Goal: Task Accomplishment & Management: Use online tool/utility

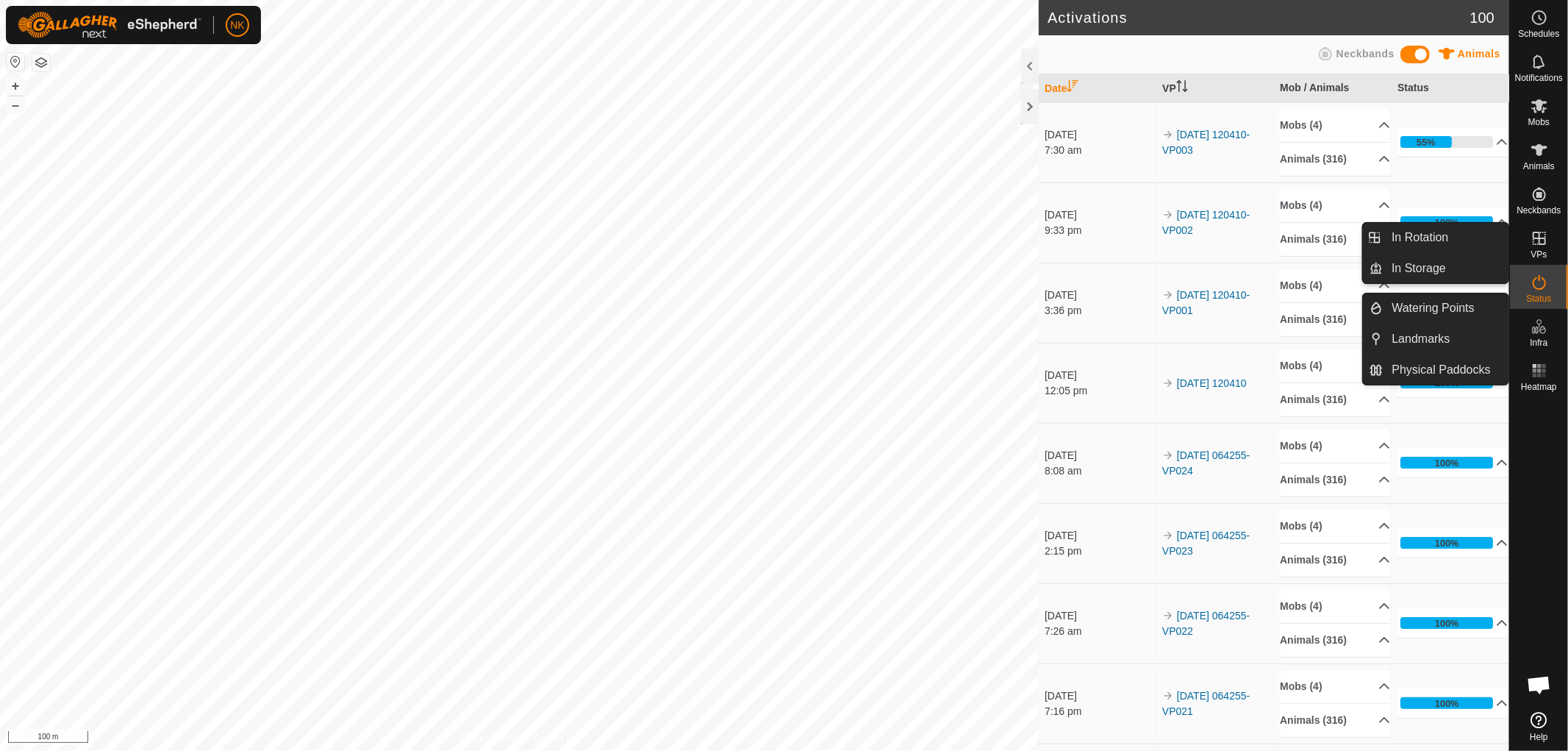
click at [1413, 240] on link "In Rotation" at bounding box center [1446, 237] width 125 height 29
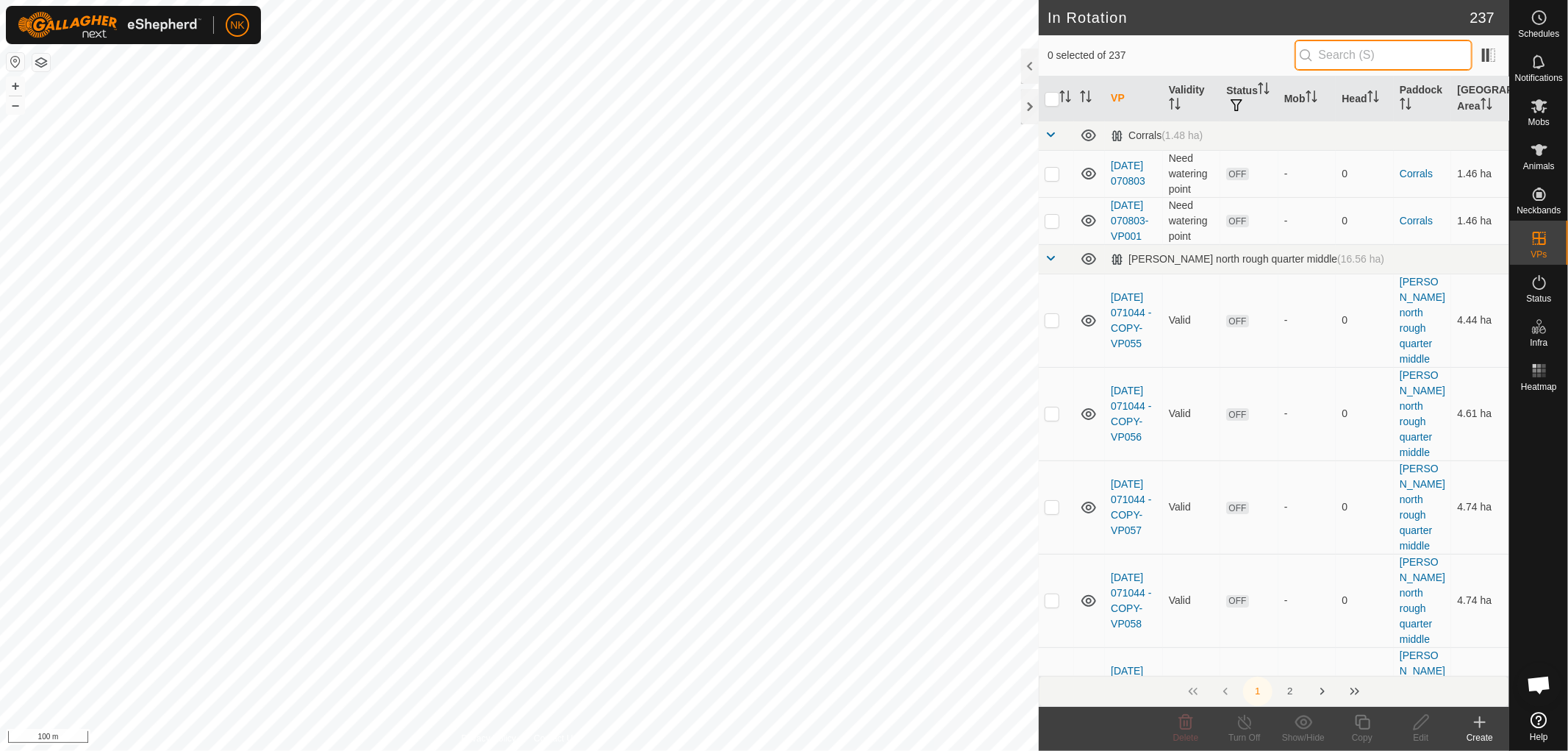
click at [1336, 50] on input "text" at bounding box center [1383, 55] width 178 height 31
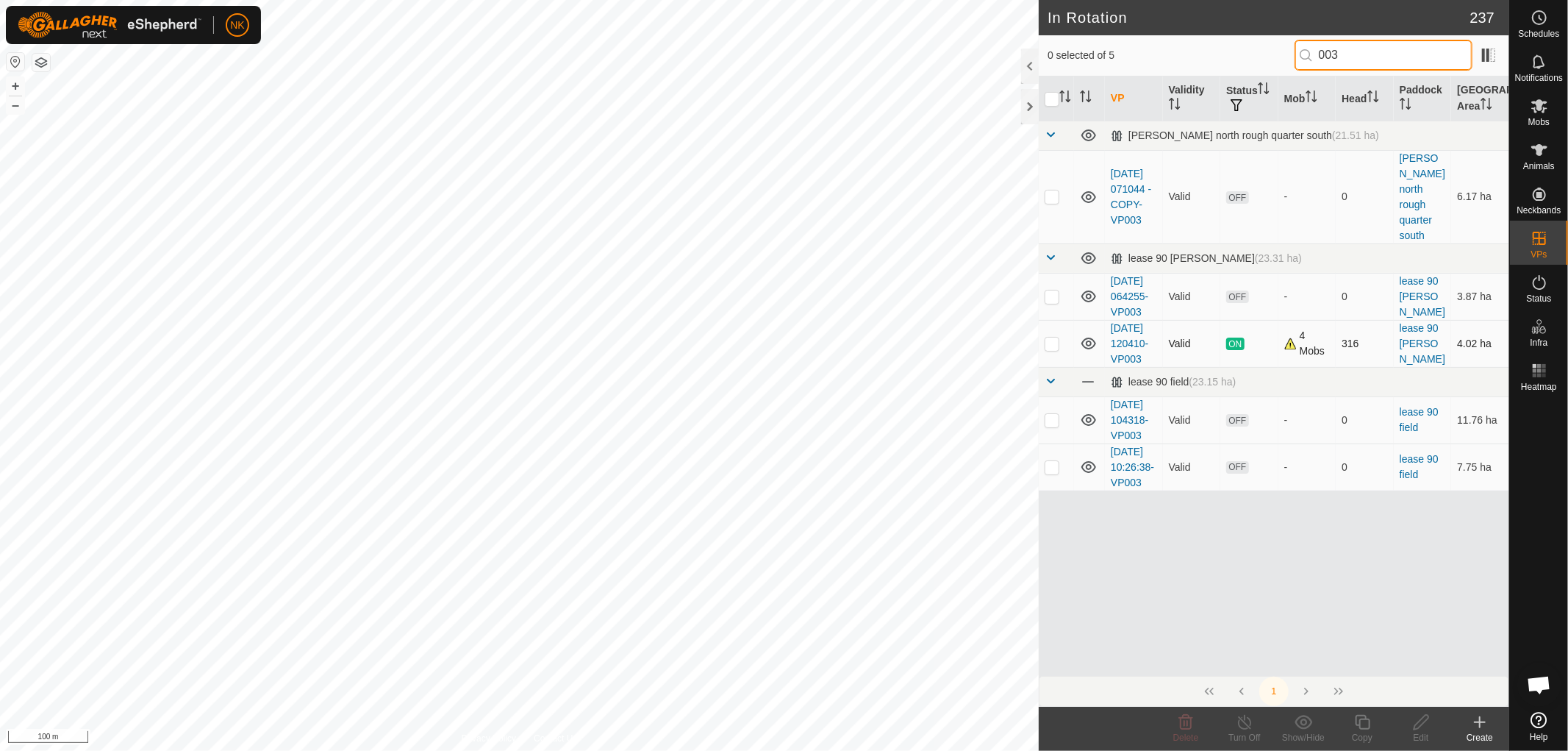
type input "003"
click at [1049, 350] on p-checkbox at bounding box center [1051, 344] width 15 height 12
checkbox input "true"
click at [1364, 727] on icon at bounding box center [1362, 722] width 18 height 17
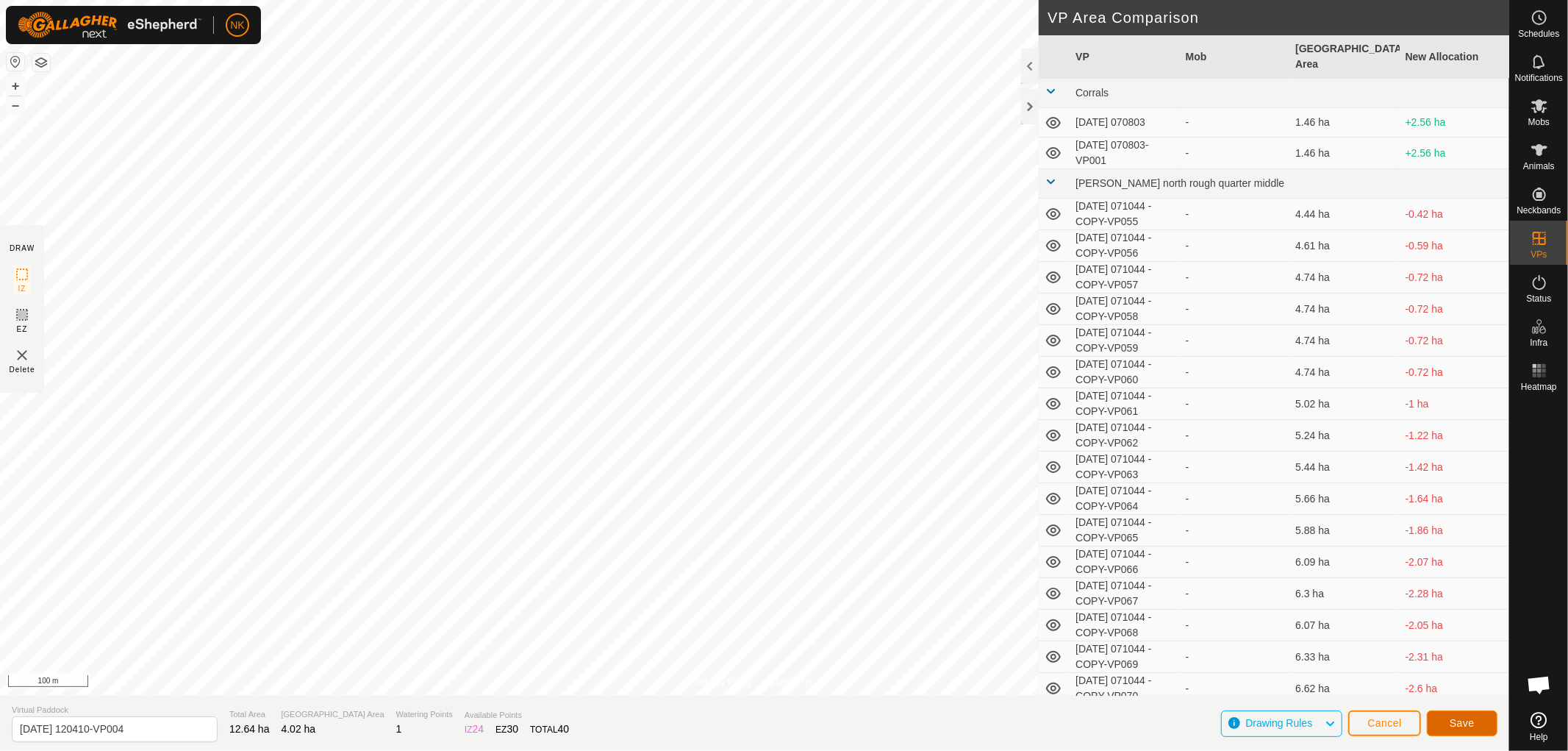
click at [1463, 723] on span "Save" at bounding box center [1462, 723] width 25 height 12
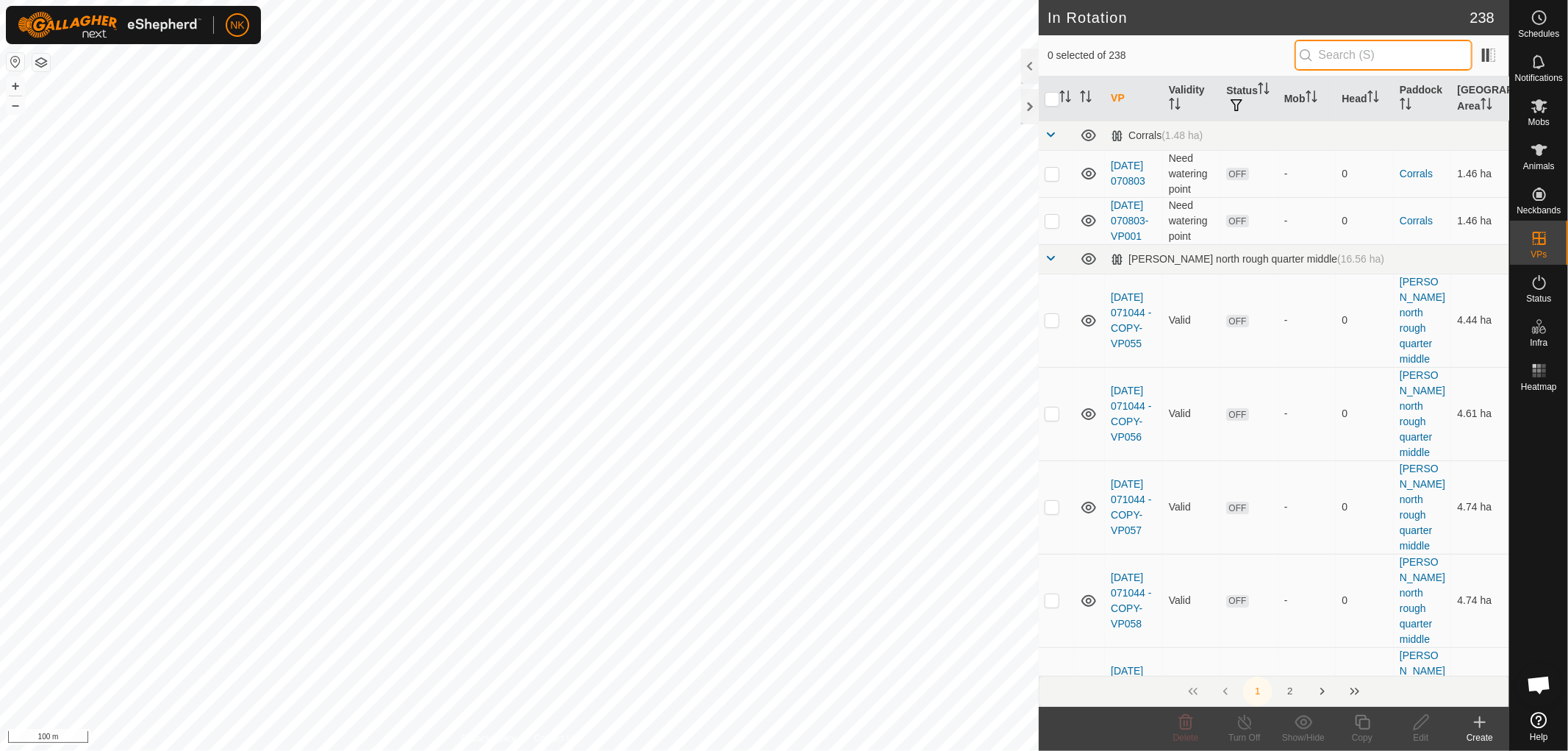
click at [1391, 50] on input "text" at bounding box center [1383, 55] width 178 height 31
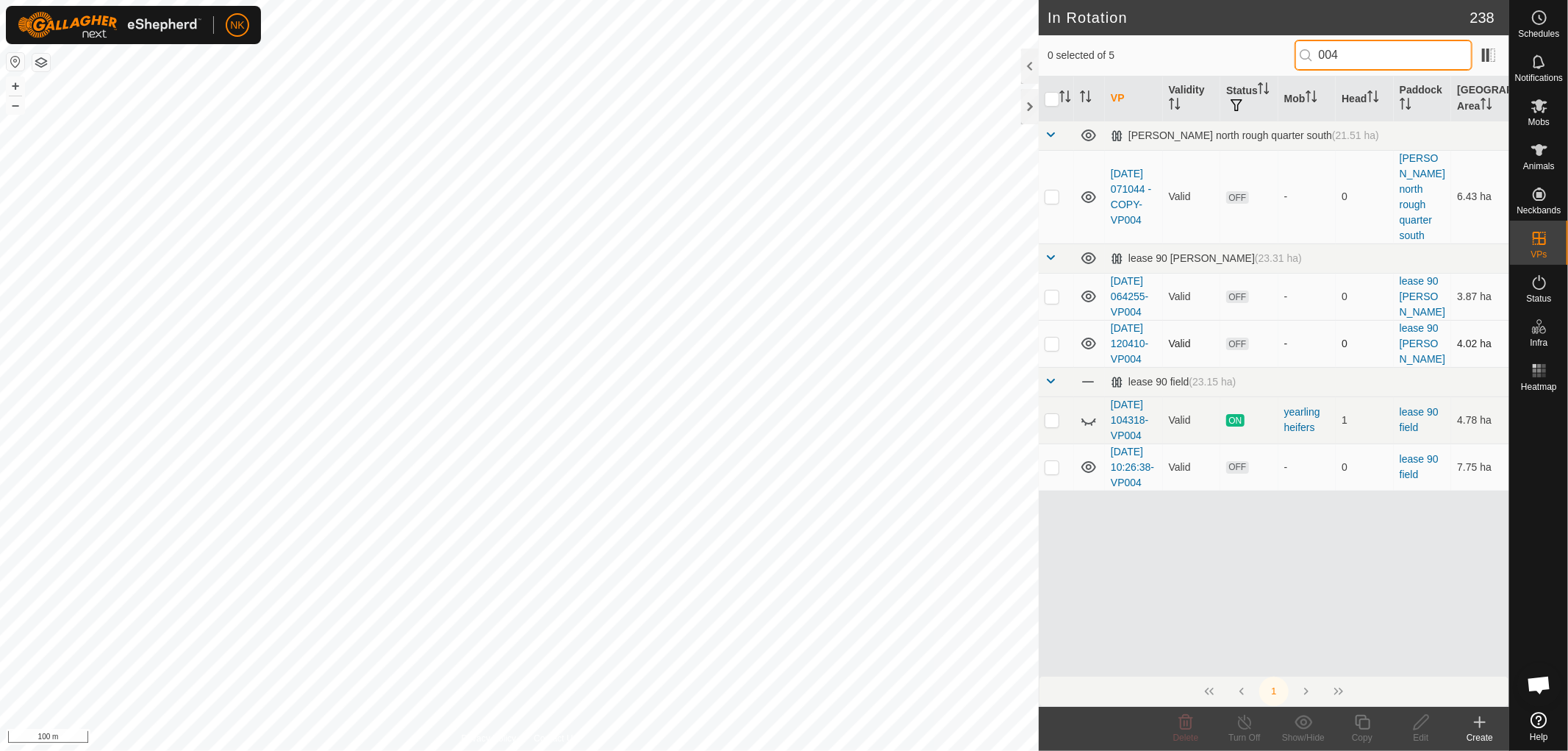
type input "004"
click at [1050, 350] on p-checkbox at bounding box center [1051, 344] width 15 height 12
checkbox input "true"
click at [1361, 723] on icon at bounding box center [1362, 722] width 18 height 17
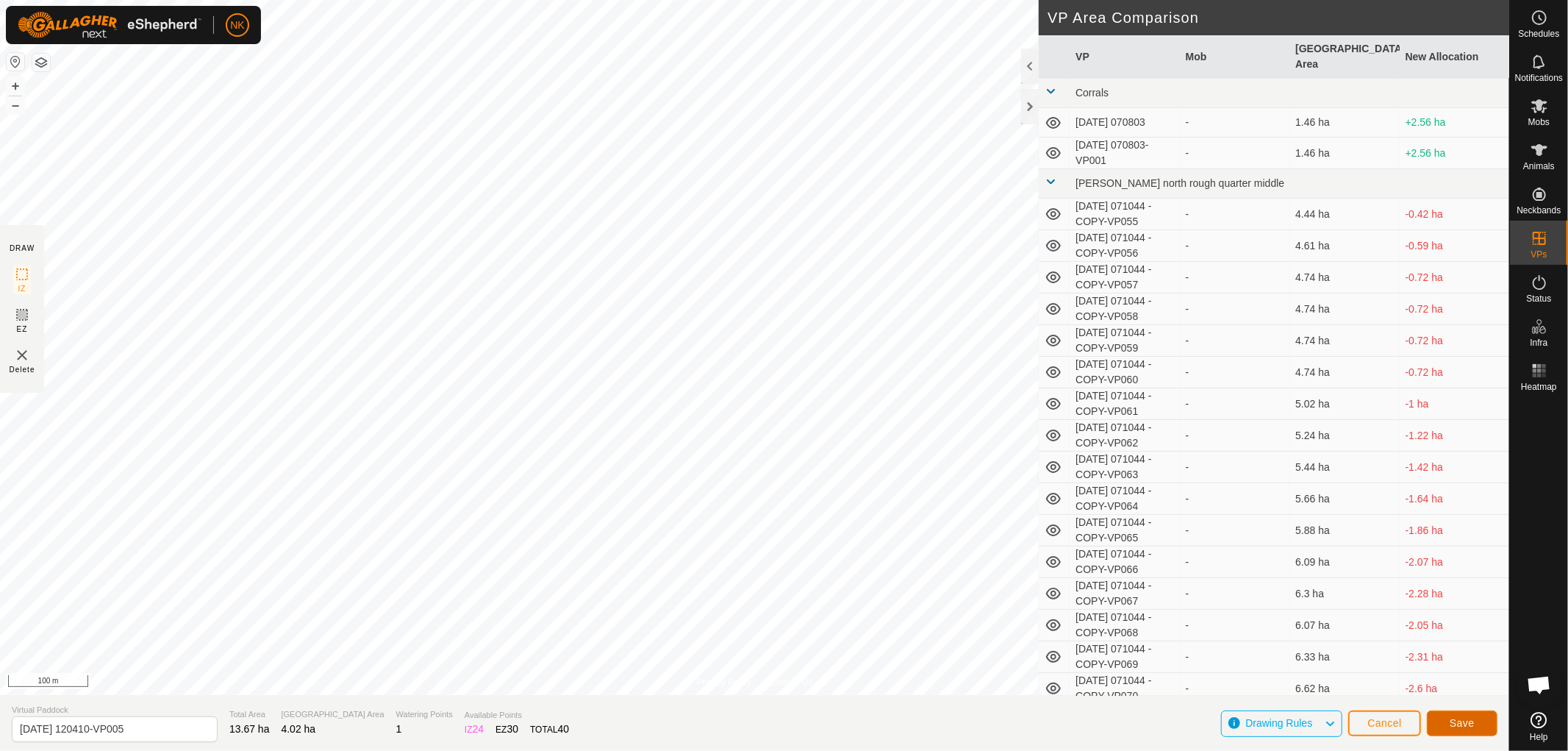
click at [1470, 726] on span "Save" at bounding box center [1462, 723] width 25 height 12
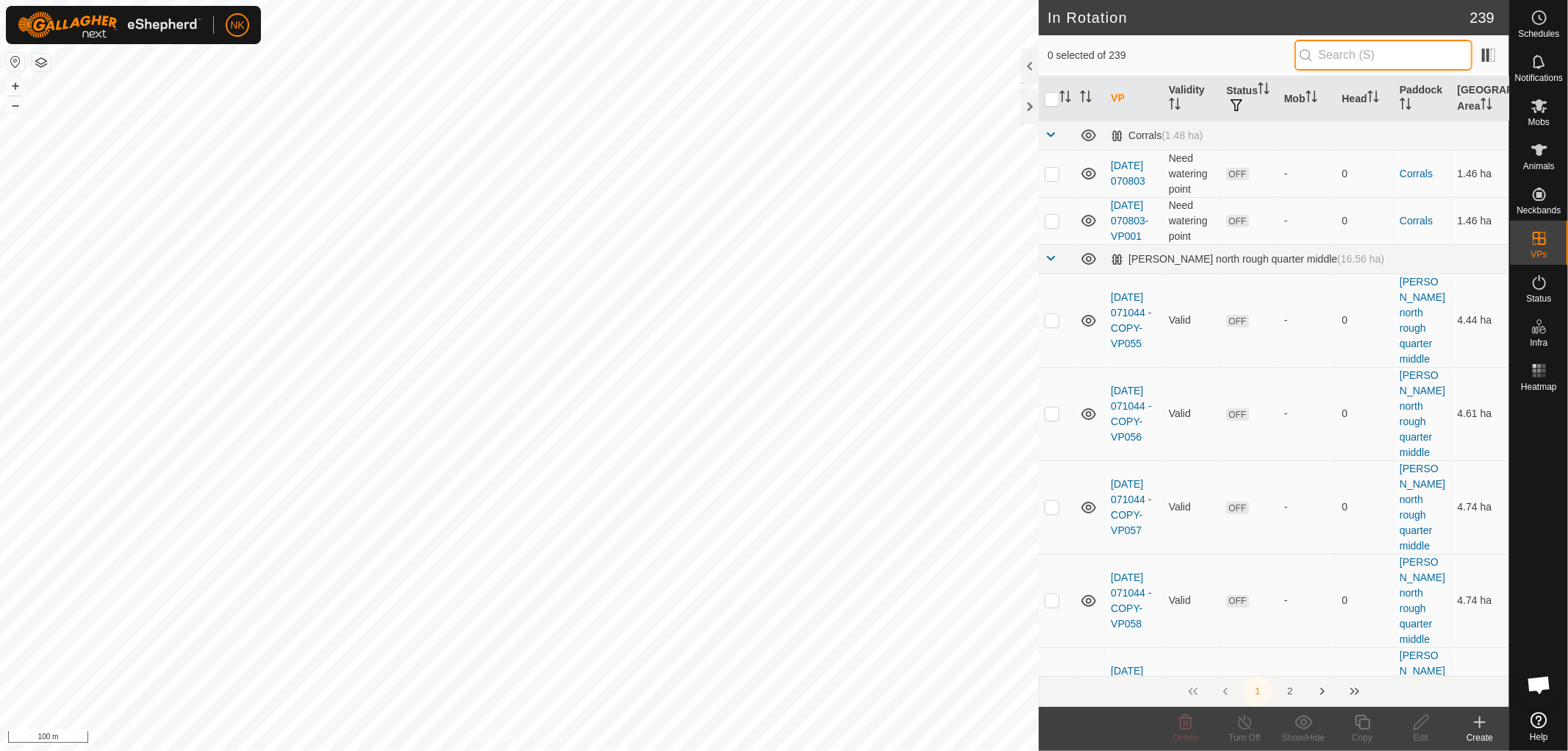
click at [1375, 55] on input "text" at bounding box center [1383, 55] width 178 height 31
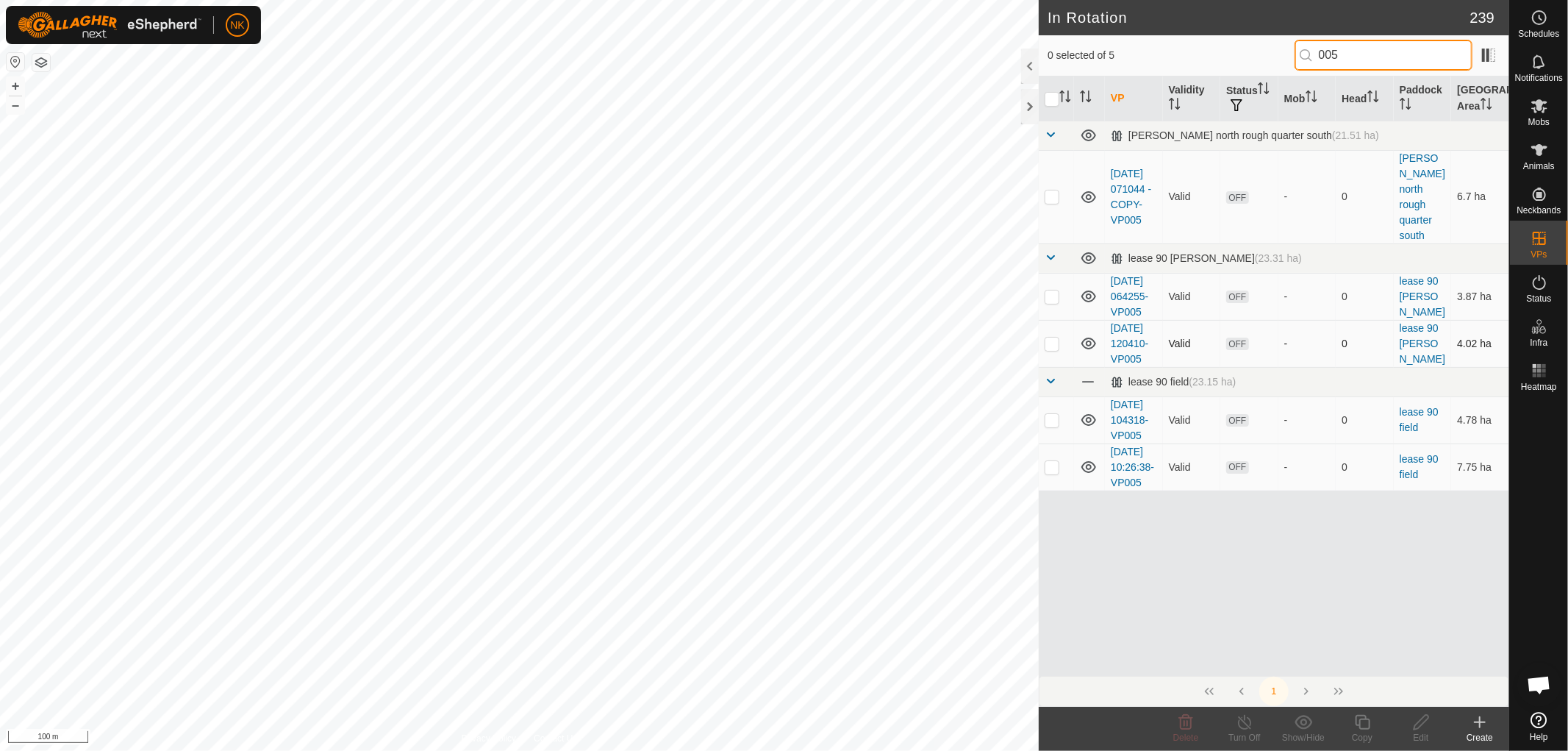
type input "005"
click at [1050, 350] on p-checkbox at bounding box center [1051, 344] width 15 height 12
checkbox input "true"
click at [1361, 726] on icon at bounding box center [1362, 722] width 18 height 17
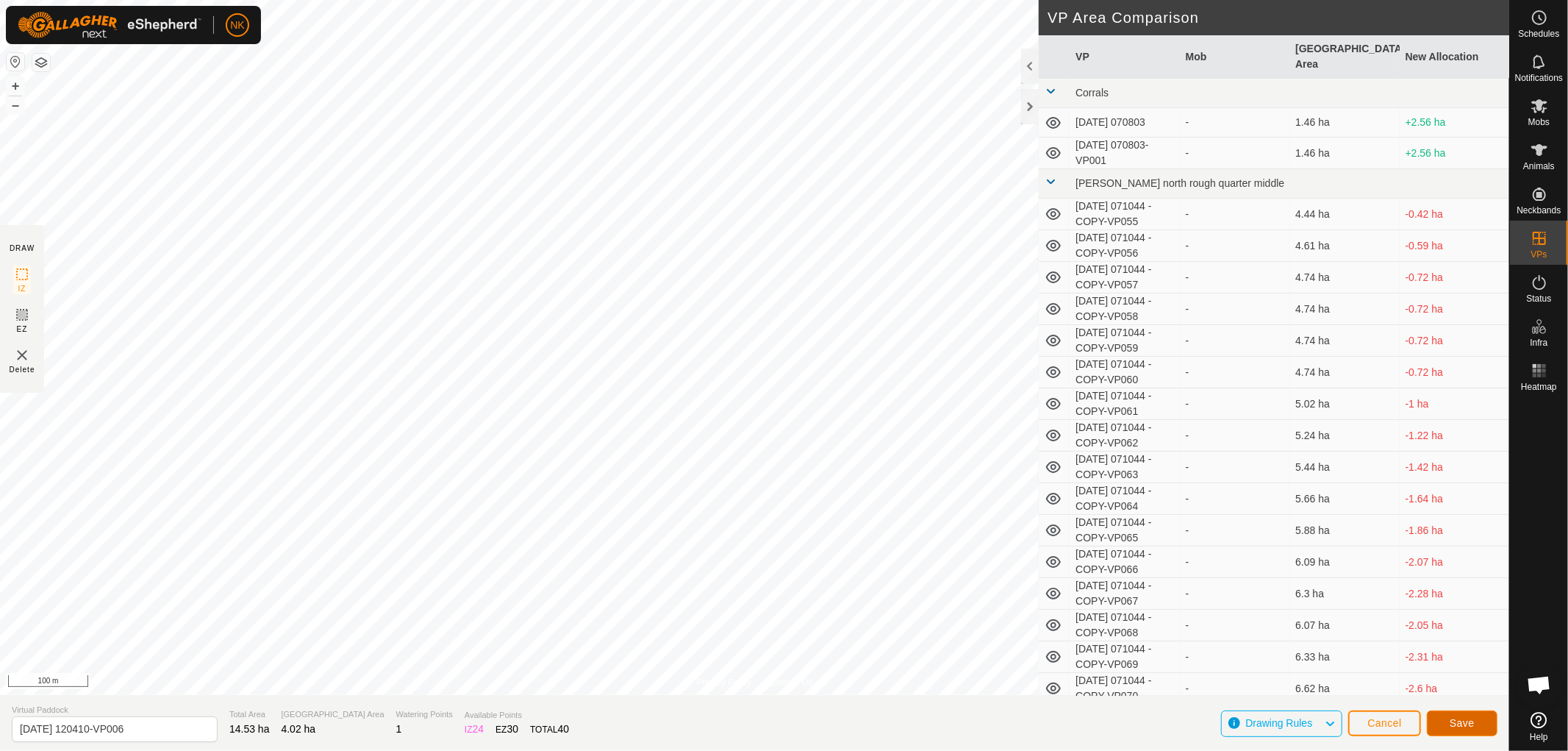
click at [1452, 719] on span "Save" at bounding box center [1462, 723] width 25 height 12
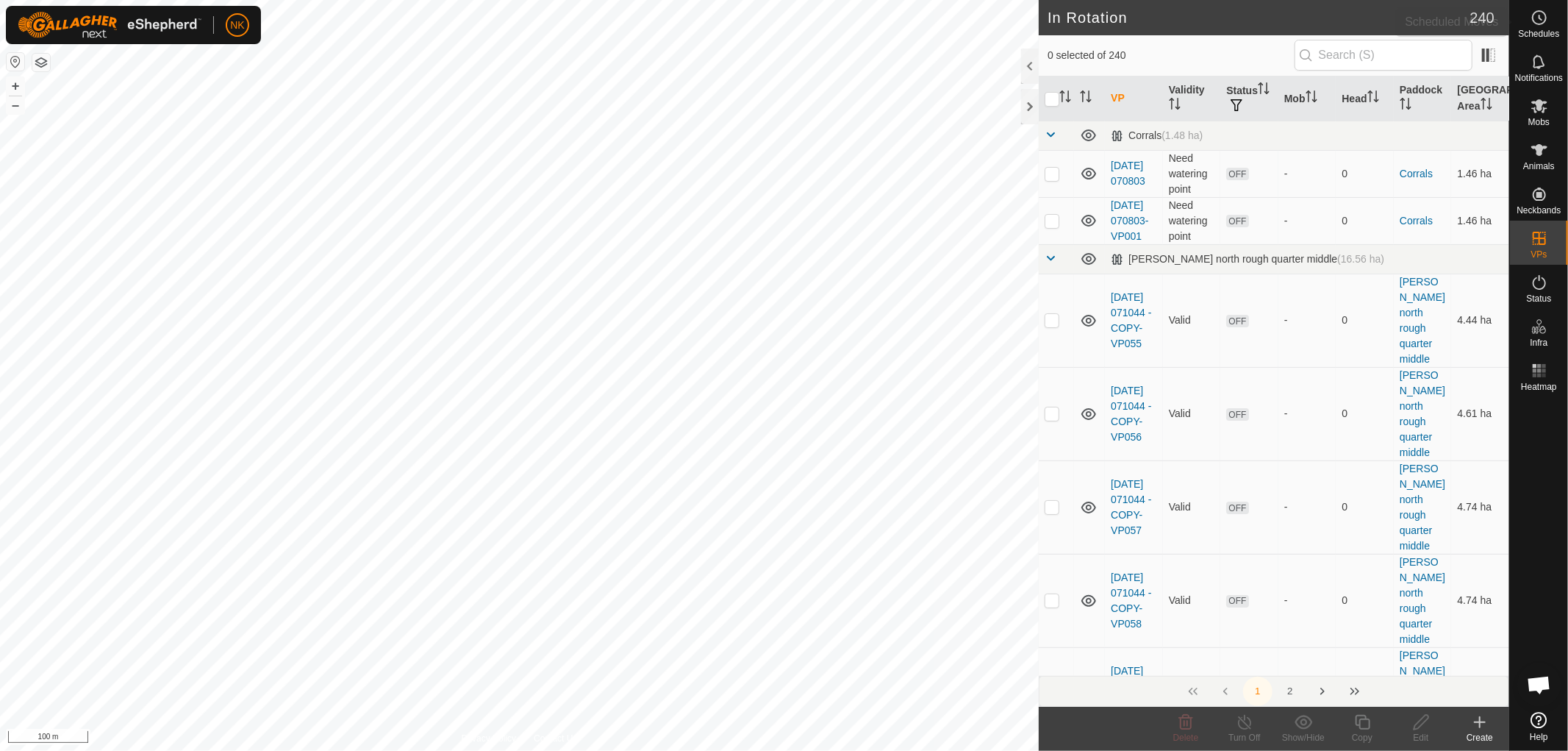
click at [1540, 26] on icon at bounding box center [1539, 17] width 17 height 17
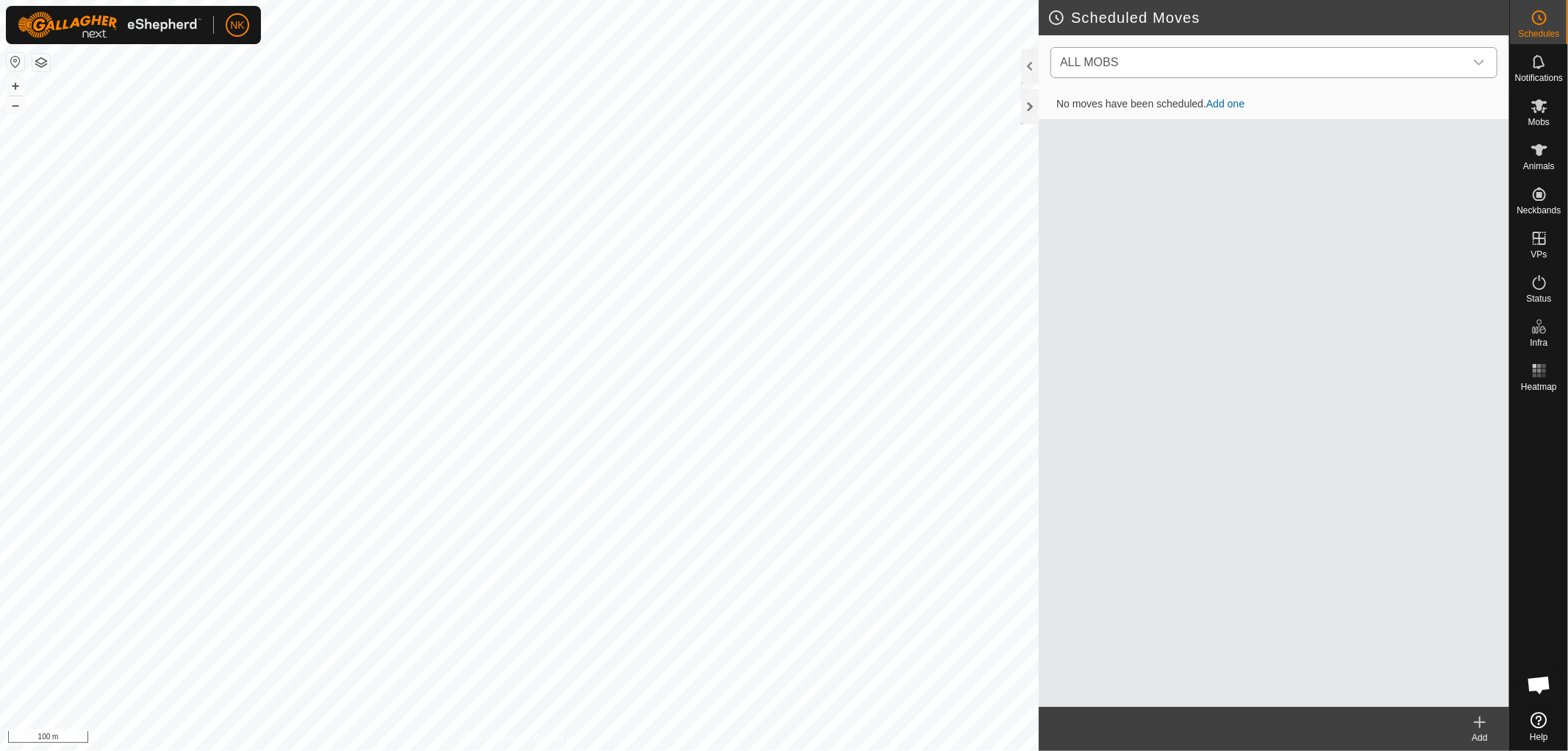
click at [1226, 63] on span "ALL MOBS" at bounding box center [1259, 62] width 411 height 29
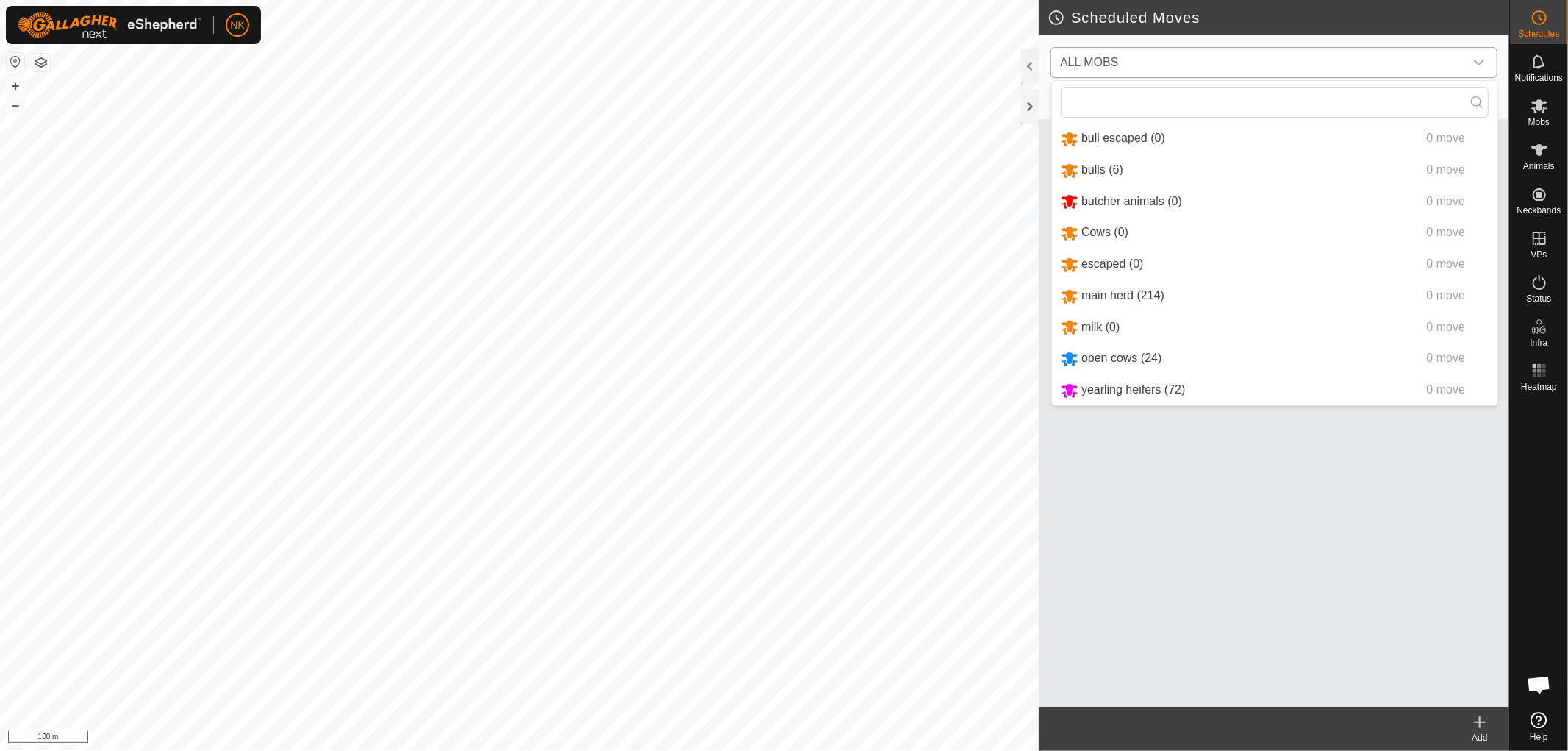
click at [1122, 287] on li "main herd (214) 0 move" at bounding box center [1275, 295] width 446 height 30
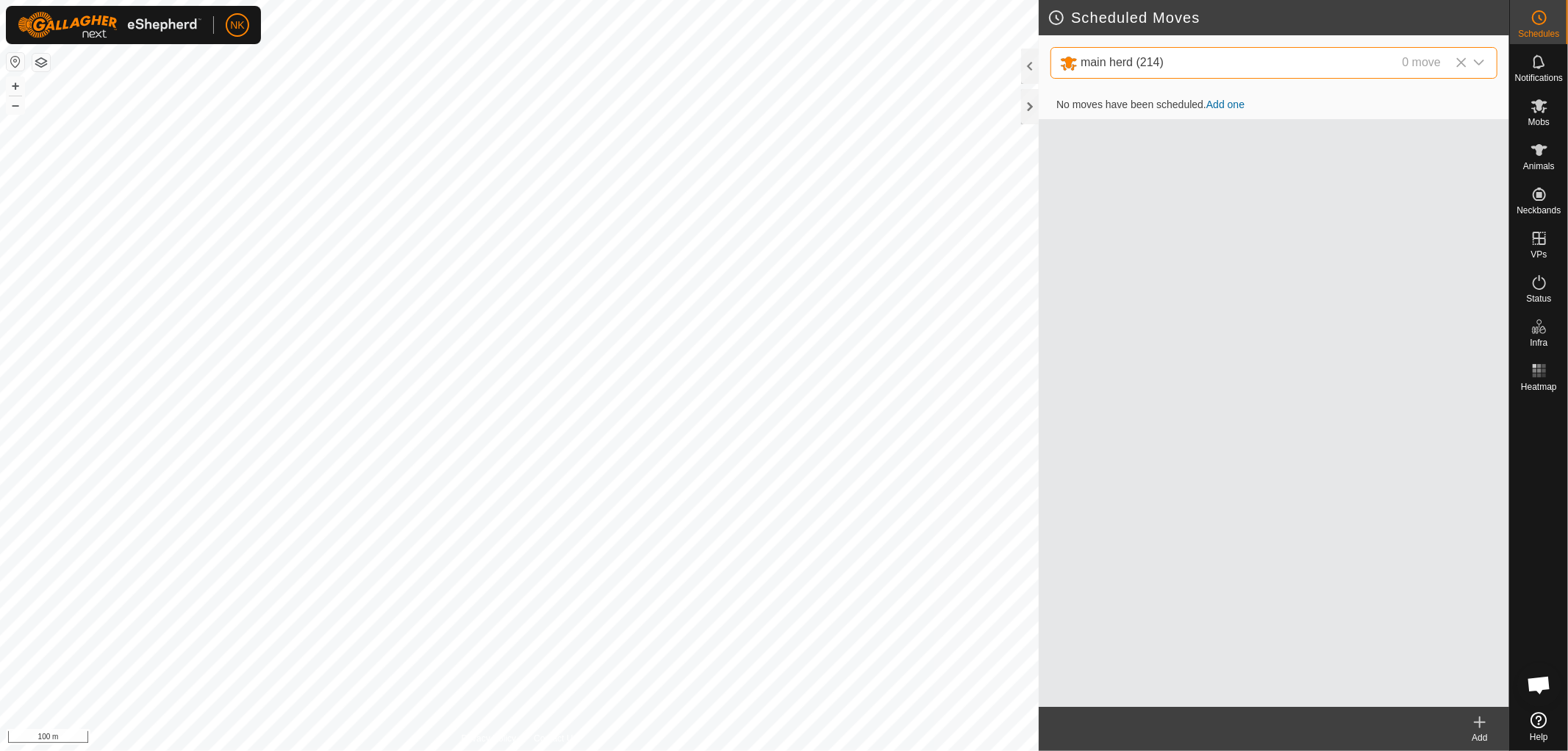
click at [1476, 720] on icon at bounding box center [1480, 722] width 17 height 17
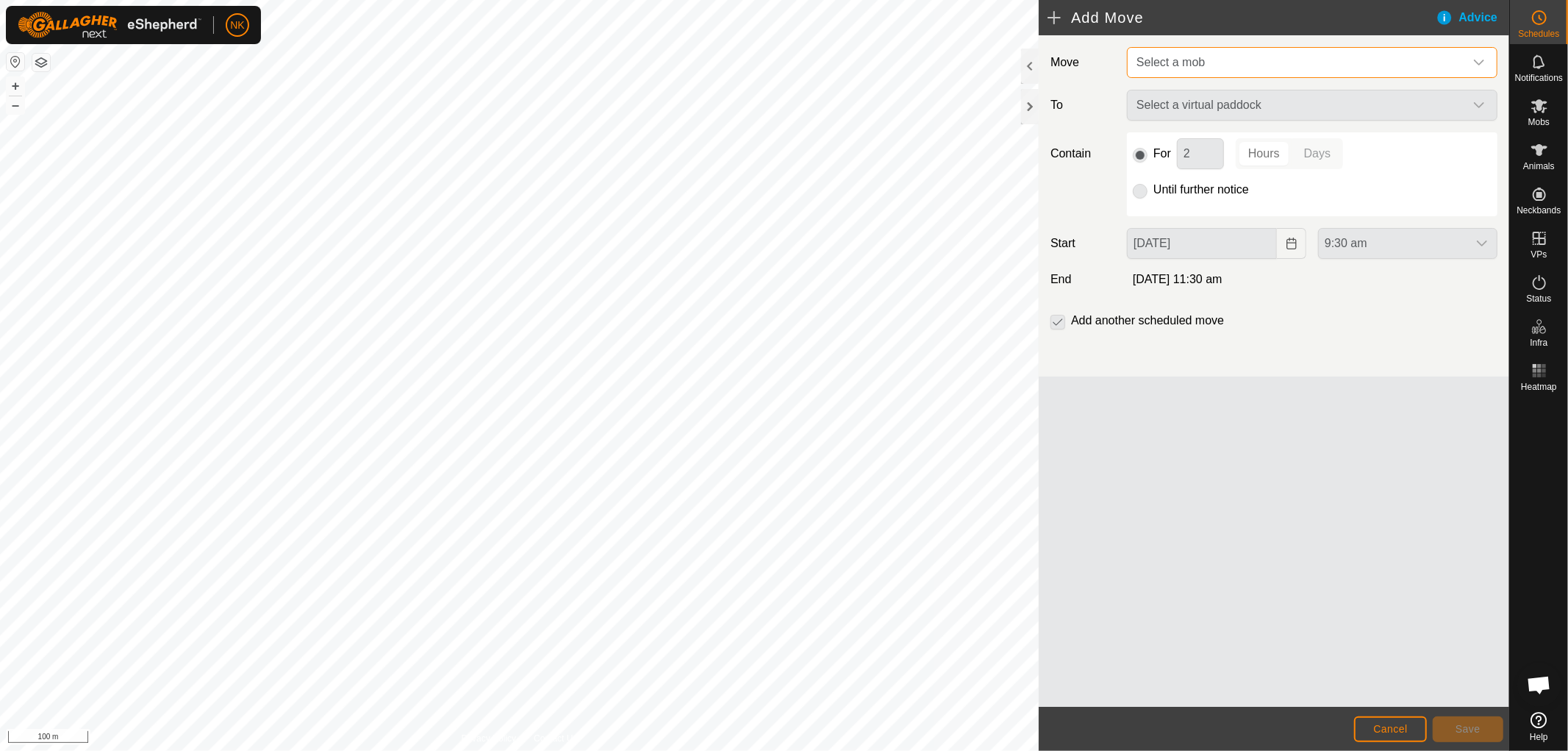
click at [1210, 62] on span "Select a mob" at bounding box center [1298, 62] width 334 height 29
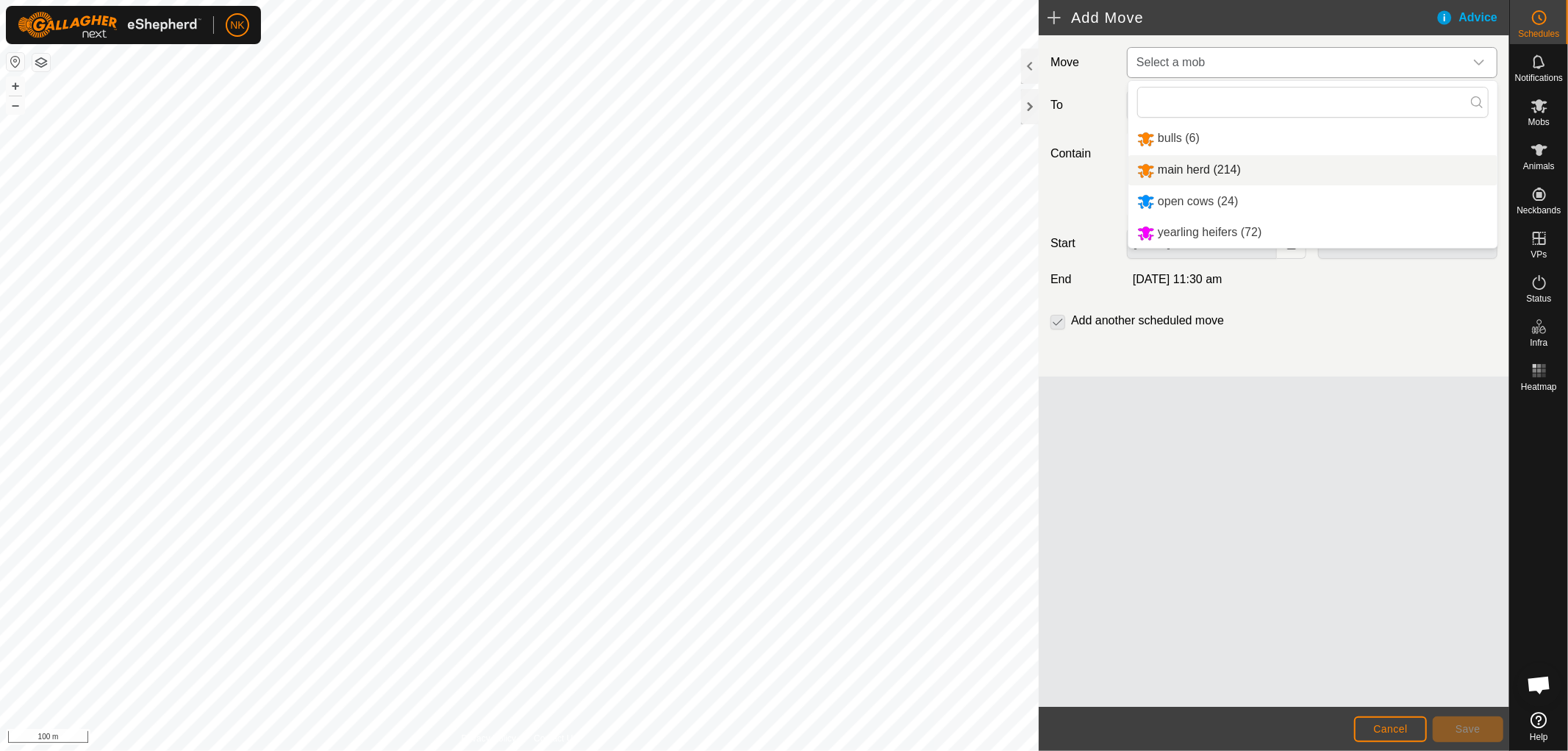
click at [1177, 163] on li "main herd (214)" at bounding box center [1313, 170] width 369 height 30
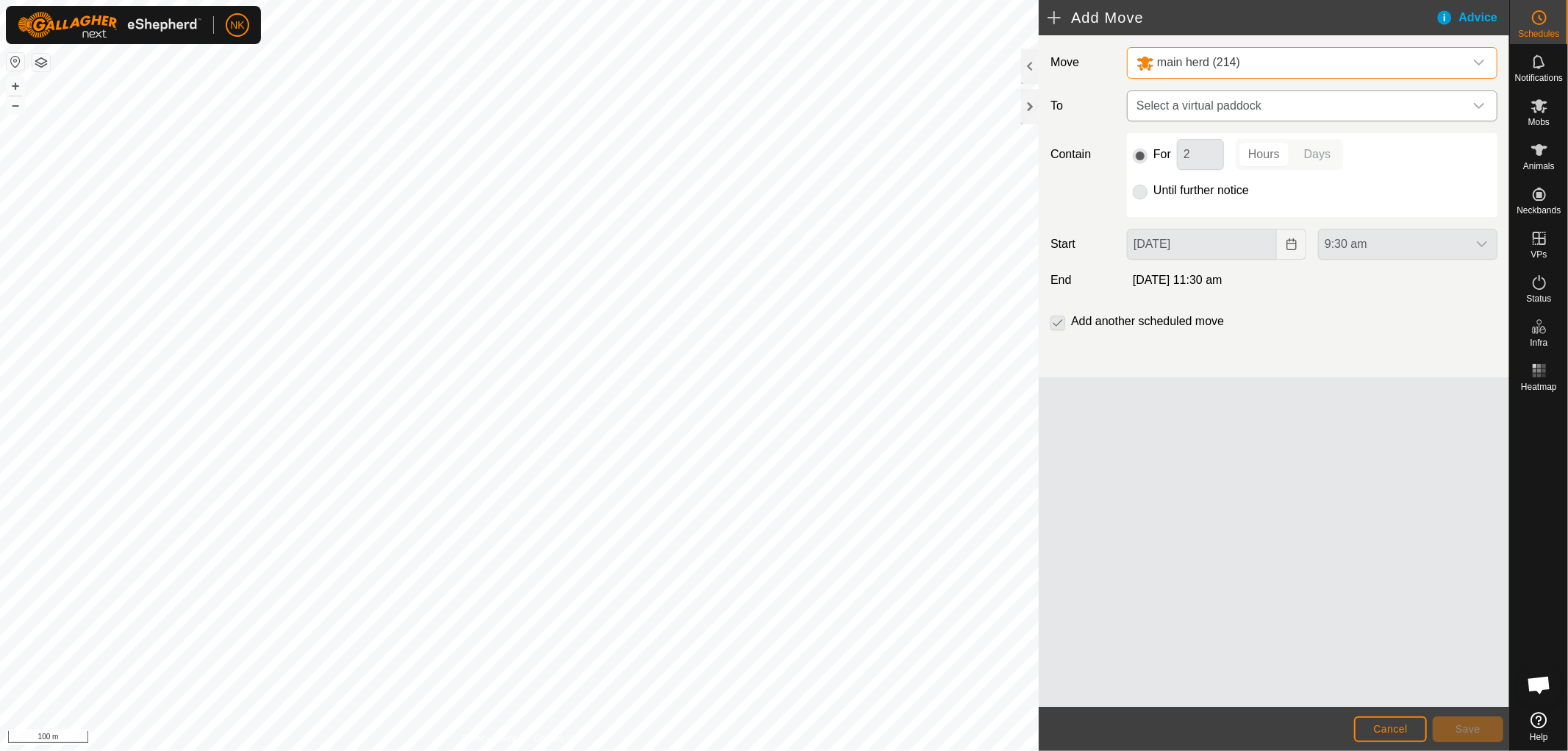
click at [1209, 111] on span "Select a virtual paddock" at bounding box center [1298, 106] width 334 height 29
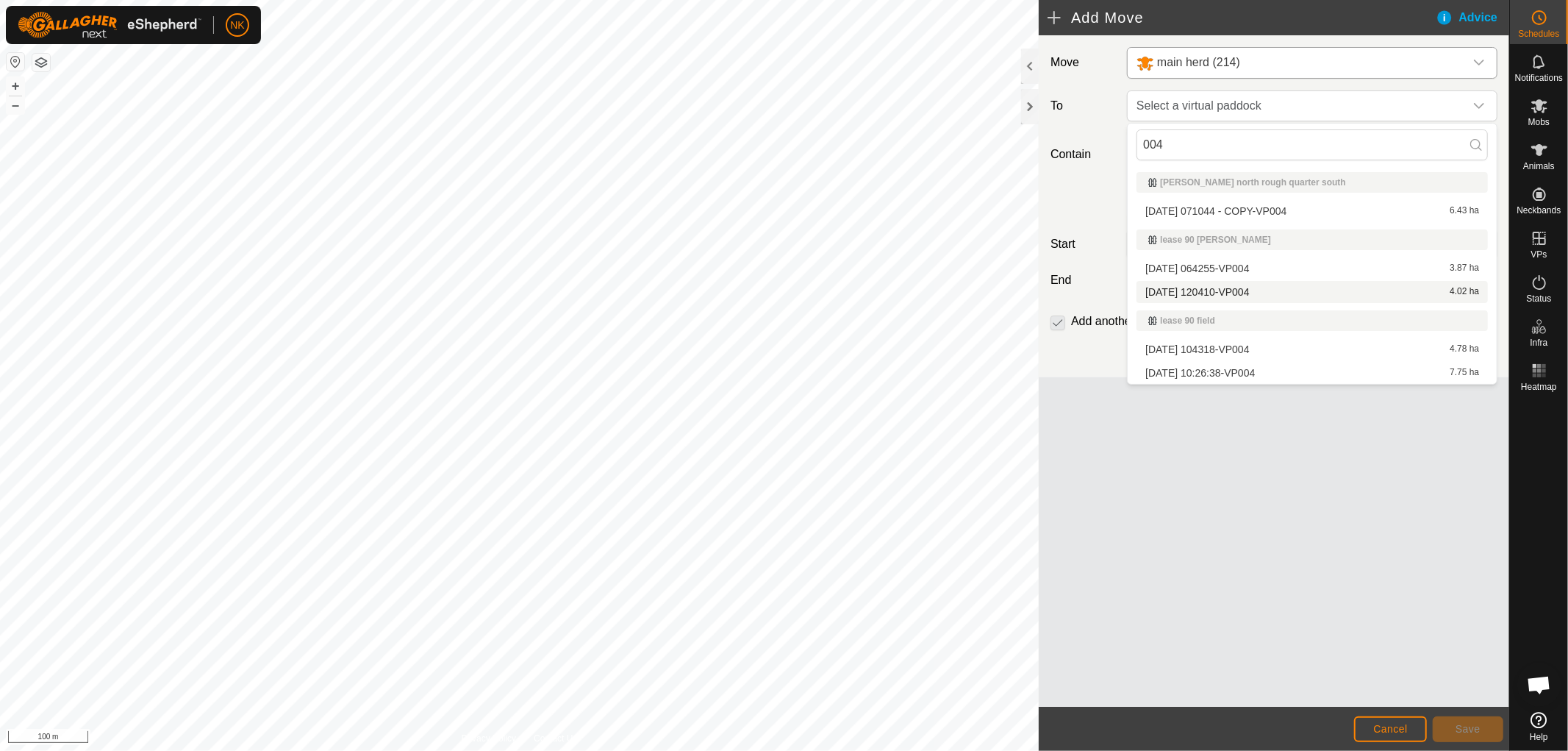
type input "004"
click at [1228, 288] on li "[DATE] 120410-VP004 4.02 ha" at bounding box center [1313, 291] width 351 height 22
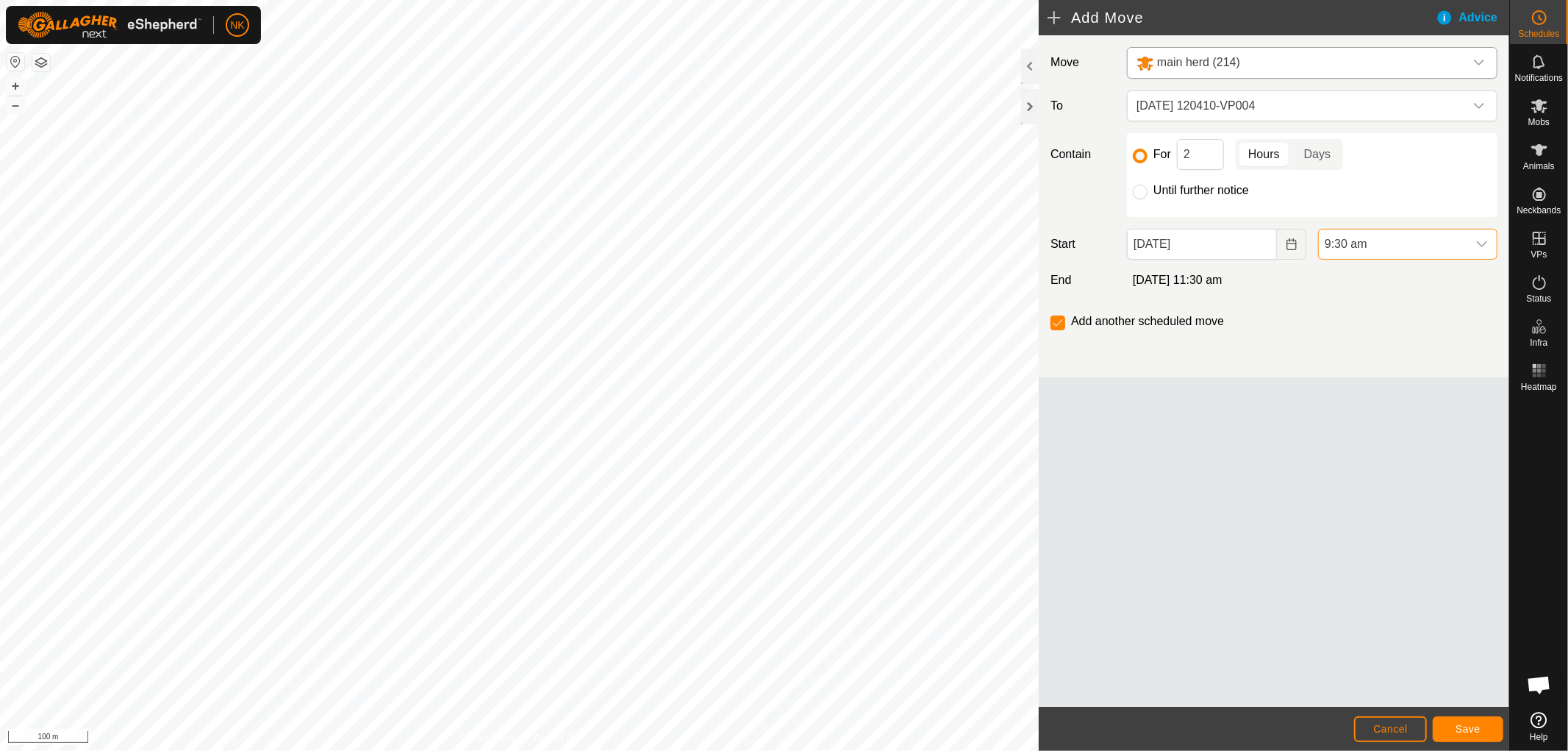
click at [1350, 245] on span "9:30 am" at bounding box center [1392, 244] width 149 height 29
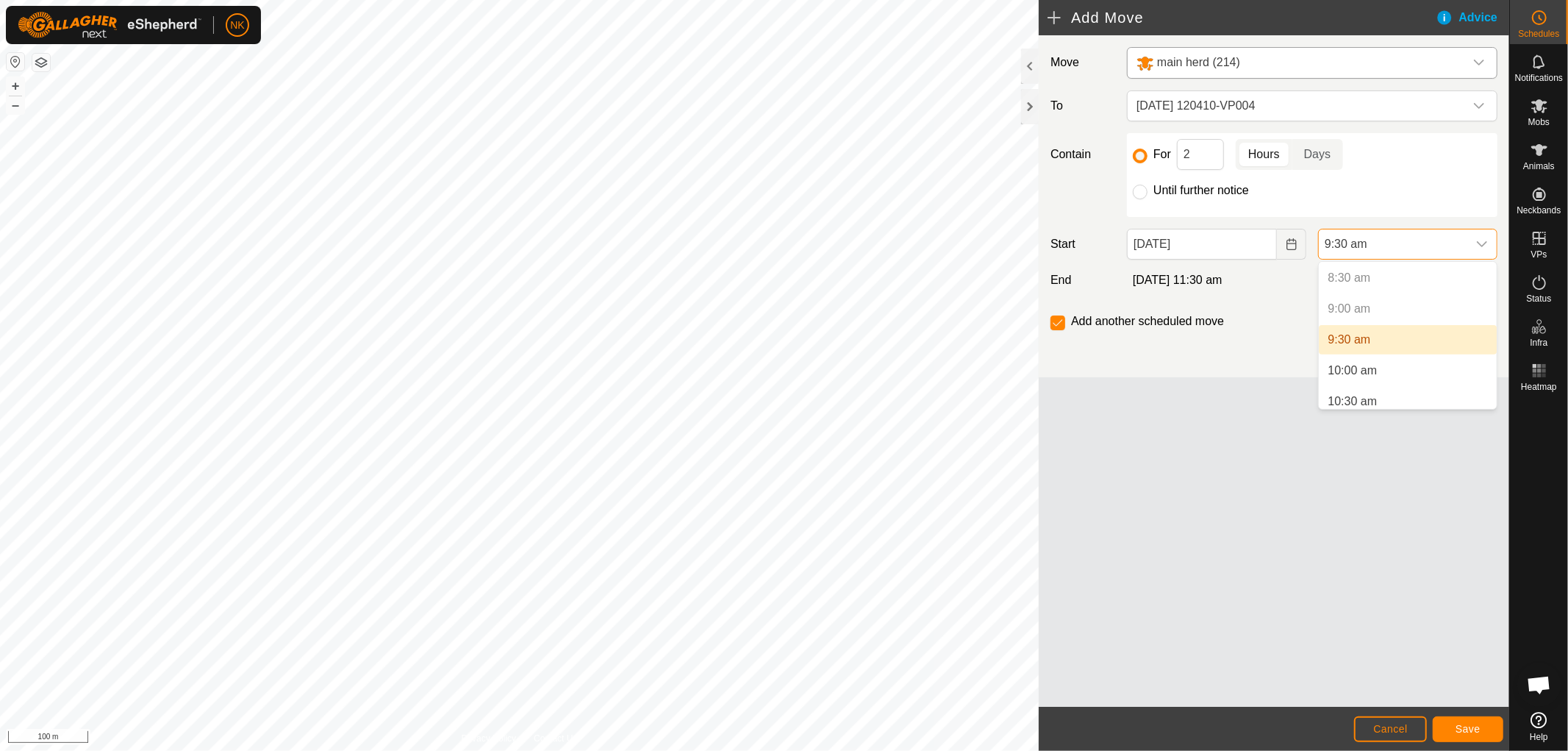
scroll to position [550, 0]
click at [1349, 340] on li "10:00 am" at bounding box center [1407, 344] width 178 height 29
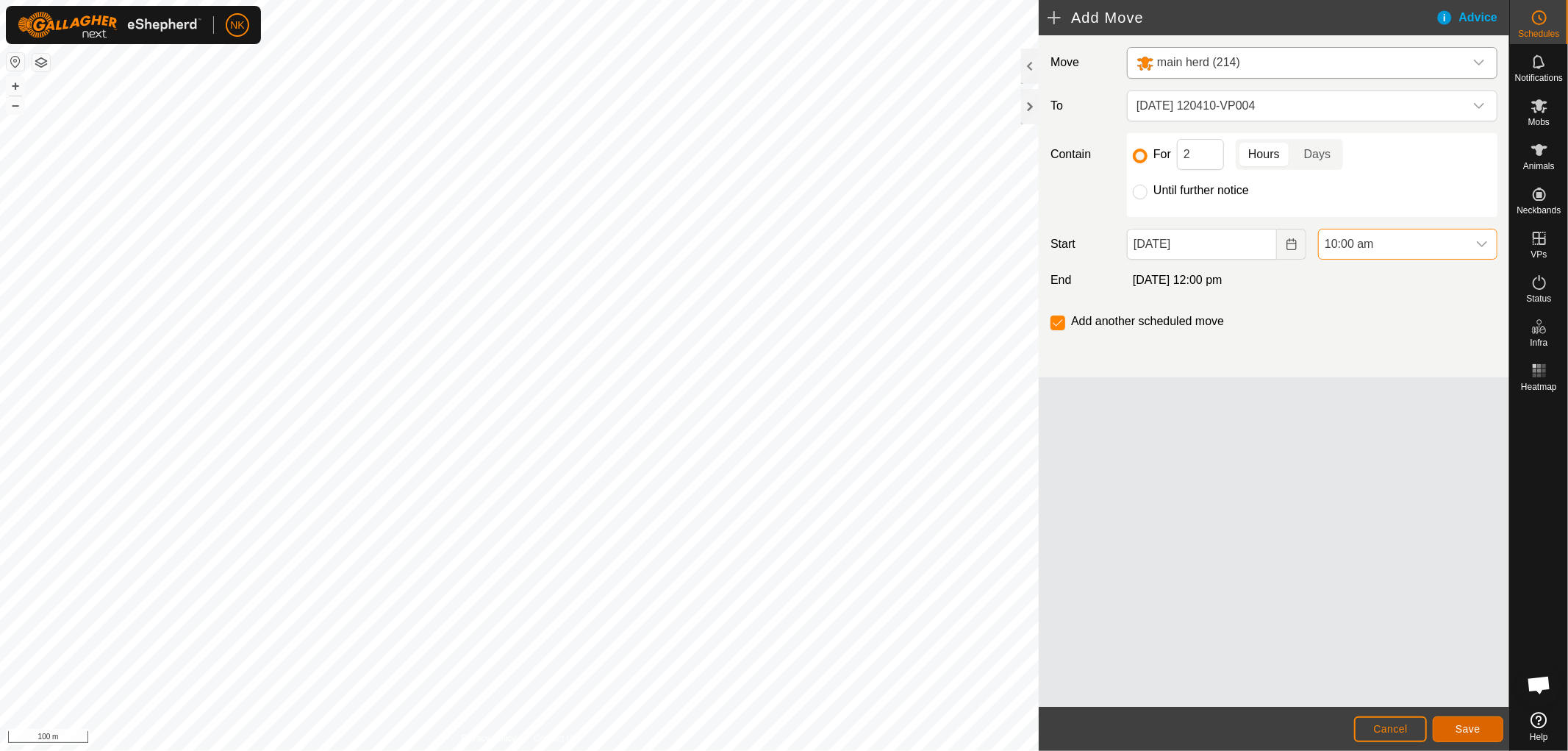
click at [1473, 726] on span "Save" at bounding box center [1468, 729] width 25 height 12
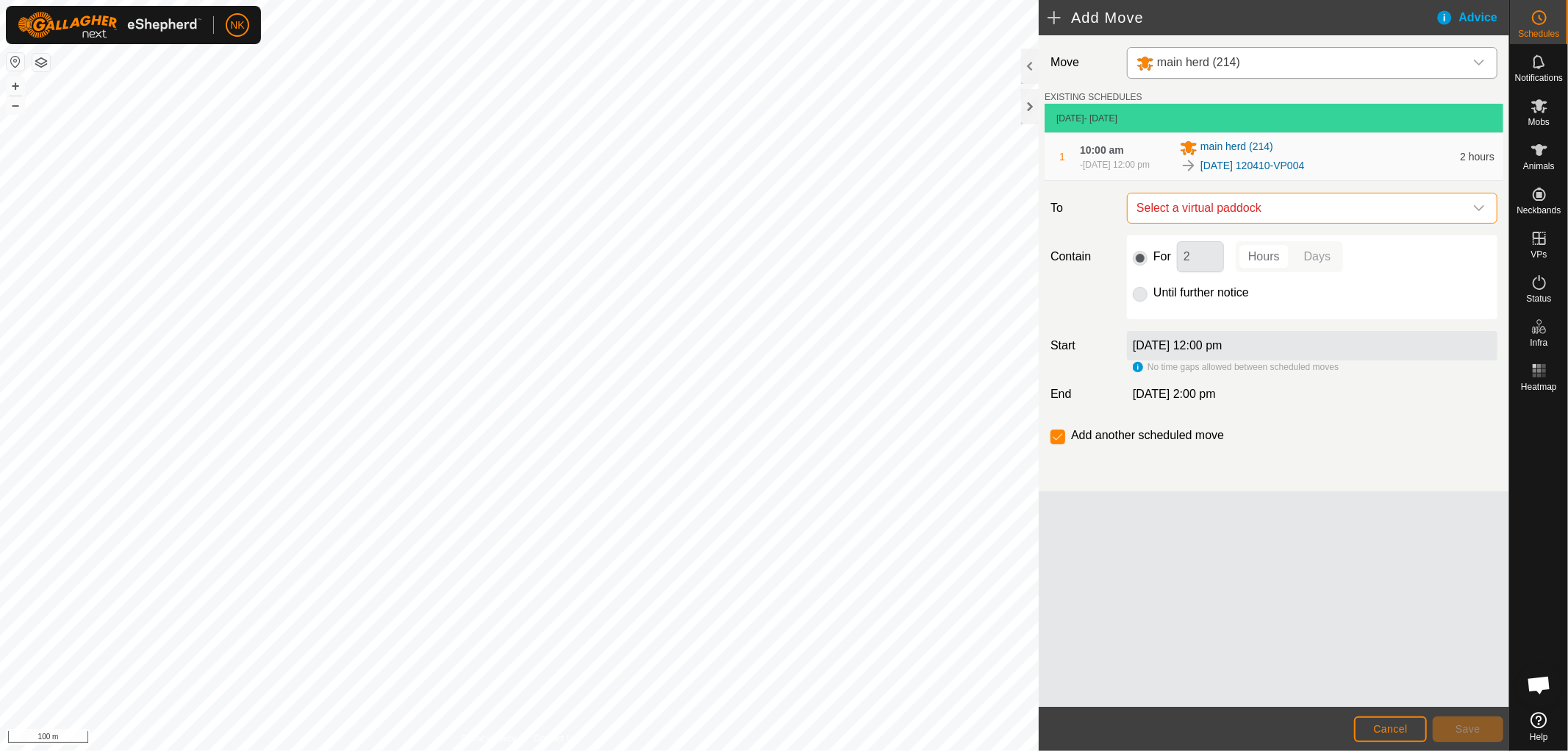
click at [1262, 217] on span "Select a virtual paddock" at bounding box center [1298, 208] width 334 height 29
click at [1241, 311] on span "[DATE] 120410-VP005" at bounding box center [1197, 313] width 104 height 11
click at [1466, 735] on button "Save" at bounding box center [1468, 730] width 71 height 26
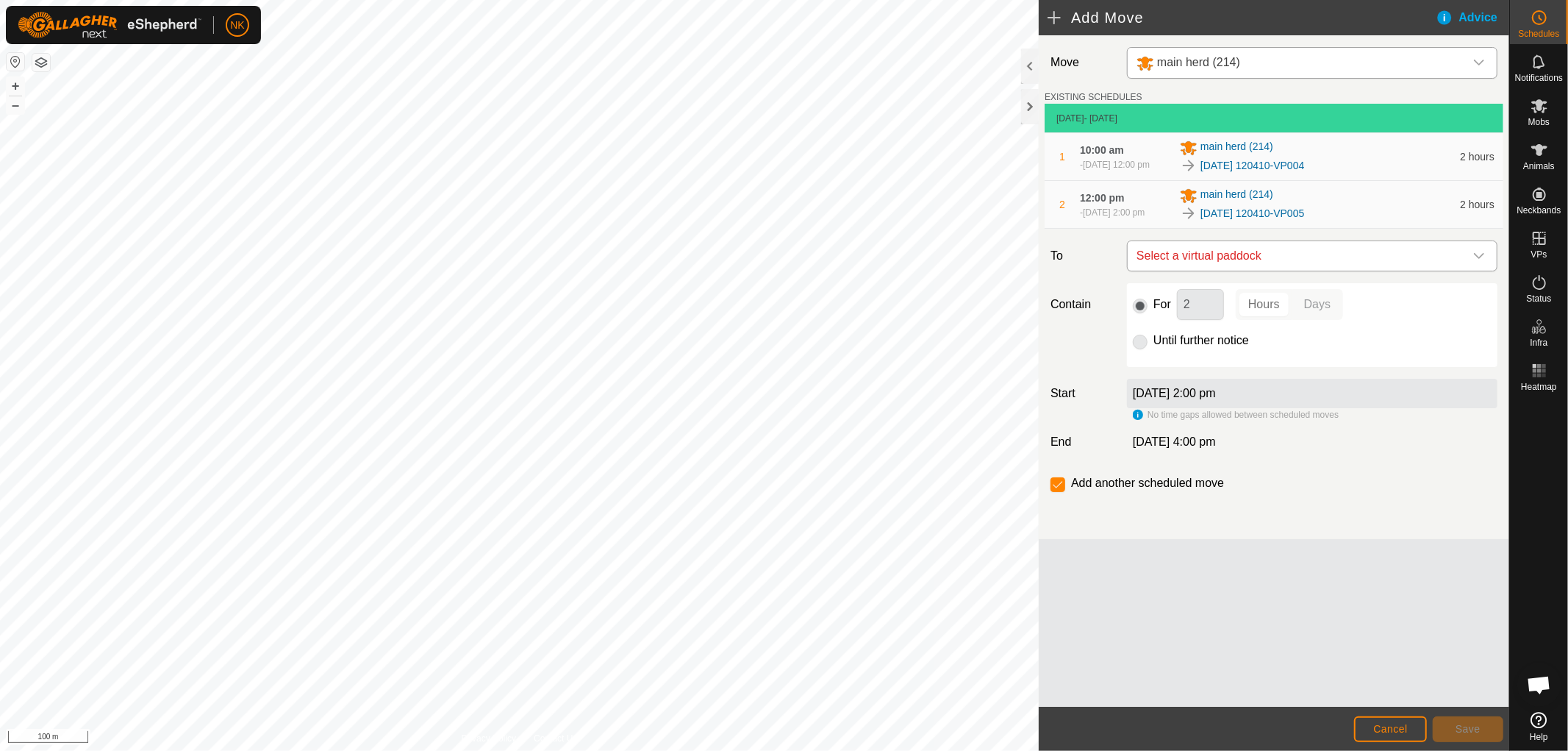
click at [1346, 247] on span "Select a virtual paddock" at bounding box center [1298, 256] width 334 height 29
click at [1249, 360] on span "[DATE] 120410-VP006" at bounding box center [1197, 360] width 104 height 11
click at [1140, 341] on input "Until further notice" at bounding box center [1140, 342] width 15 height 15
radio input "true"
checkbox input "false"
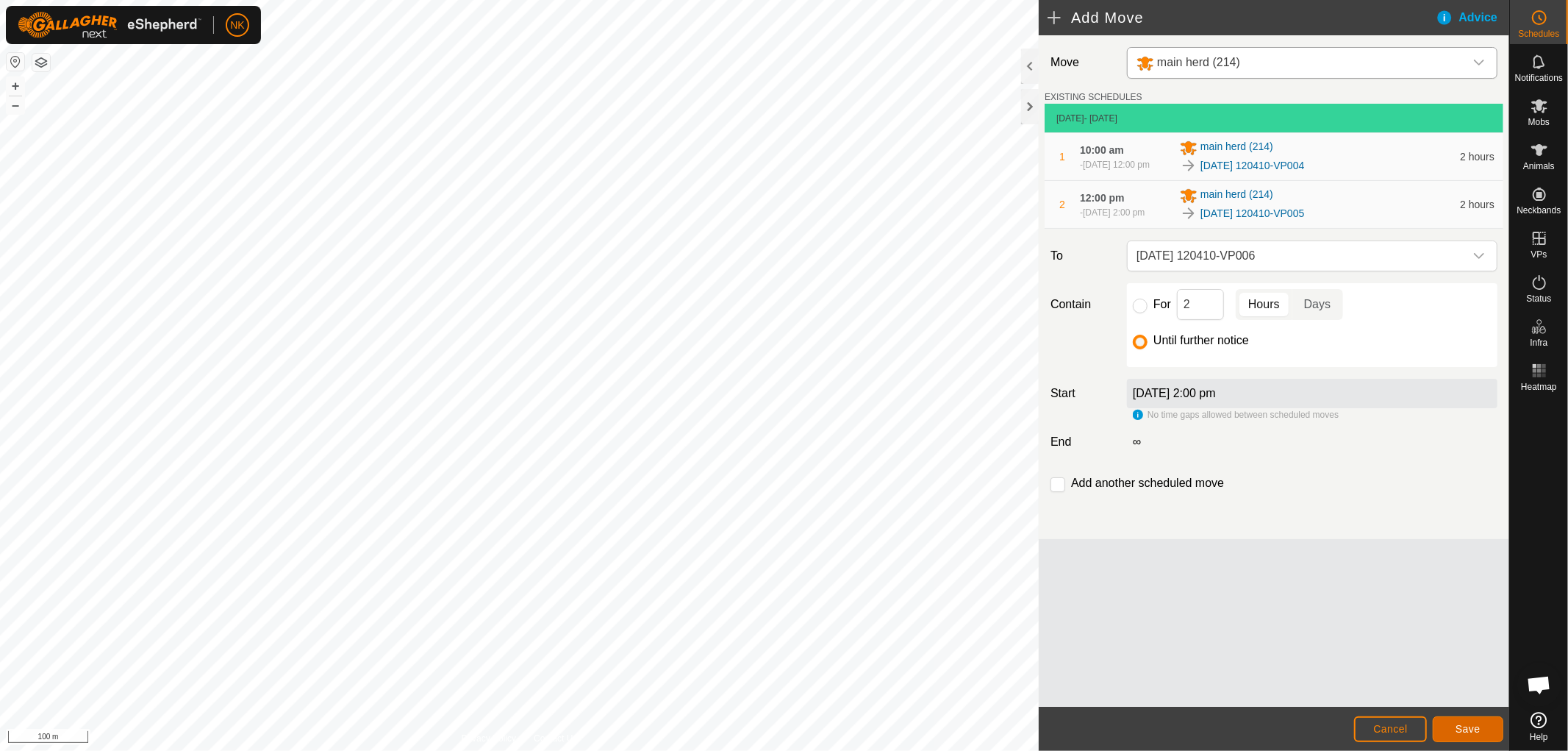
click at [1481, 727] on button "Save" at bounding box center [1468, 730] width 71 height 26
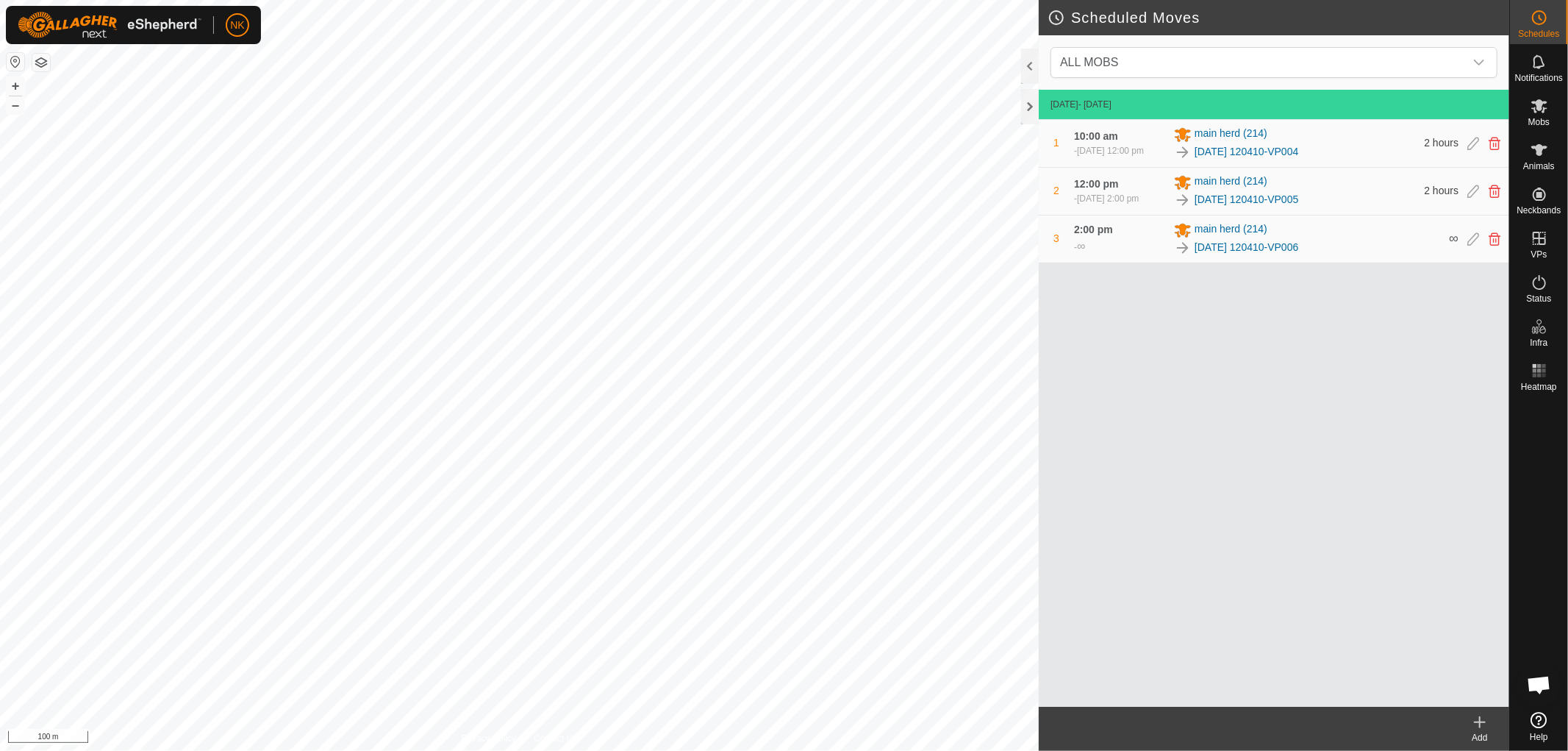
click at [1473, 723] on icon at bounding box center [1480, 722] width 17 height 17
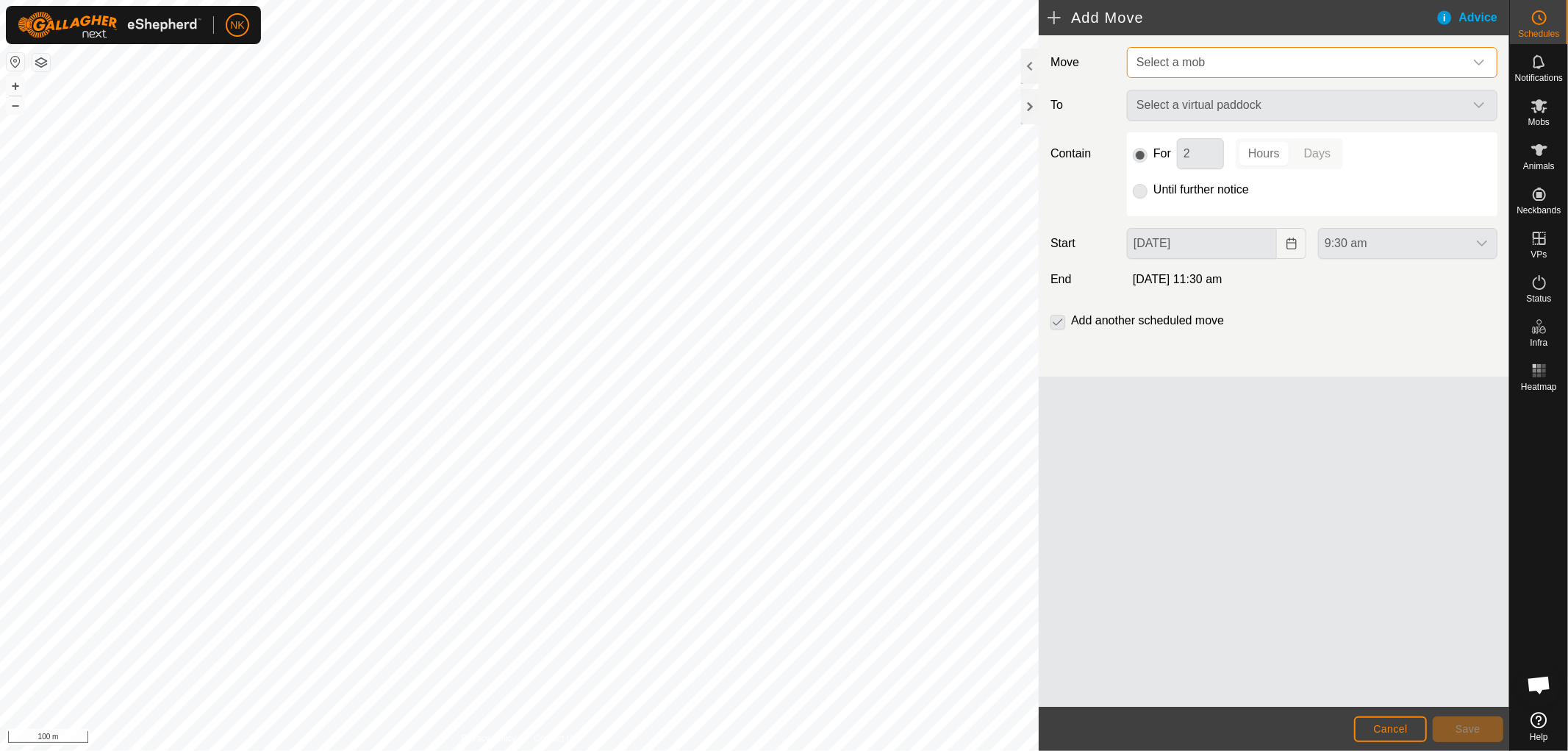
click at [1218, 57] on span "Select a mob" at bounding box center [1298, 62] width 334 height 29
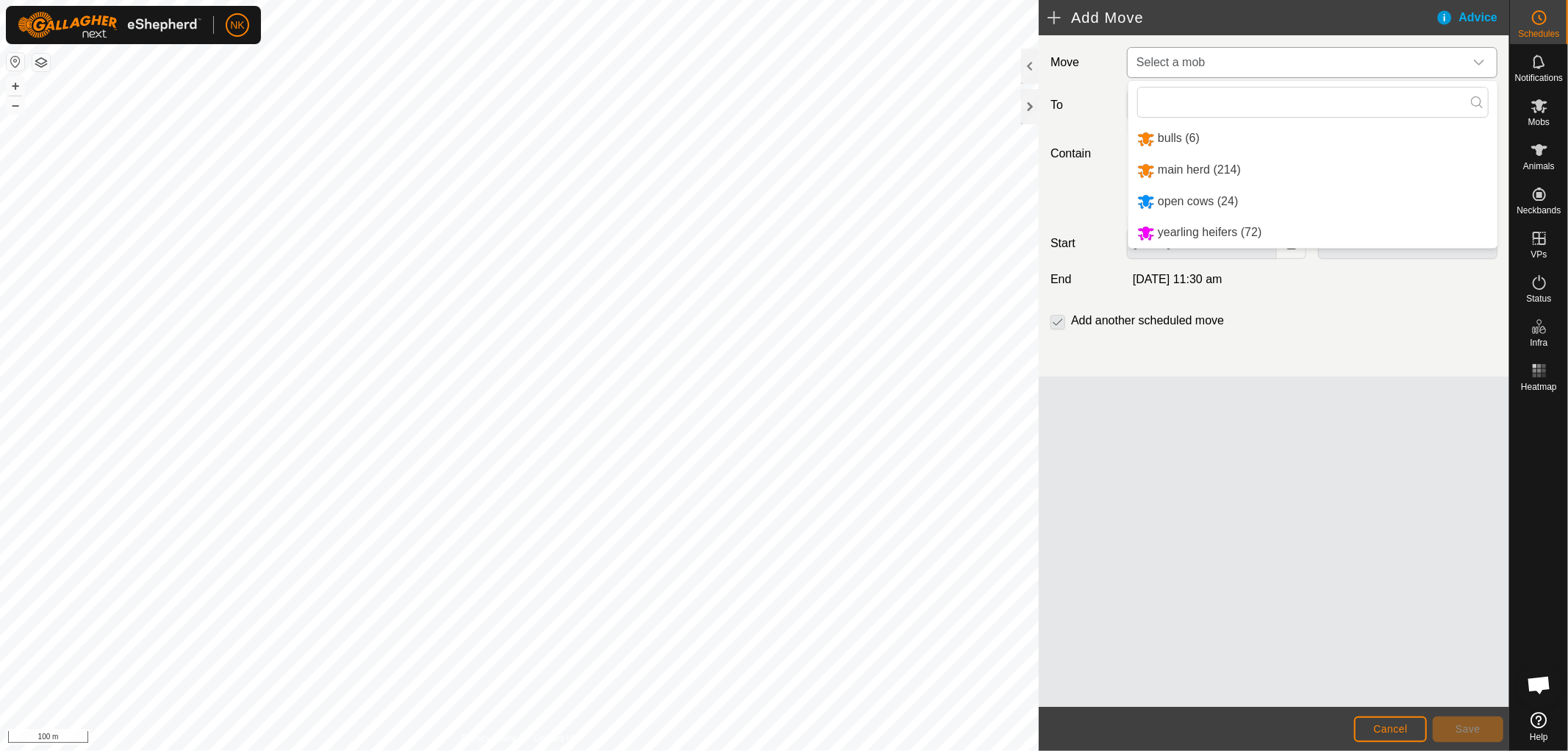
click at [1187, 200] on li "open cows (24)" at bounding box center [1313, 201] width 369 height 30
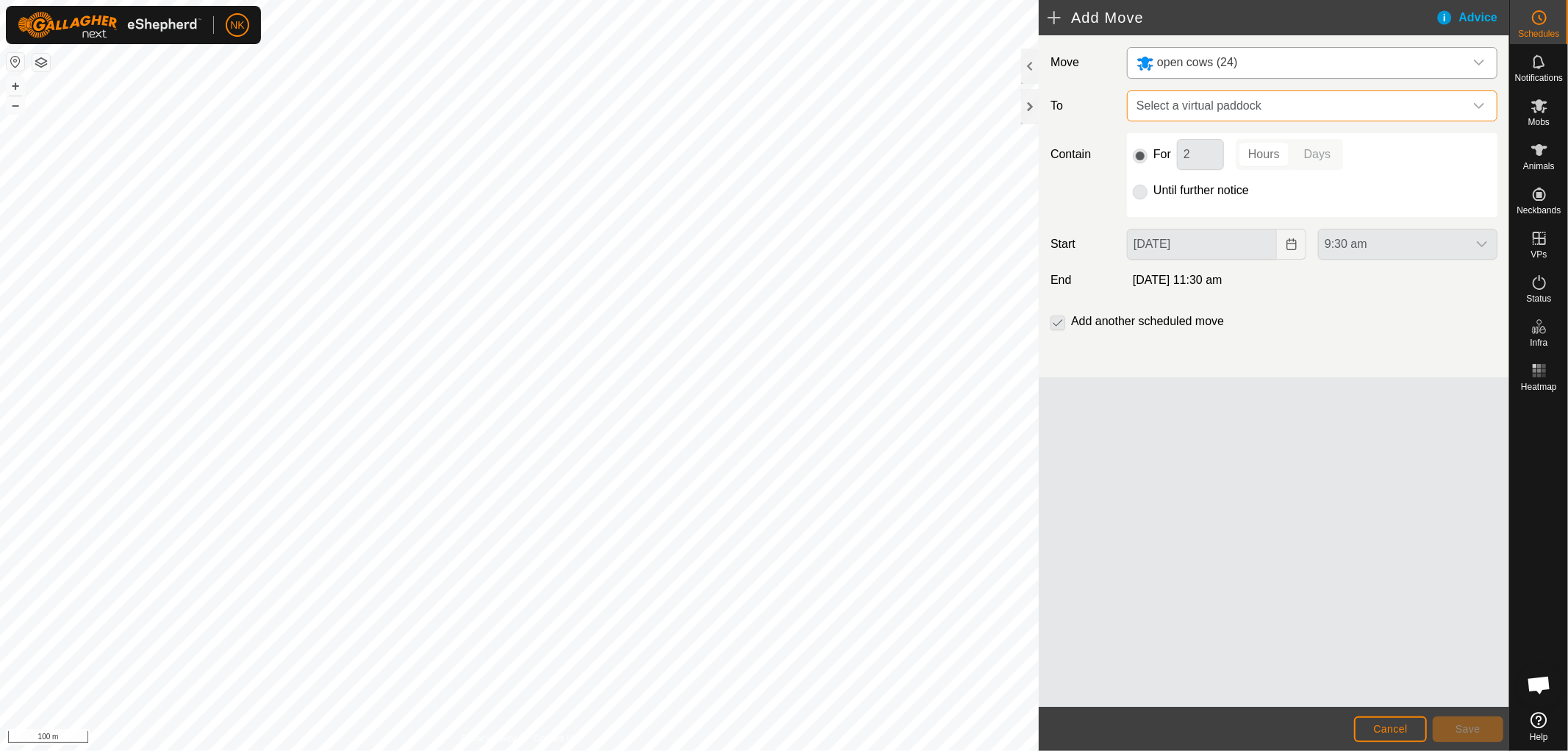
click at [1284, 106] on span "Select a virtual paddock" at bounding box center [1298, 106] width 334 height 29
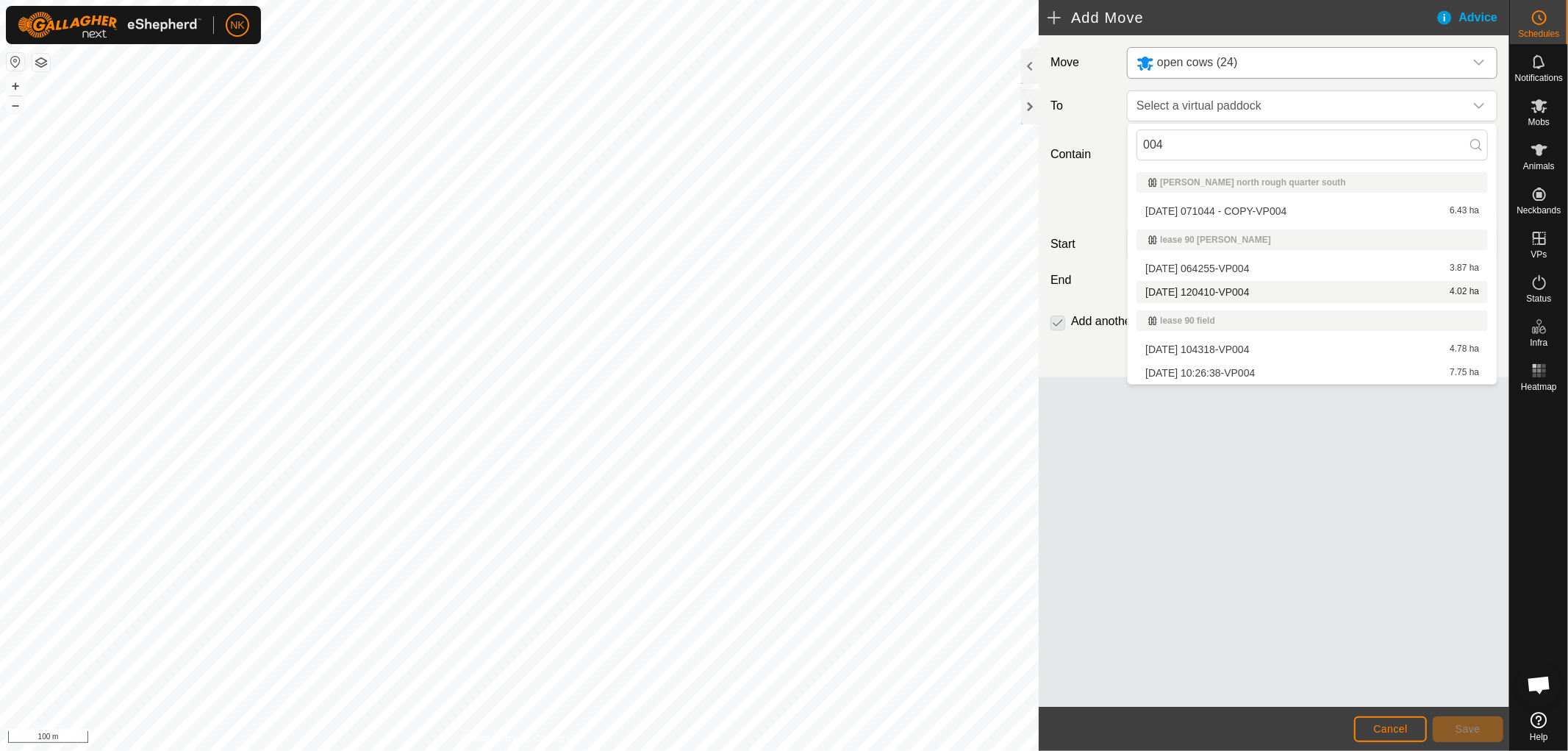
type input "004"
click at [1221, 290] on li "[DATE] 120410-VP004 4.02 ha" at bounding box center [1313, 291] width 351 height 22
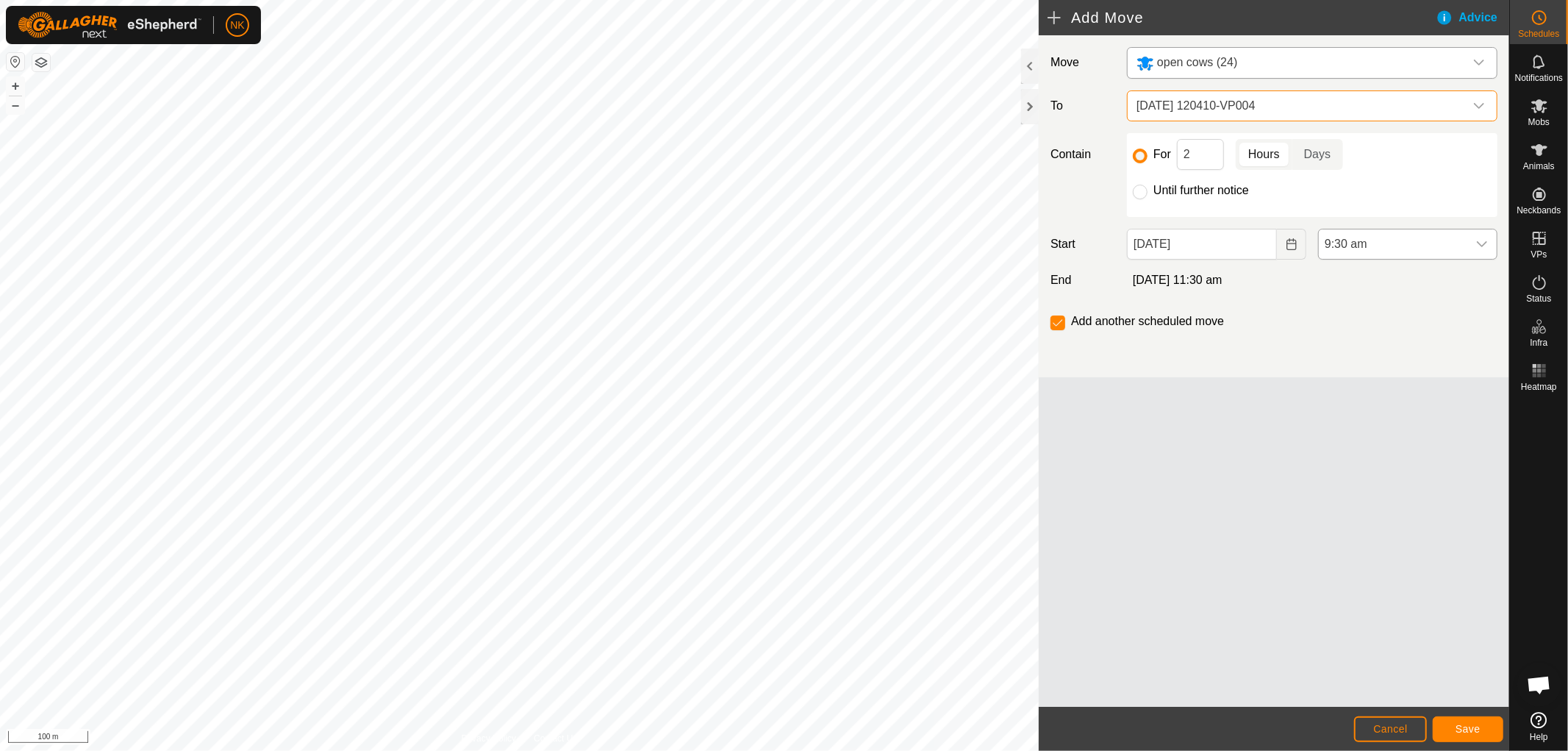
click at [1373, 232] on span "9:30 am" at bounding box center [1392, 244] width 149 height 29
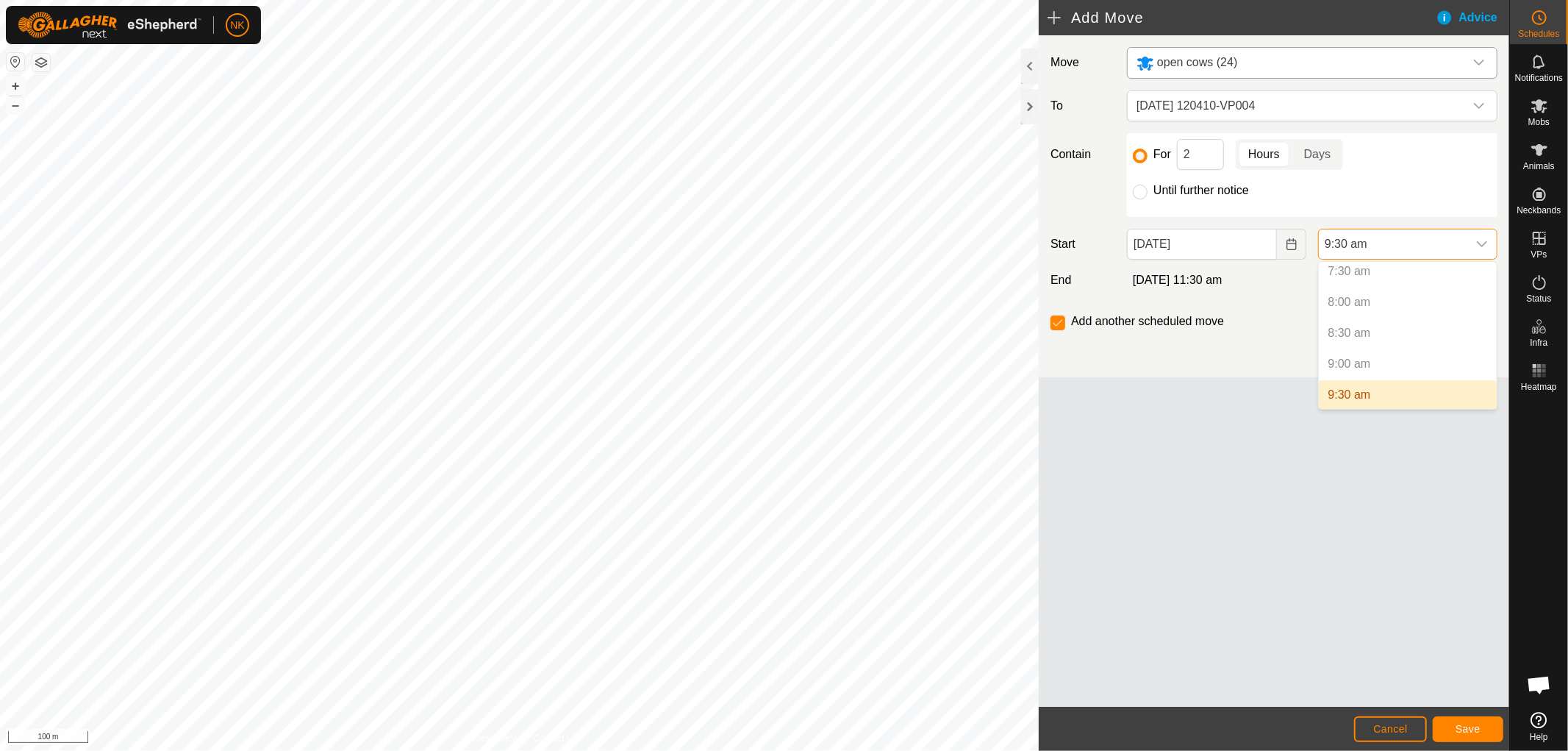
scroll to position [550, 0]
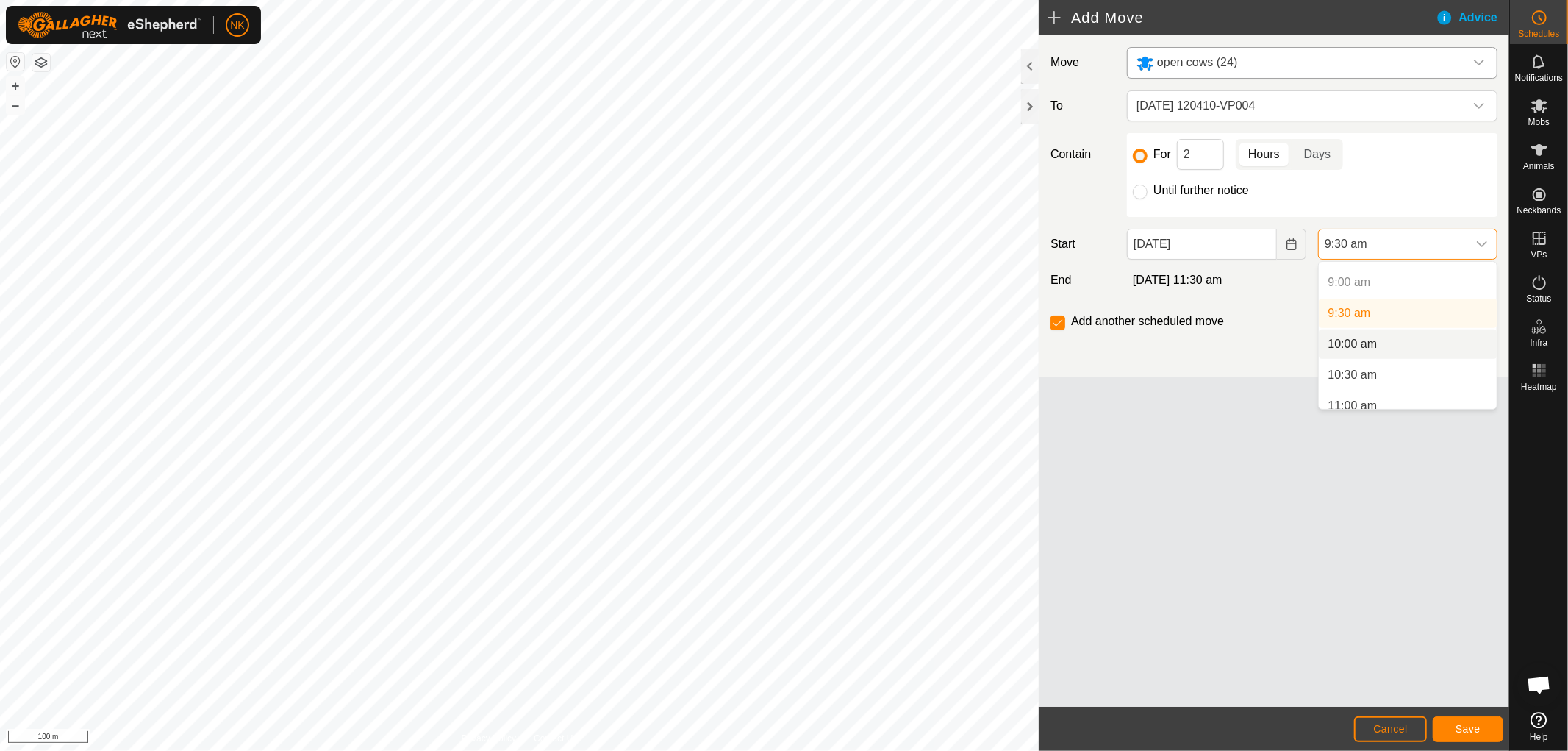
click at [1358, 347] on li "10:00 am" at bounding box center [1407, 344] width 178 height 29
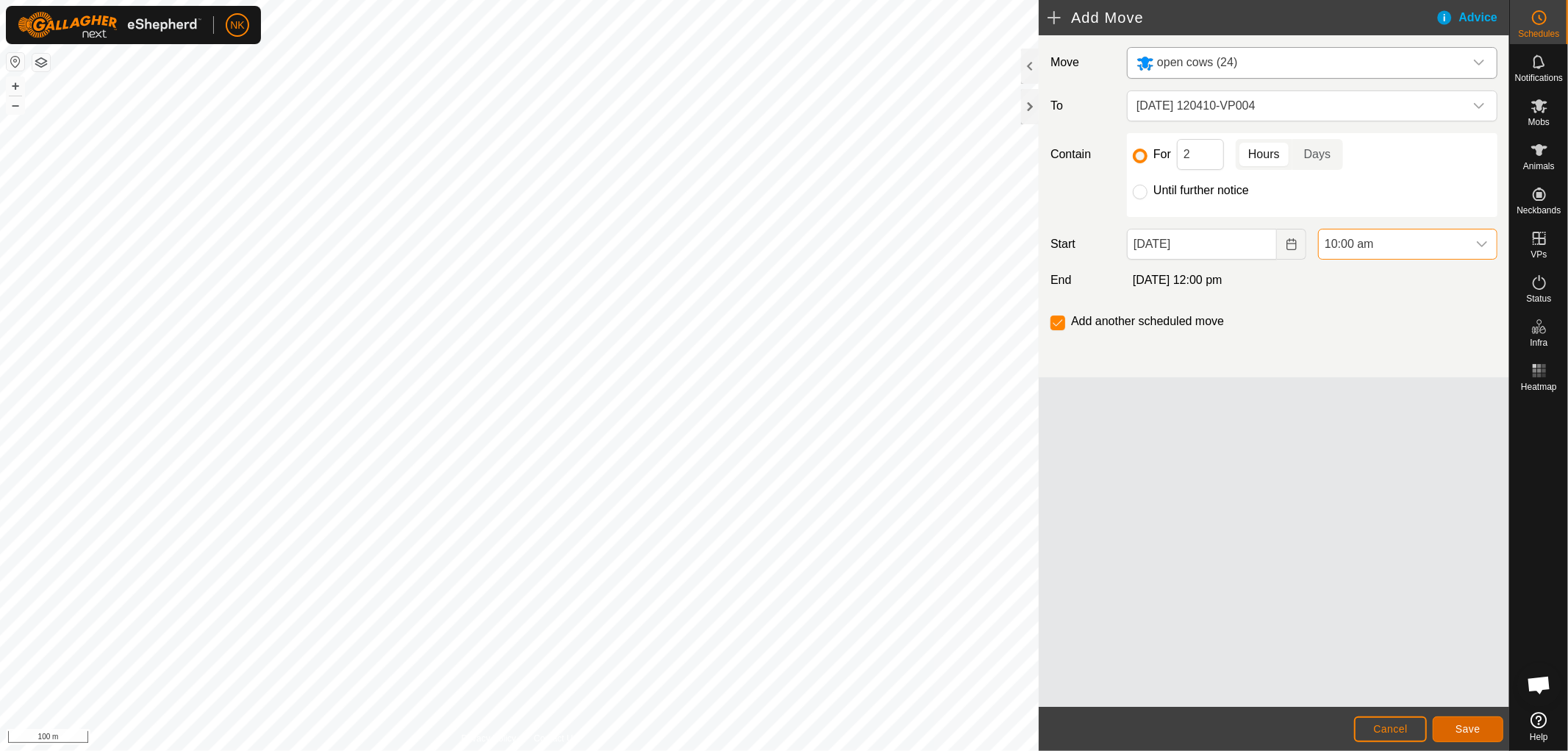
click at [1474, 726] on span "Save" at bounding box center [1468, 729] width 25 height 12
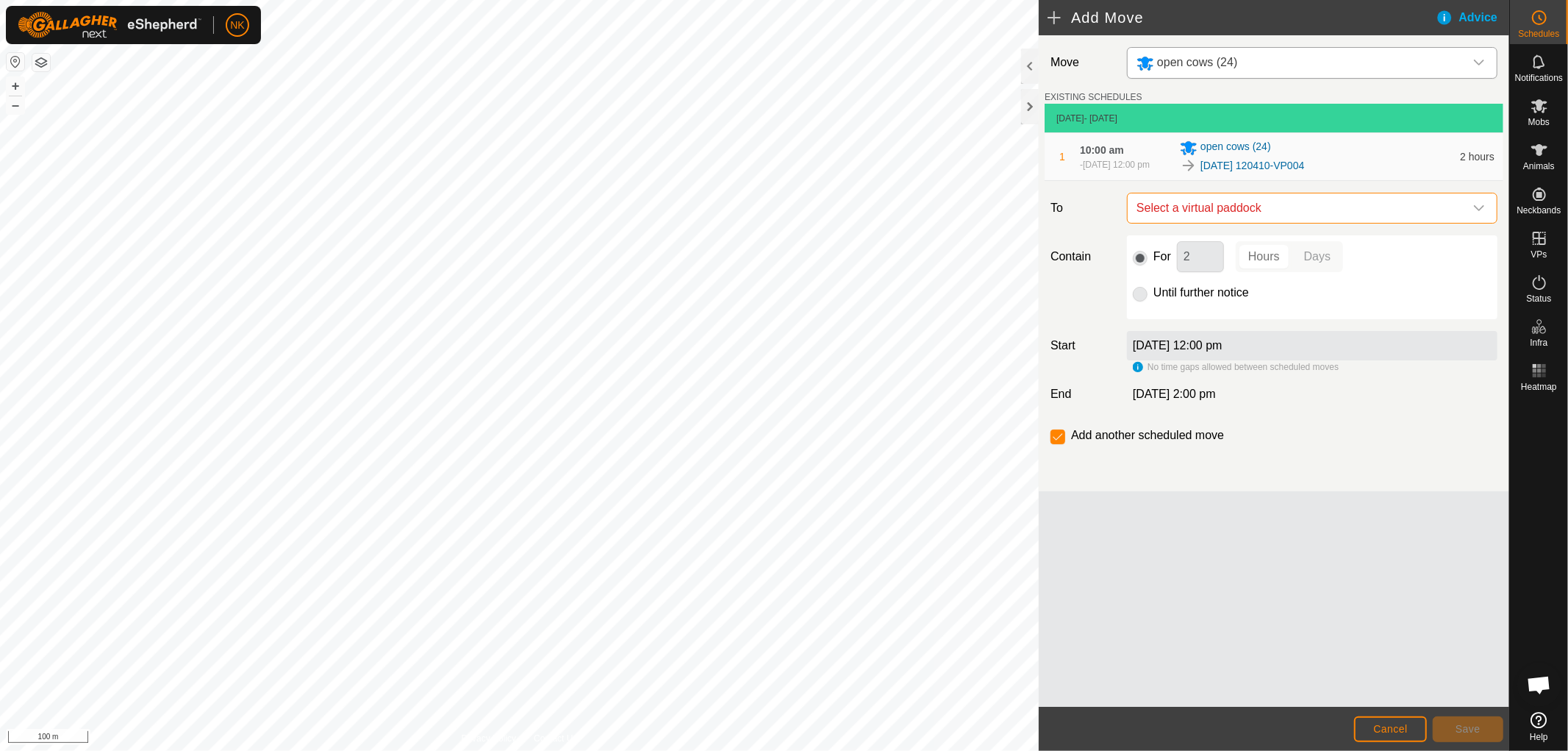
click at [1270, 201] on span "Select a virtual paddock" at bounding box center [1298, 208] width 334 height 29
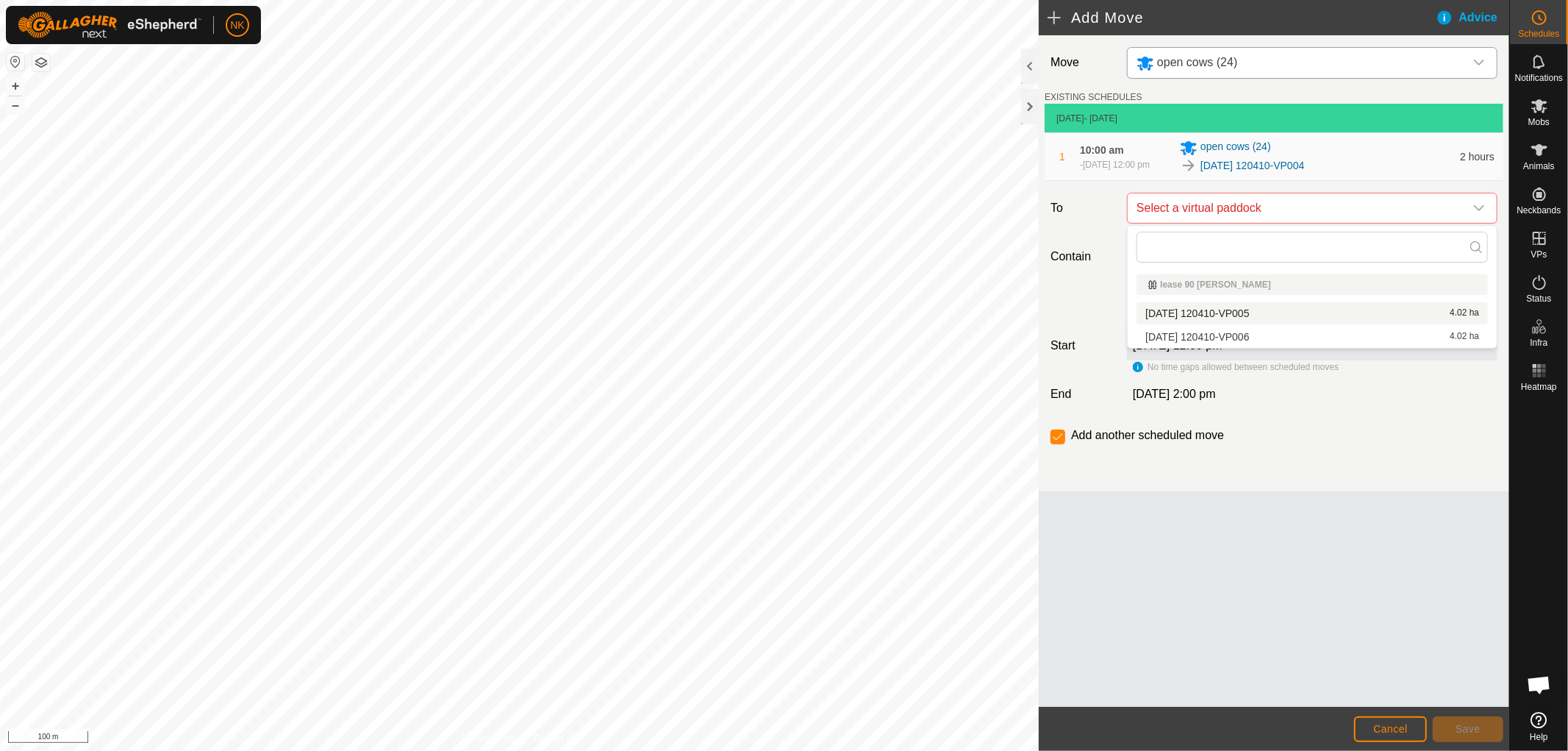
click at [1247, 308] on span "[DATE] 120410-VP005" at bounding box center [1197, 313] width 104 height 11
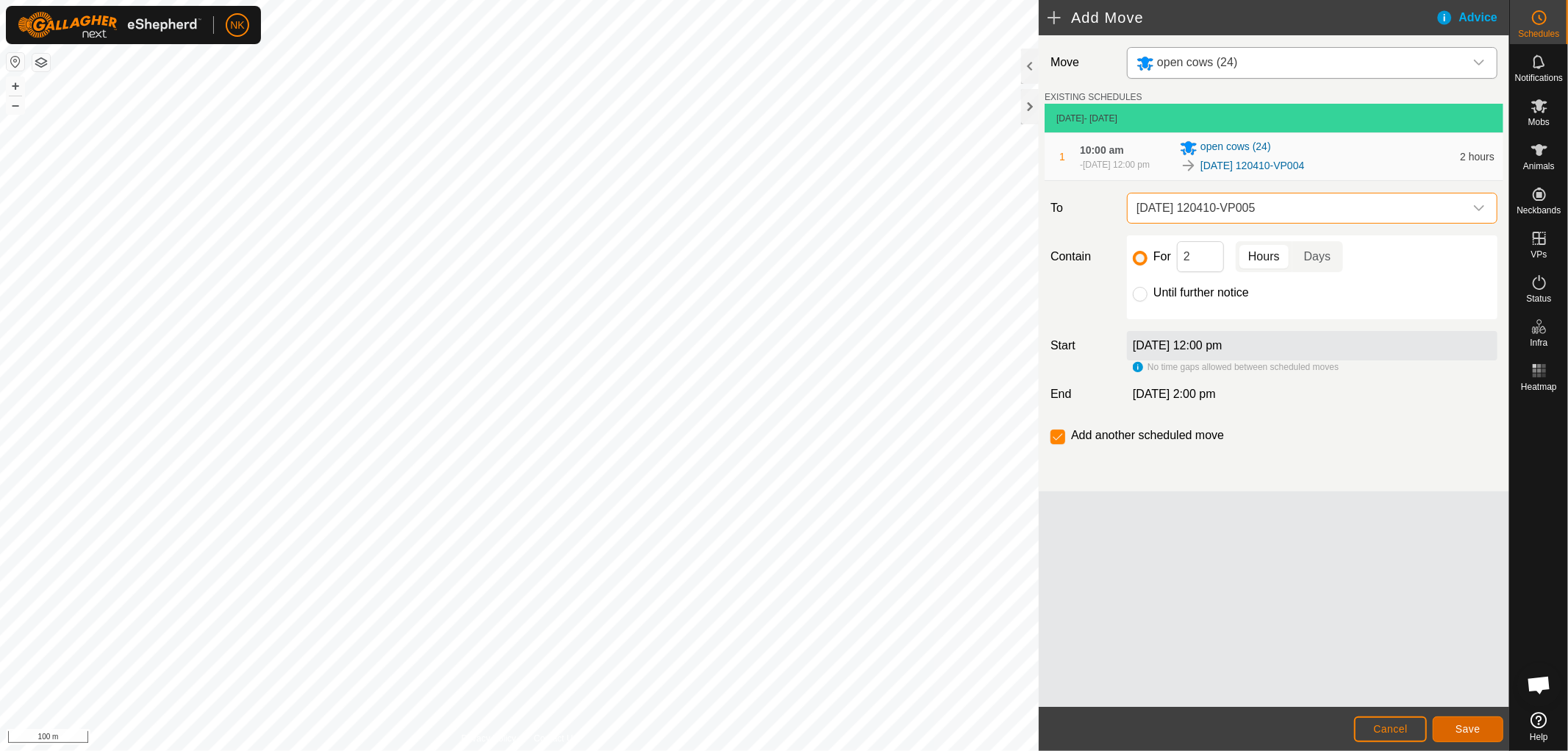
click at [1459, 726] on span "Save" at bounding box center [1468, 729] width 25 height 12
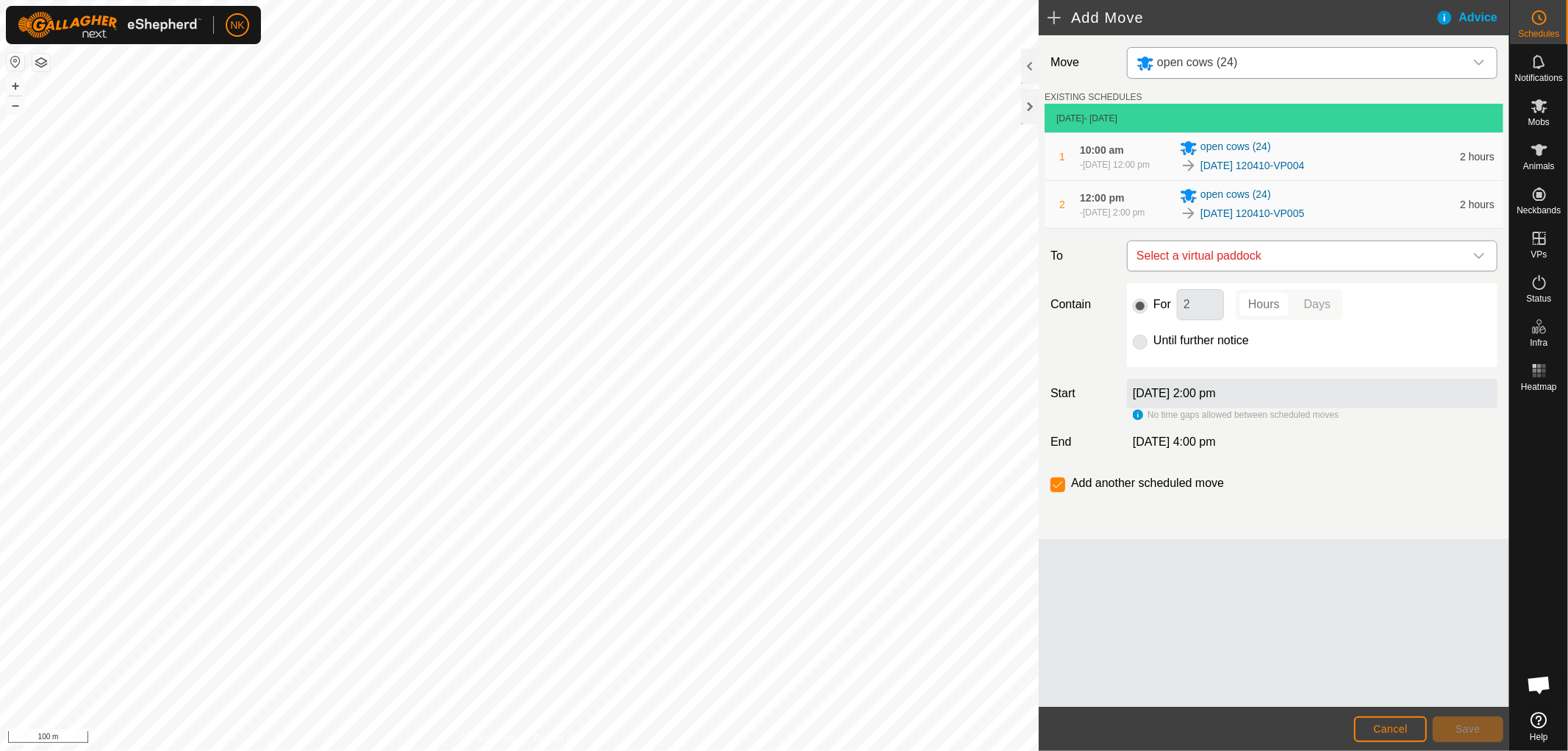
click at [1253, 257] on span "Select a virtual paddock" at bounding box center [1298, 256] width 334 height 29
click at [1230, 356] on span "[DATE] 120410-VP006" at bounding box center [1197, 360] width 104 height 11
click at [1145, 339] on input "Until further notice" at bounding box center [1140, 342] width 15 height 15
radio input "true"
checkbox input "false"
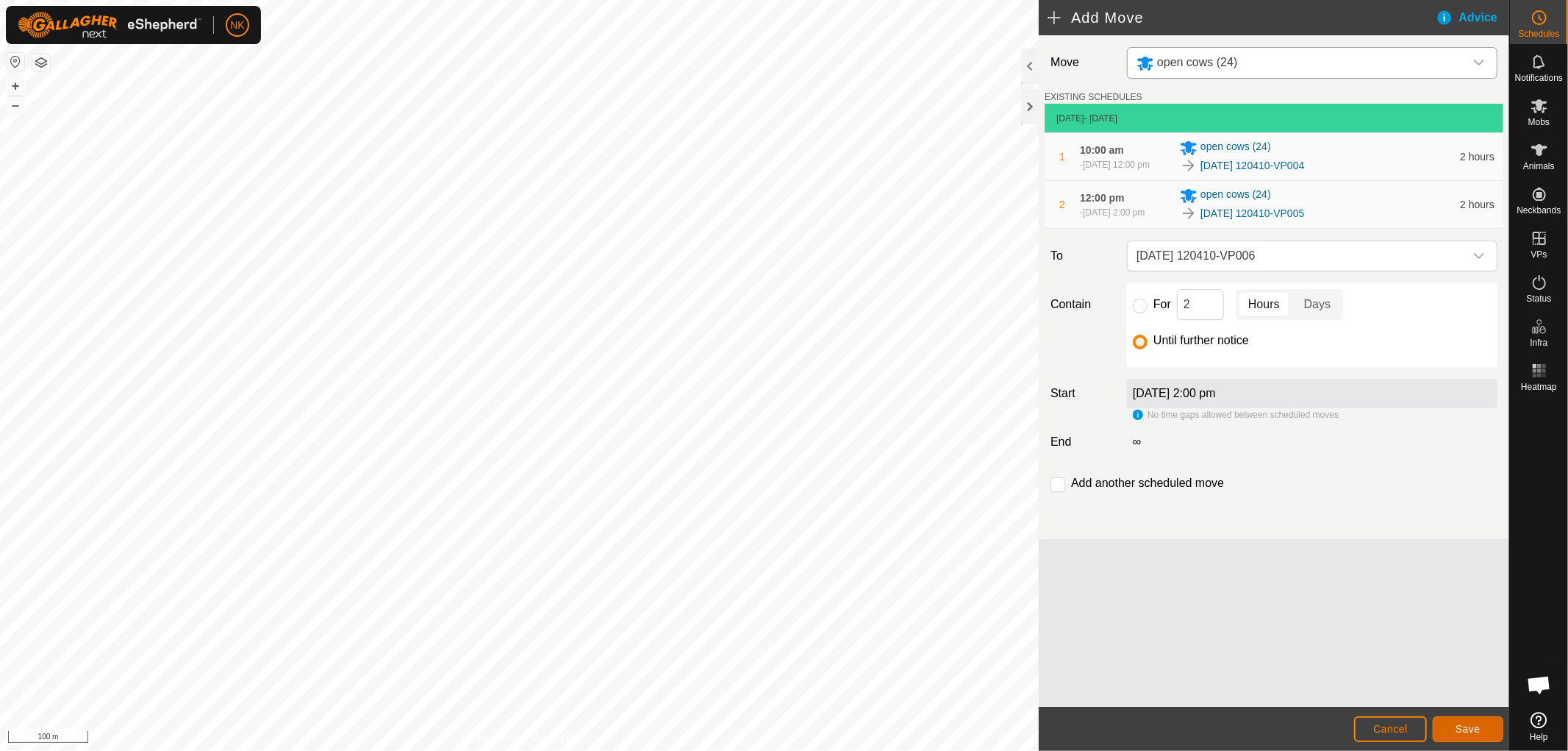
click at [1464, 721] on button "Save" at bounding box center [1468, 730] width 71 height 26
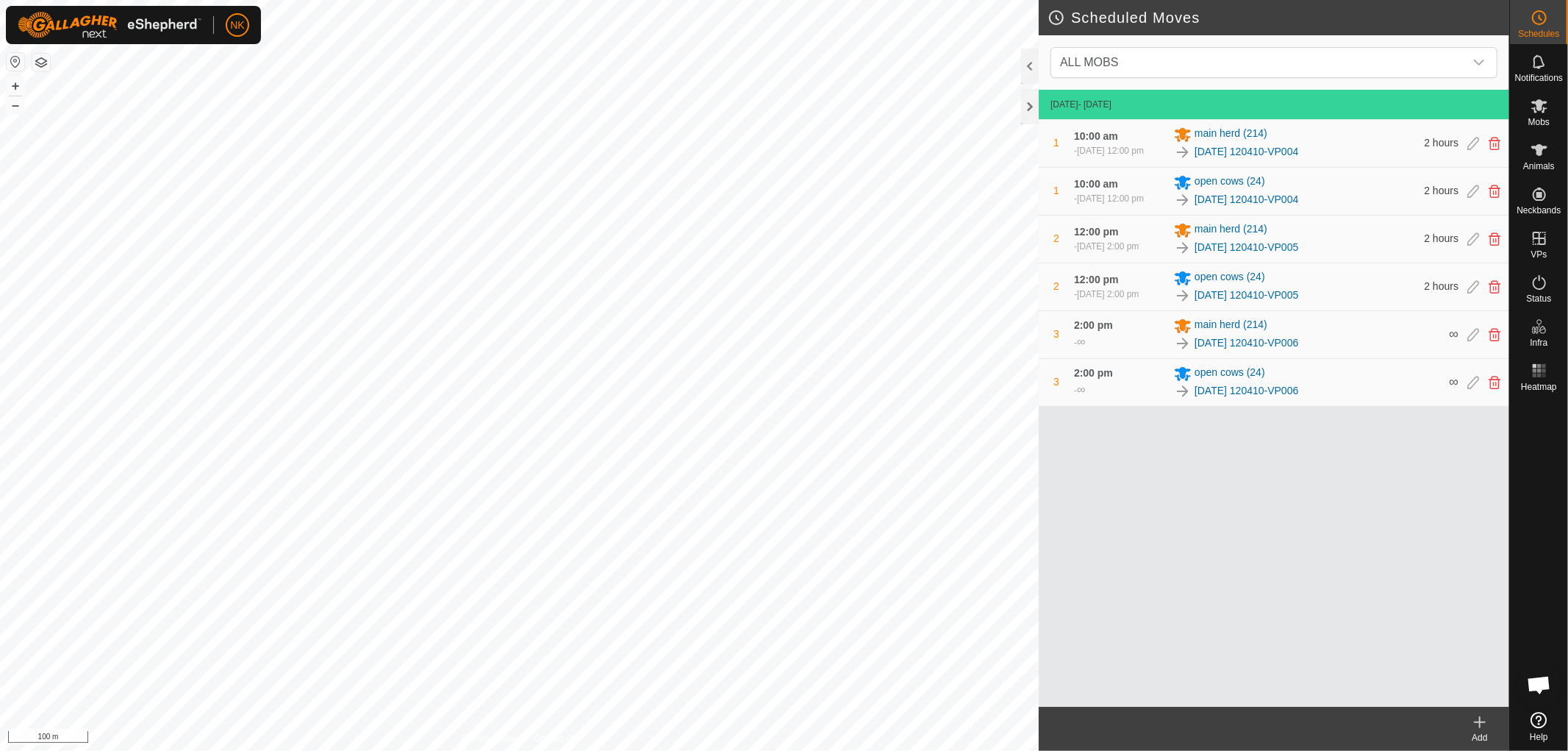
click at [1481, 721] on icon at bounding box center [1480, 722] width 17 height 17
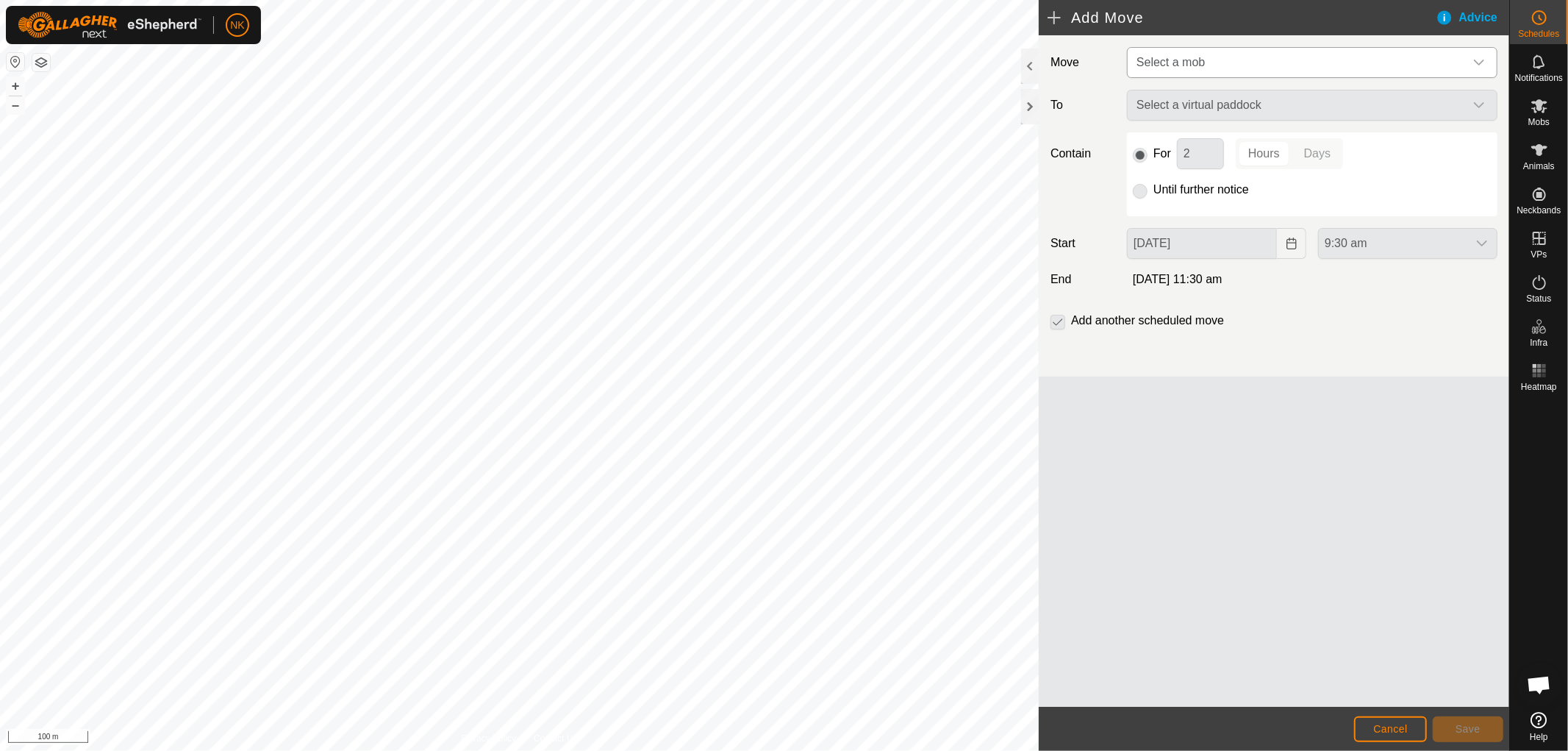
click at [1218, 64] on span "Select a mob" at bounding box center [1298, 62] width 334 height 29
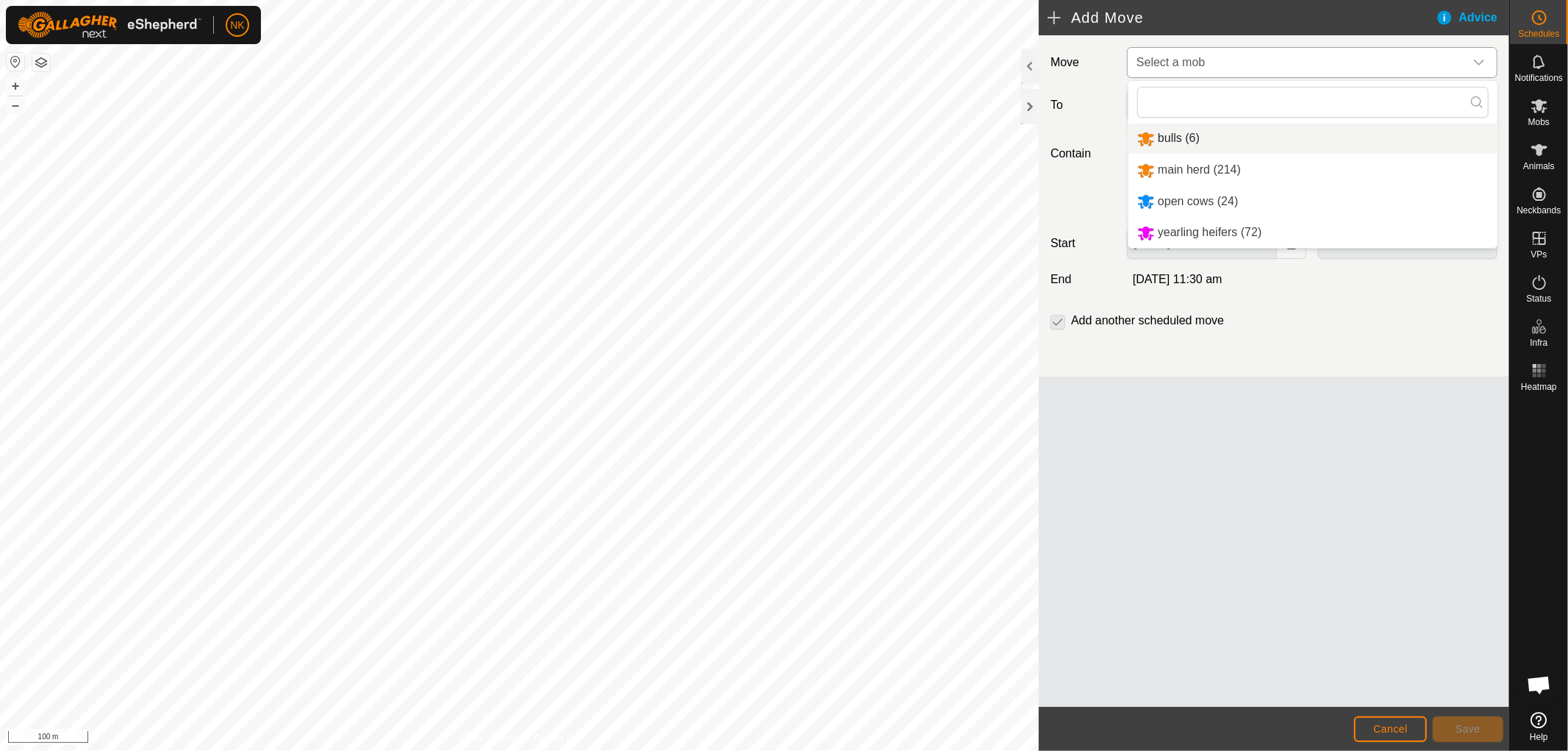
click at [1177, 141] on li "bulls (6)" at bounding box center [1313, 138] width 369 height 30
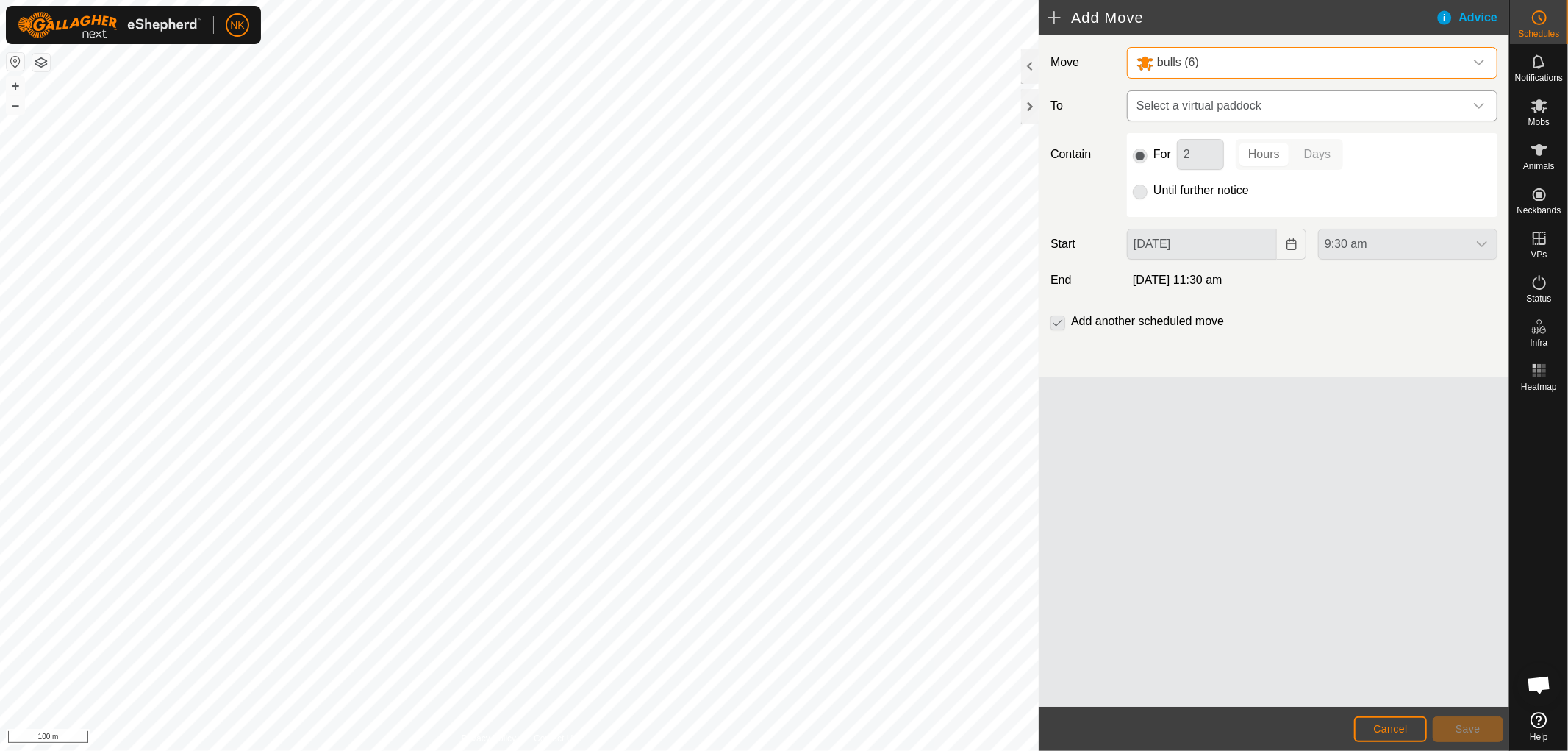
click at [1288, 101] on span "Select a virtual paddock" at bounding box center [1298, 106] width 334 height 29
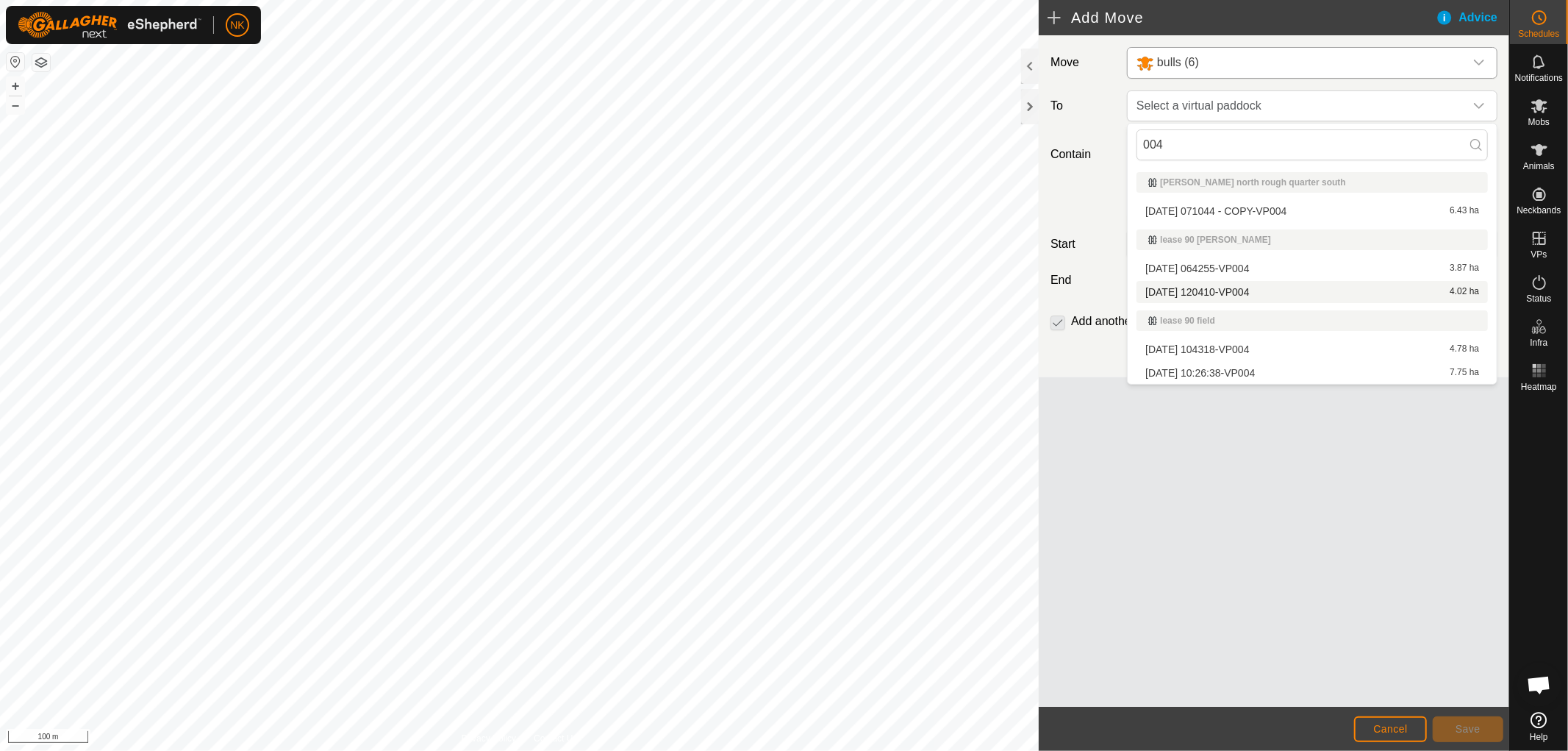
type input "004"
click at [1200, 290] on li "[DATE] 120410-VP004 4.02 ha" at bounding box center [1313, 291] width 351 height 22
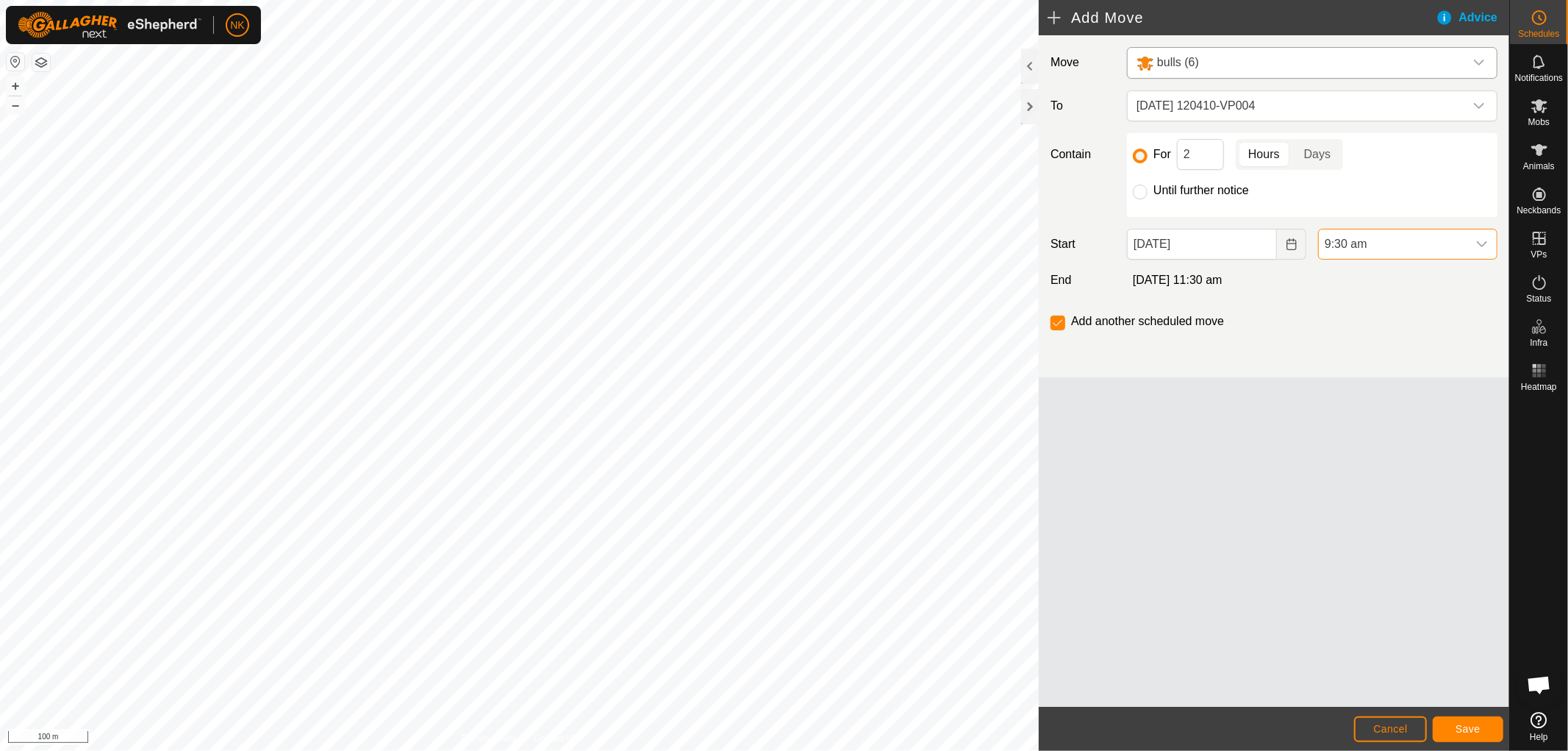
click at [1370, 247] on span "9:30 am" at bounding box center [1392, 244] width 149 height 29
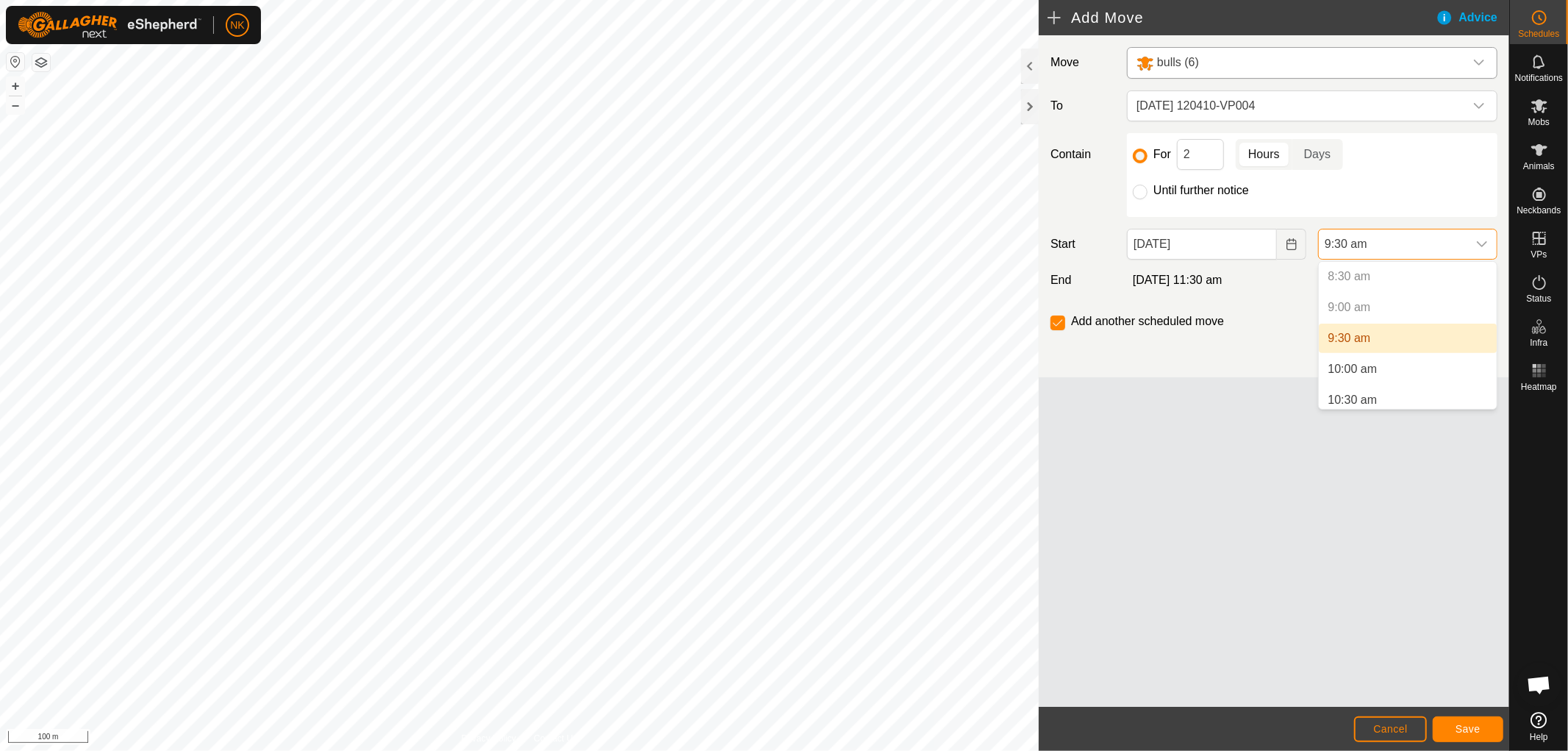
scroll to position [550, 0]
click at [1349, 342] on li "10:00 am" at bounding box center [1407, 344] width 178 height 29
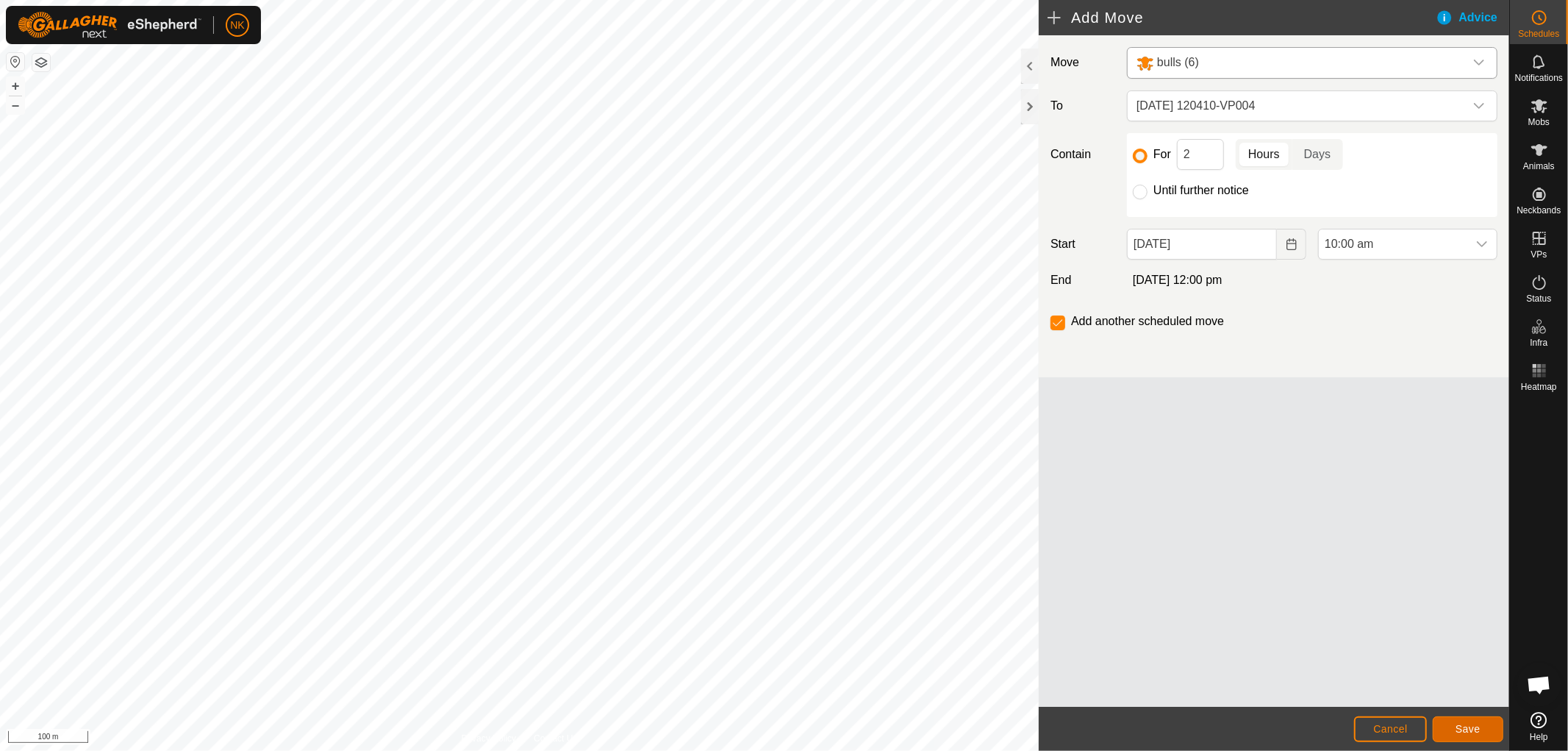
click at [1454, 726] on button "Save" at bounding box center [1468, 730] width 71 height 26
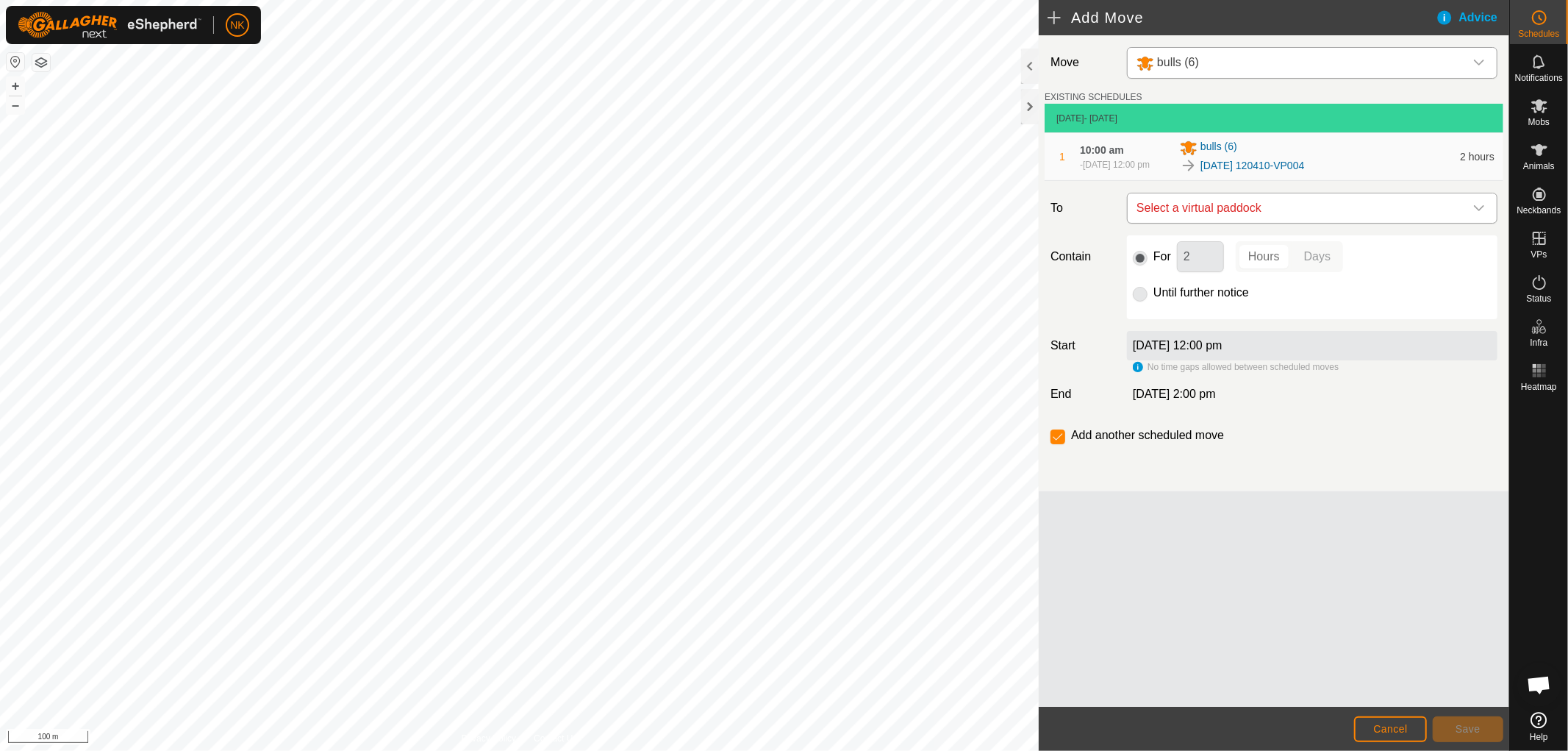
click at [1259, 211] on span "Select a virtual paddock" at bounding box center [1298, 208] width 334 height 29
click at [1248, 314] on li "[DATE] 120410-VP005 4.02 ha" at bounding box center [1313, 313] width 351 height 22
click at [1468, 734] on span "Save" at bounding box center [1468, 729] width 25 height 12
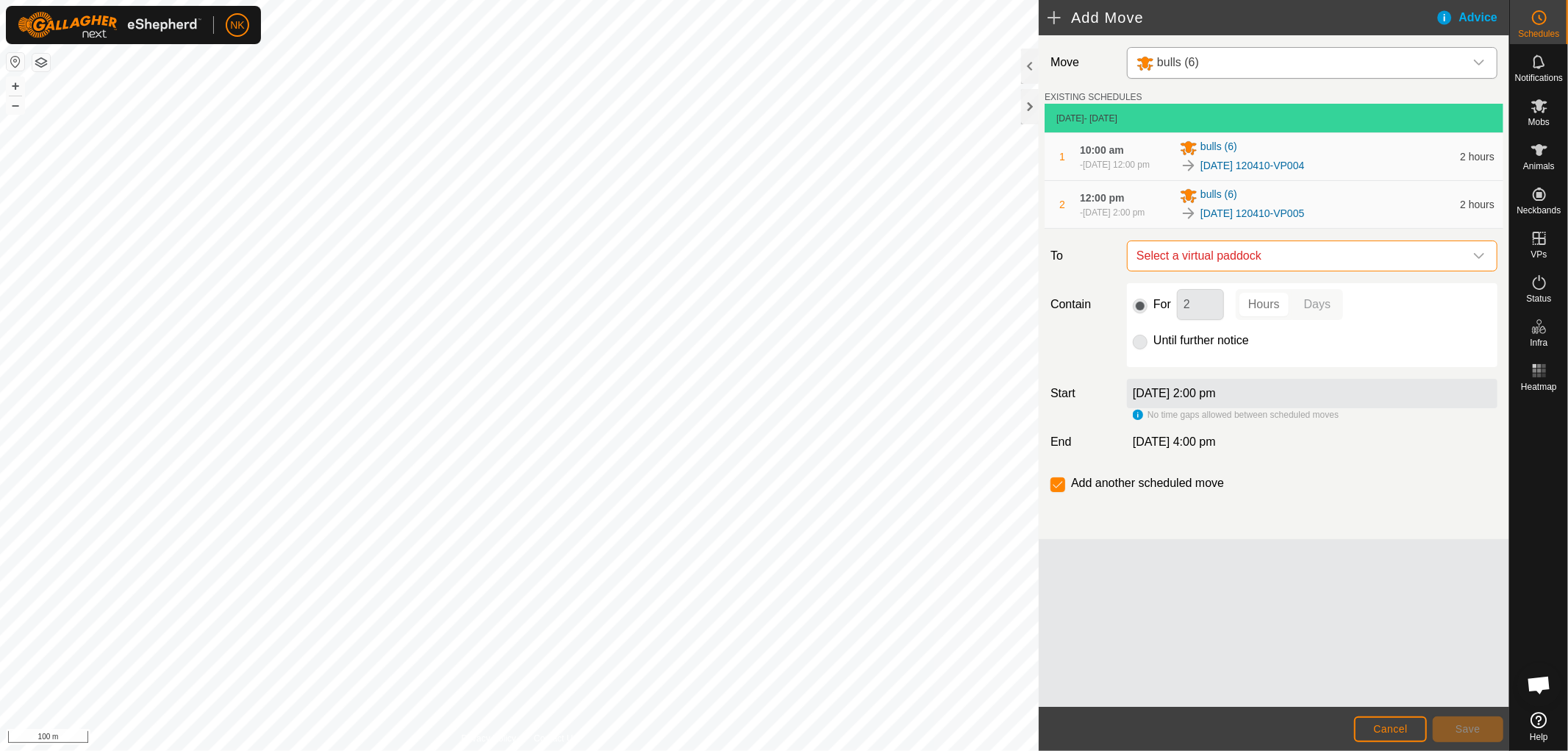
click at [1289, 255] on span "Select a virtual paddock" at bounding box center [1298, 256] width 334 height 29
click at [1248, 354] on li "[DATE] 120410-VP006 4.02 ha" at bounding box center [1313, 360] width 351 height 22
click at [1140, 341] on input "Until further notice" at bounding box center [1140, 342] width 15 height 15
radio input "true"
checkbox input "false"
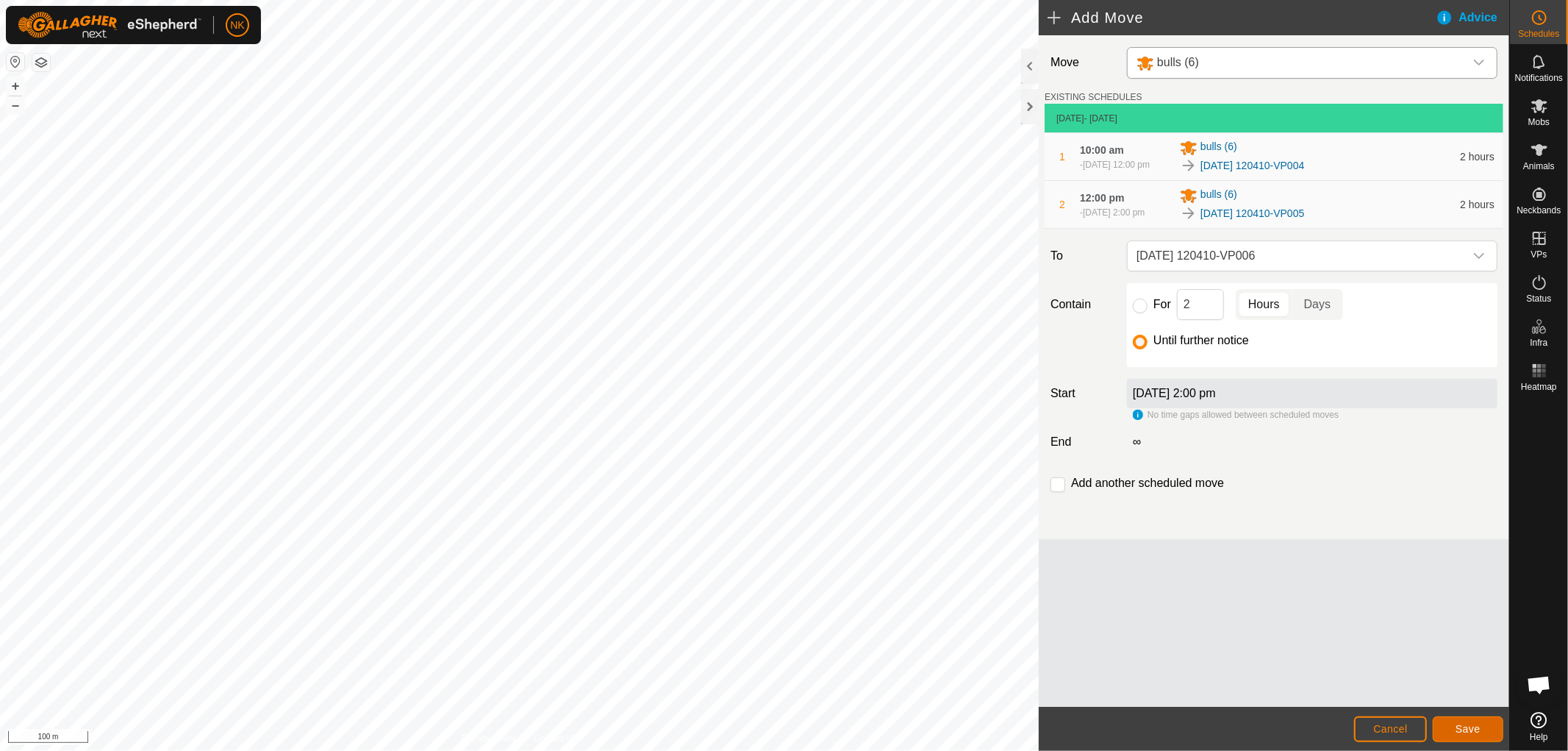
click at [1479, 733] on span "Save" at bounding box center [1468, 729] width 25 height 12
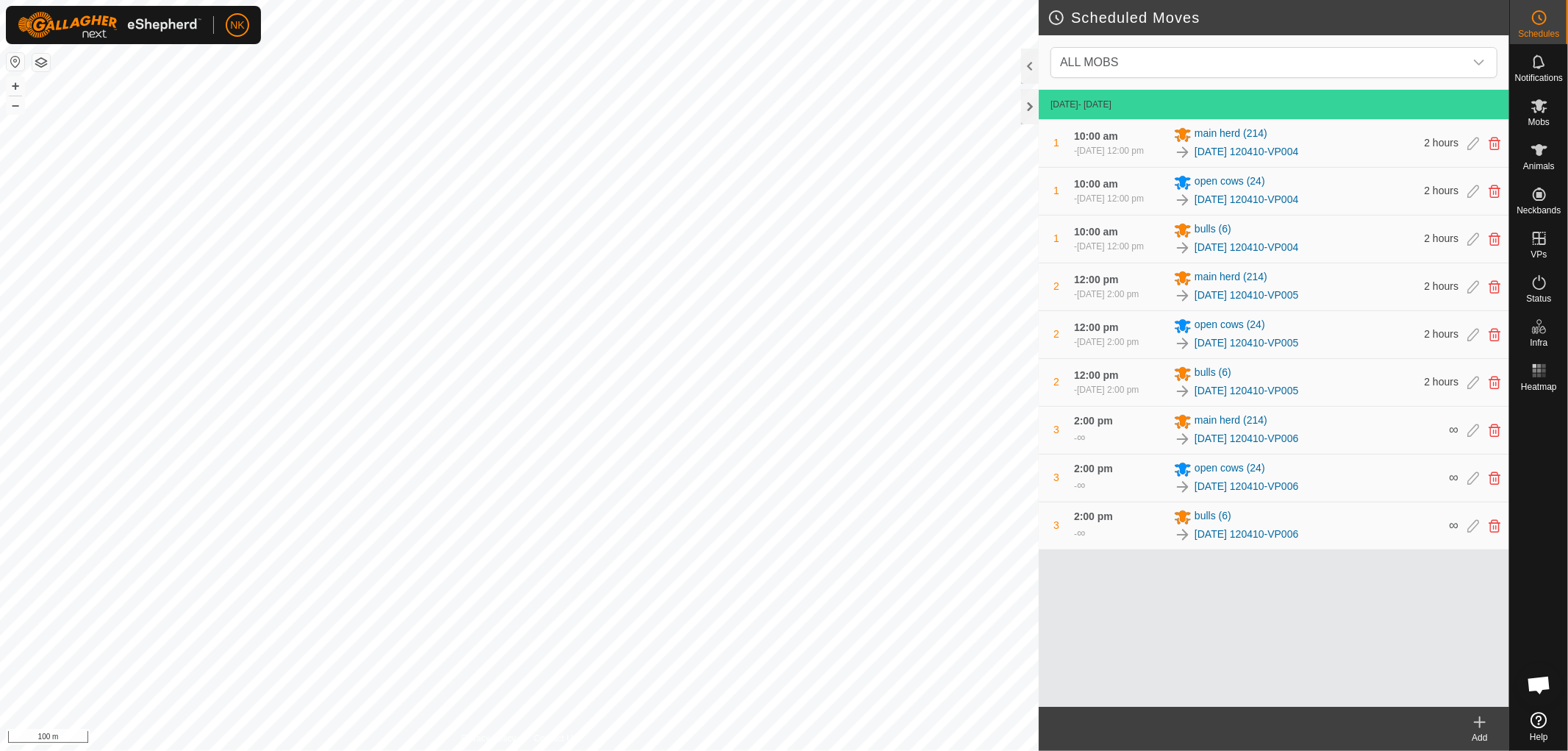
click at [1479, 718] on icon at bounding box center [1480, 722] width 17 height 17
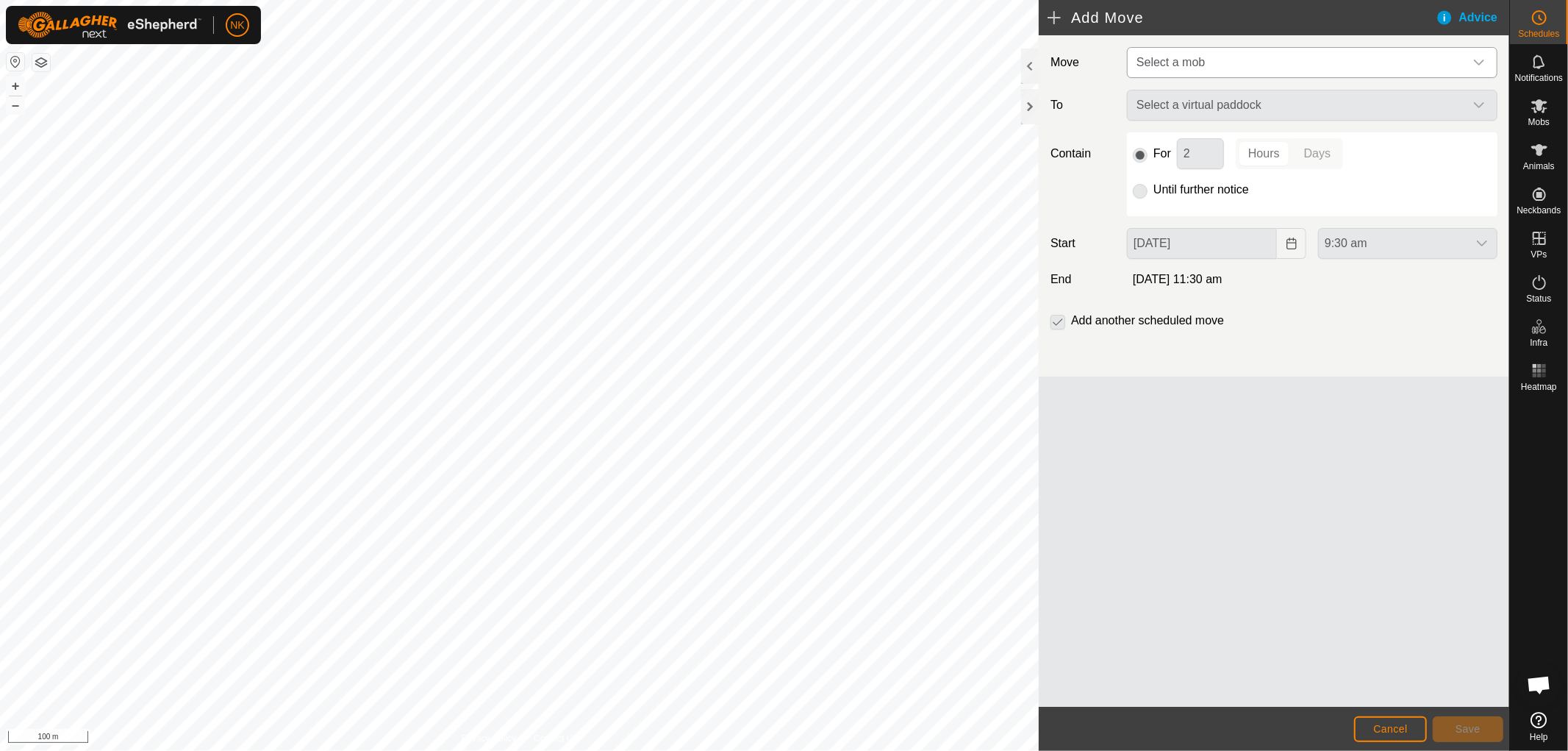
click at [1193, 62] on span "Select a mob" at bounding box center [1171, 62] width 68 height 13
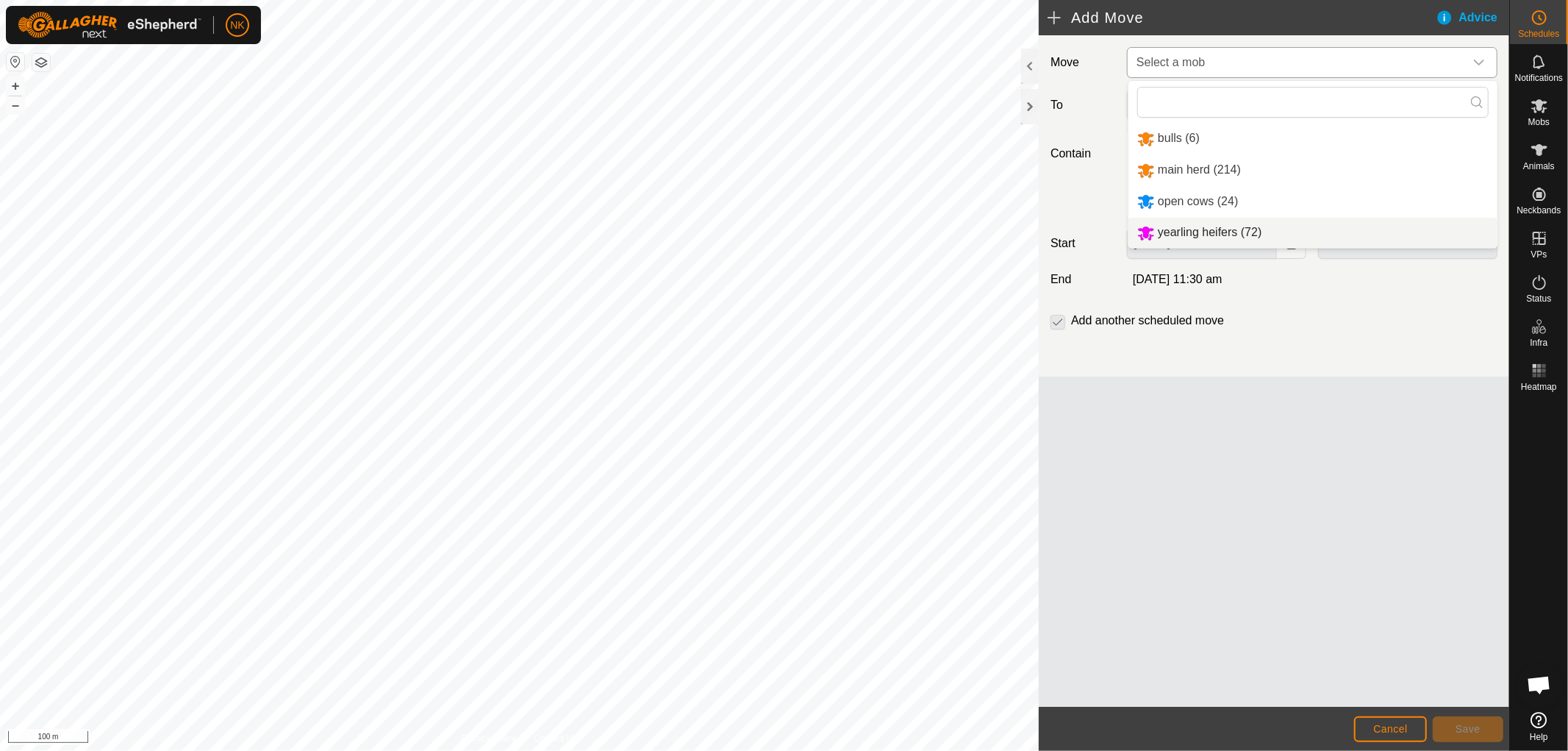
click at [1192, 228] on li "yearling heifers (72)" at bounding box center [1313, 232] width 369 height 30
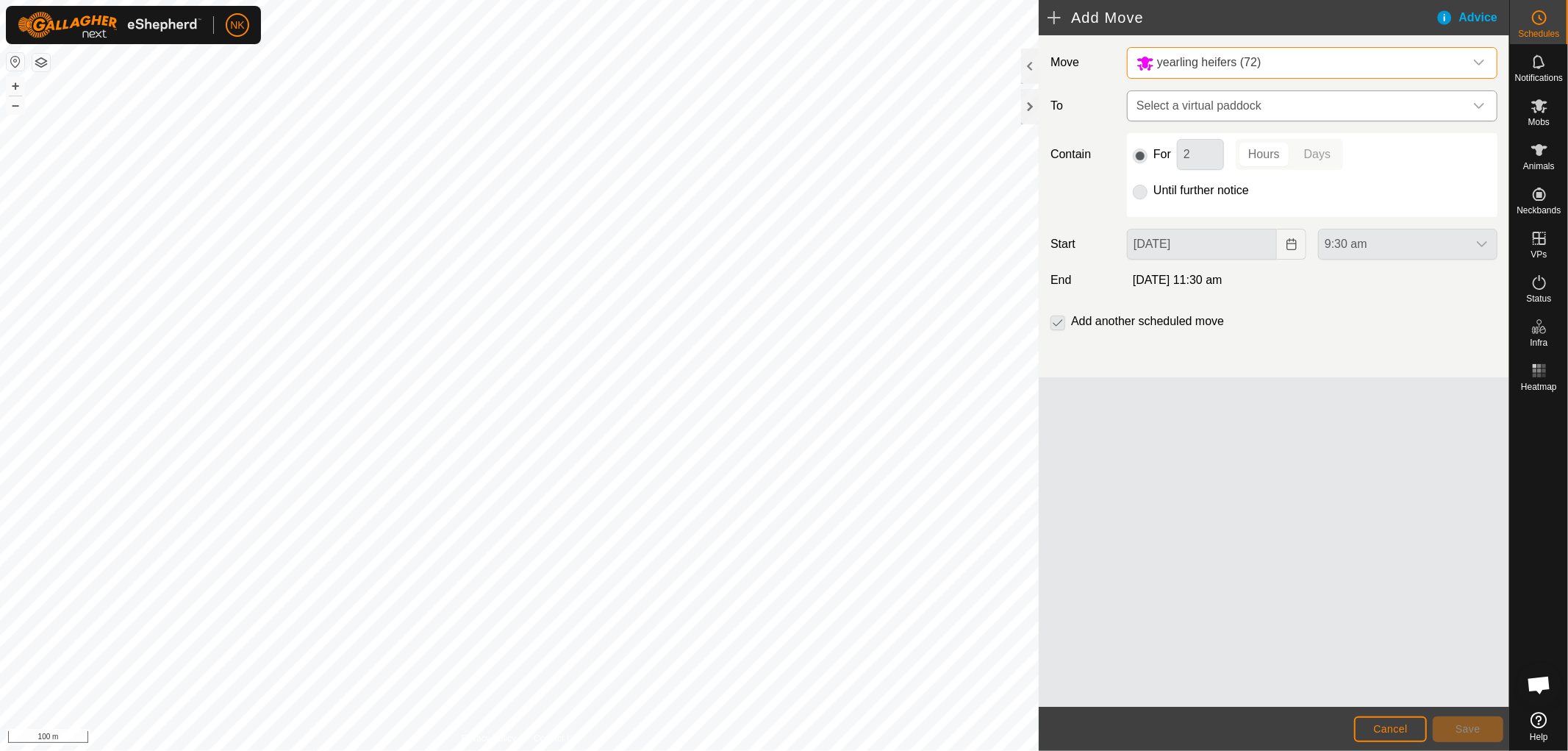
drag, startPoint x: 1218, startPoint y: 104, endPoint x: 1216, endPoint y: 117, distance: 13.2
click at [1218, 103] on span "Select a virtual paddock" at bounding box center [1298, 106] width 334 height 29
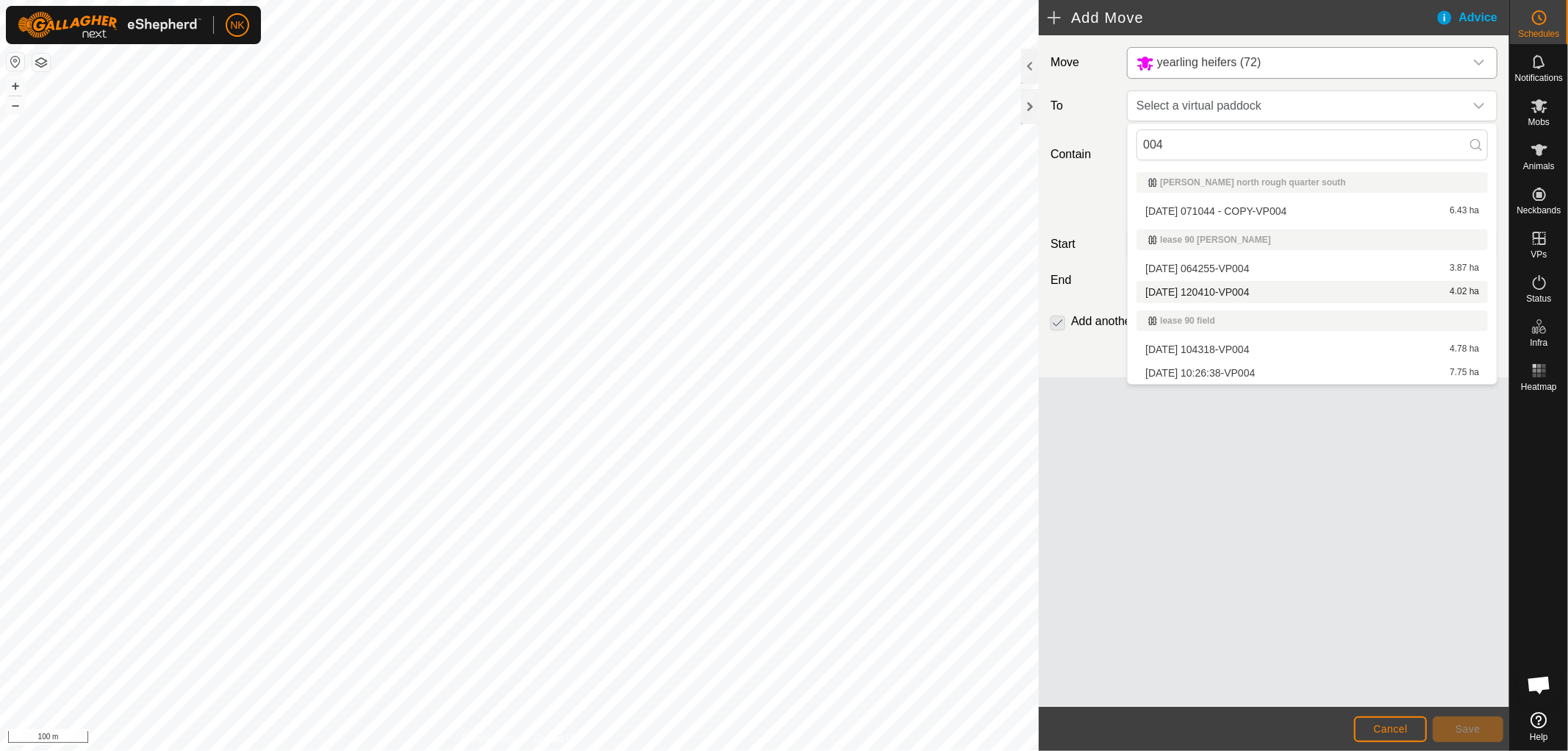
type input "004"
click at [1211, 286] on li "[DATE] 120410-VP004 4.02 ha" at bounding box center [1313, 291] width 351 height 22
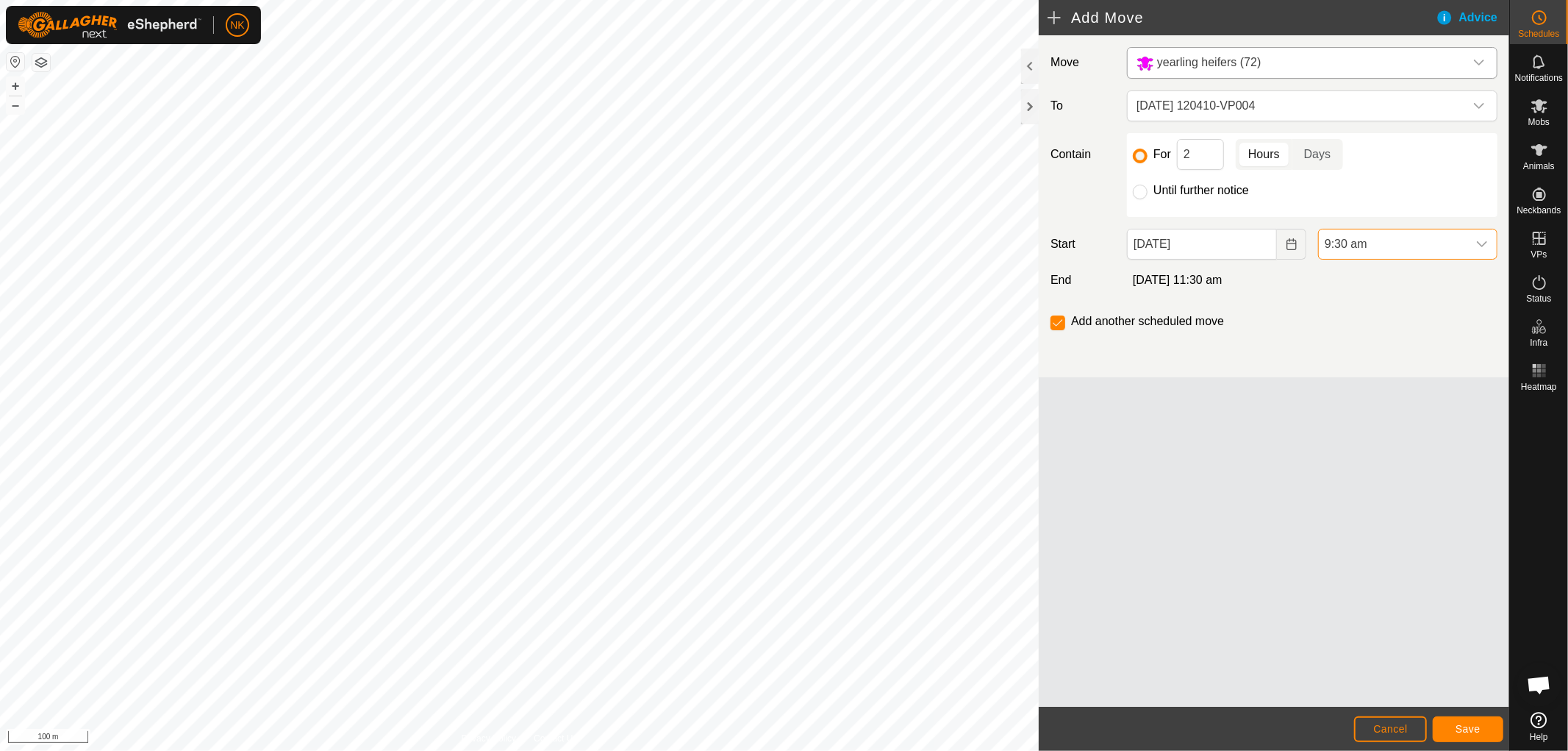
click at [1365, 244] on span "9:30 am" at bounding box center [1392, 244] width 149 height 29
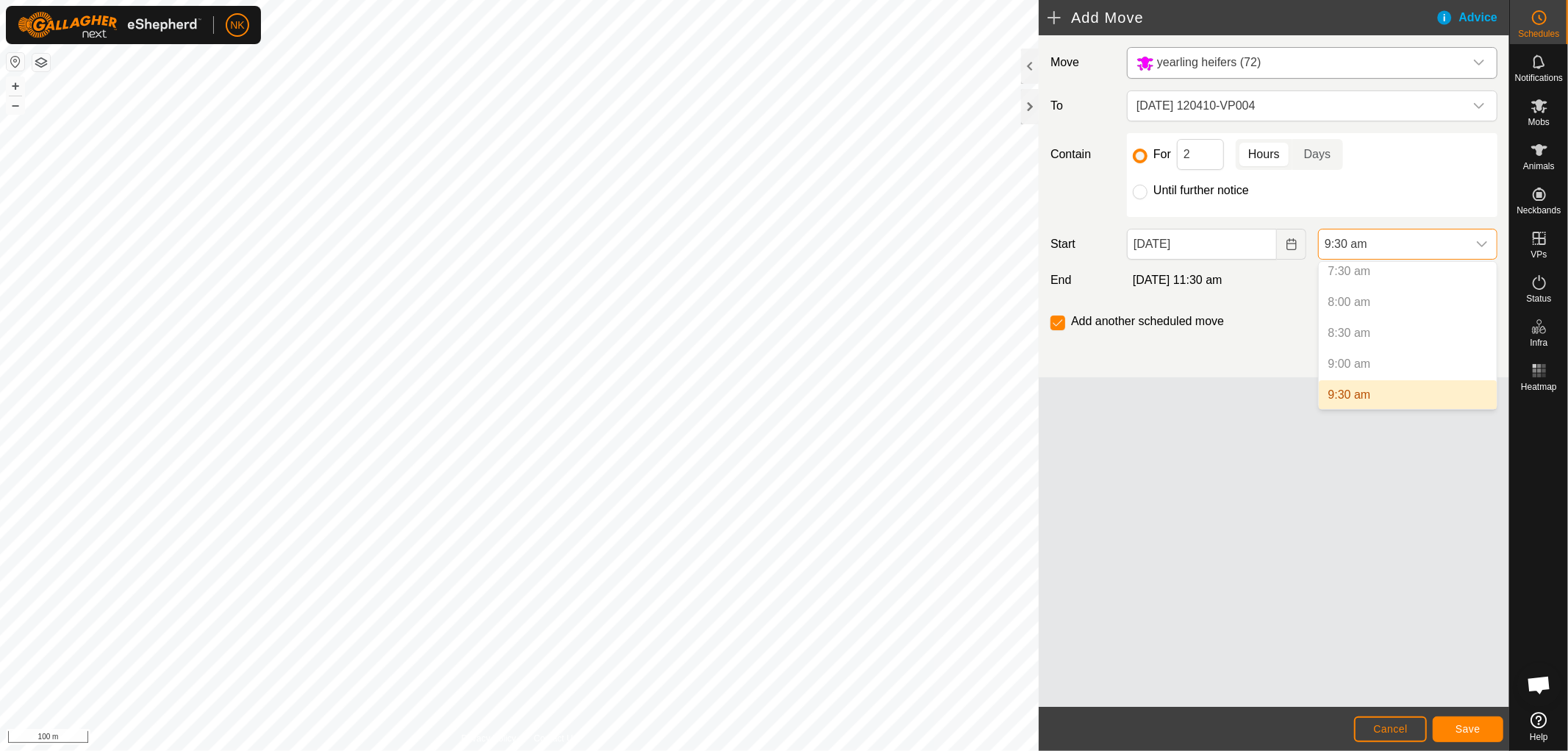
scroll to position [550, 0]
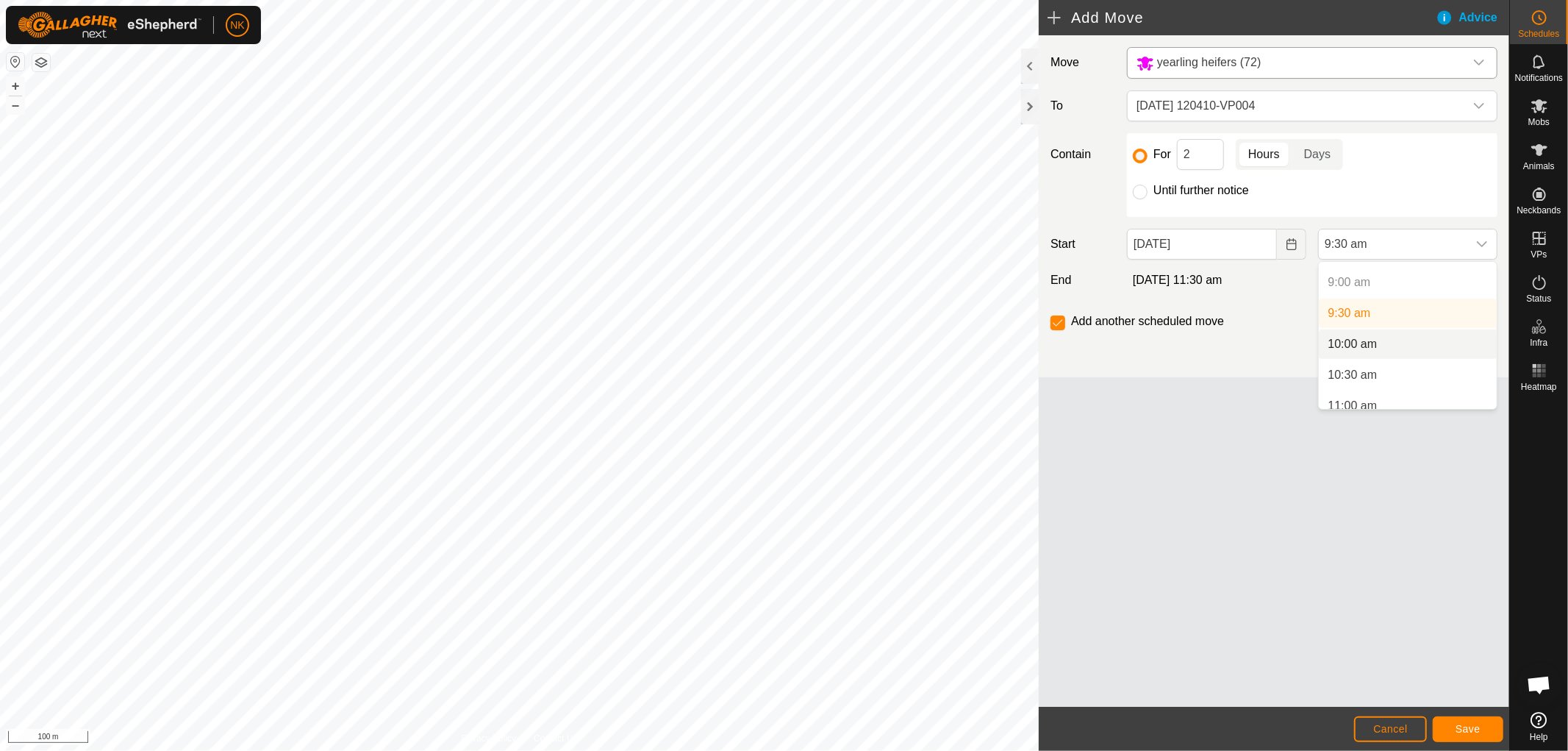
click at [1348, 344] on li "10:00 am" at bounding box center [1407, 344] width 178 height 29
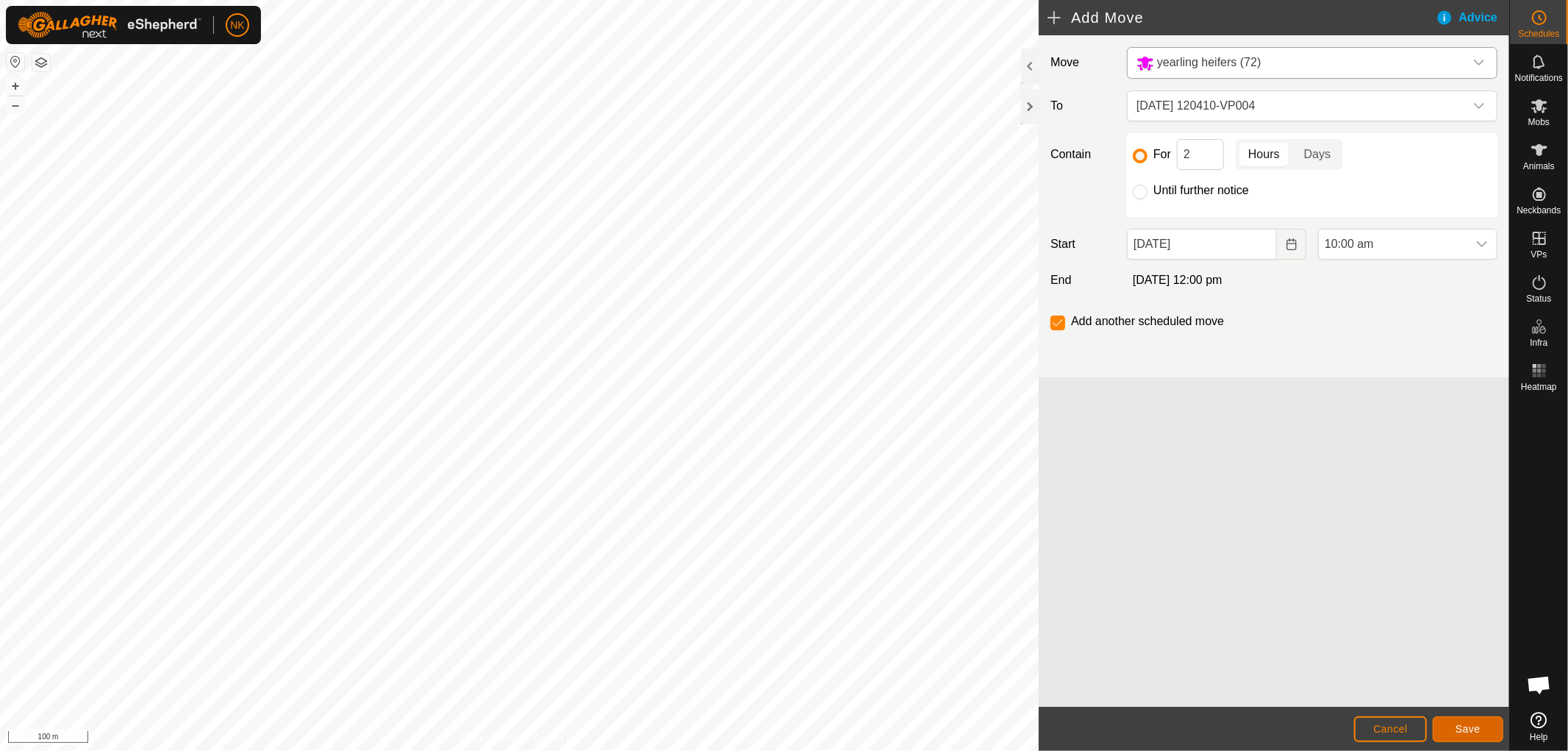
click at [1467, 727] on span "Save" at bounding box center [1468, 729] width 25 height 12
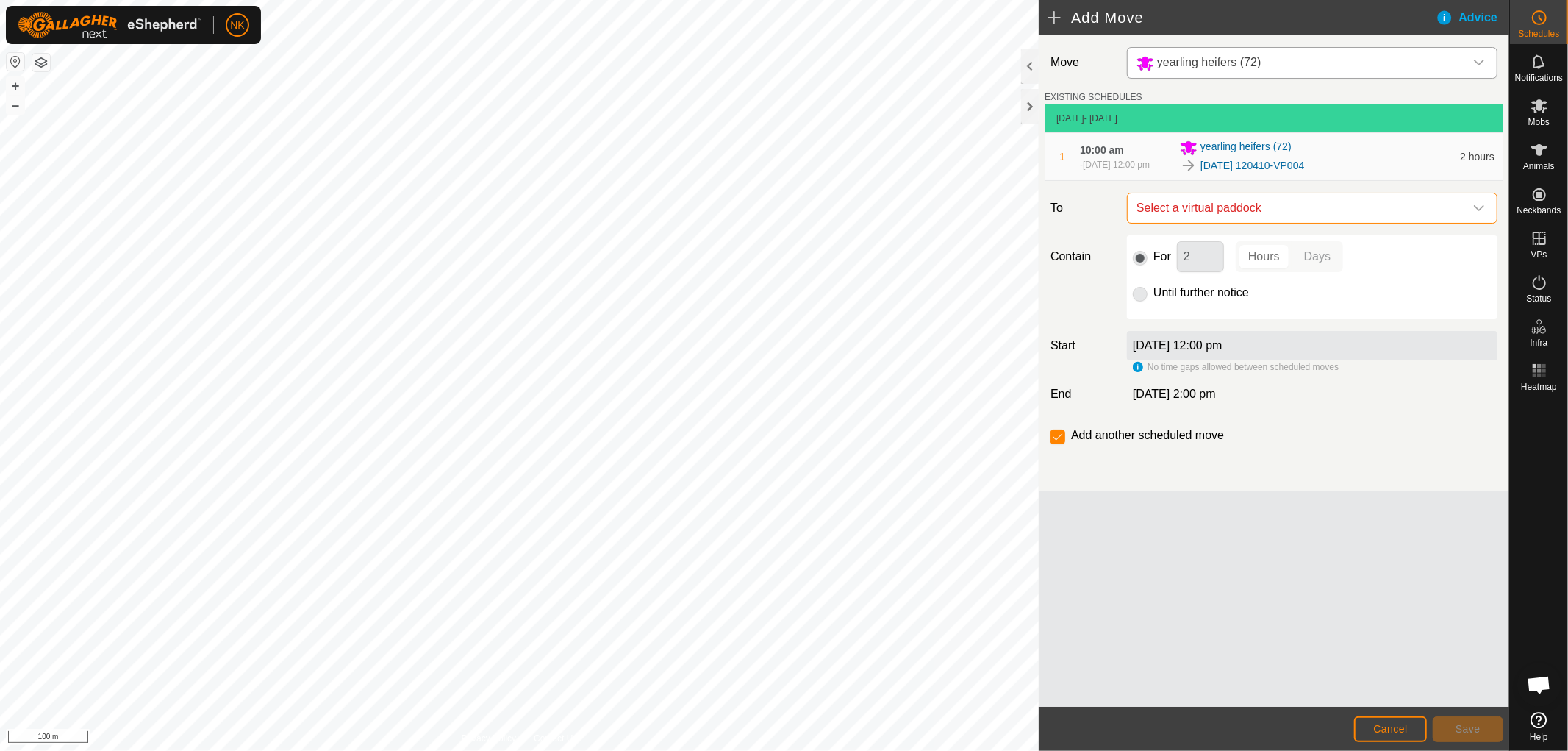
click at [1301, 211] on span "Select a virtual paddock" at bounding box center [1298, 208] width 334 height 29
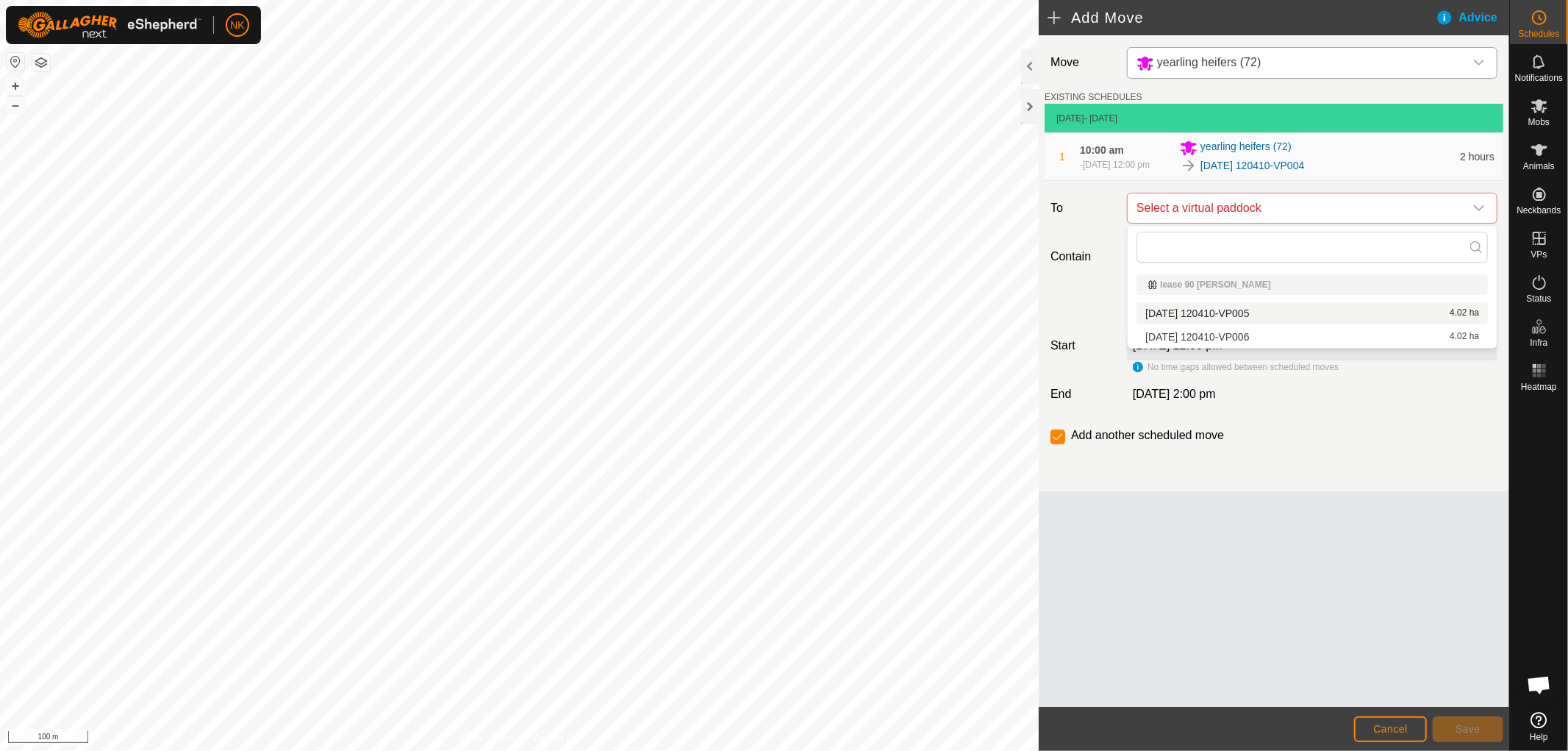
click at [1249, 310] on span "[DATE] 120410-VP005" at bounding box center [1197, 313] width 104 height 11
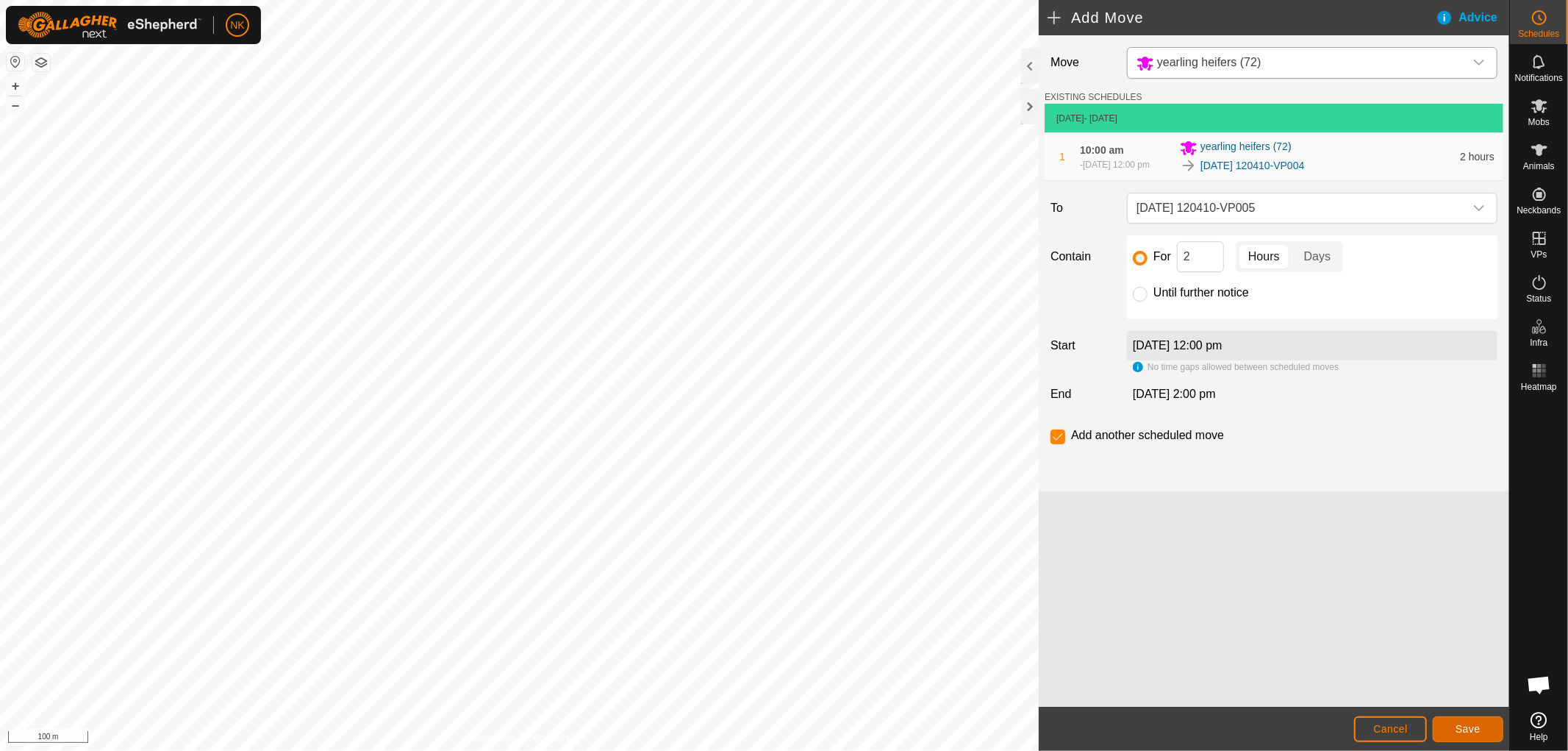
click at [1461, 723] on span "Save" at bounding box center [1468, 729] width 25 height 12
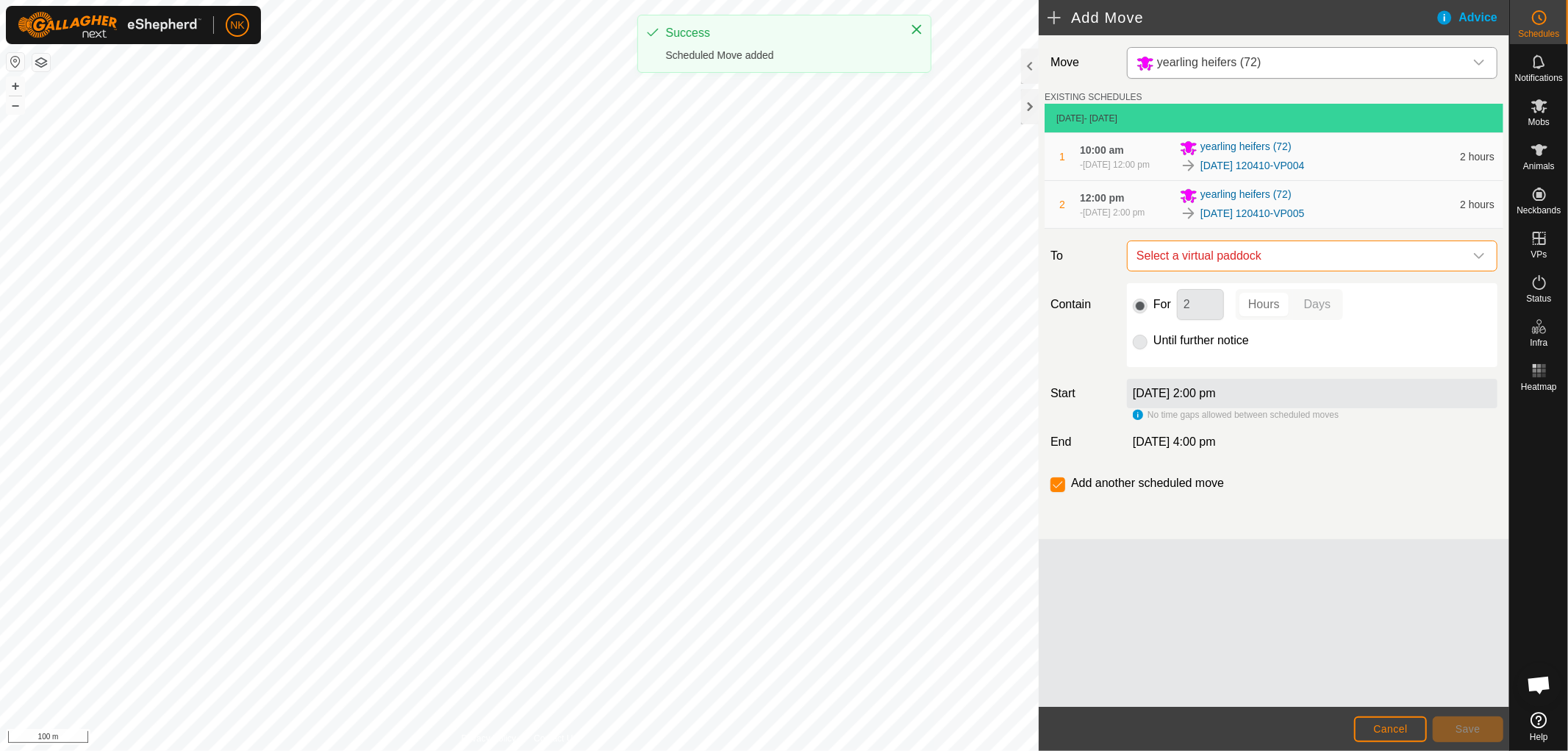
click at [1304, 257] on span "Select a virtual paddock" at bounding box center [1298, 256] width 334 height 29
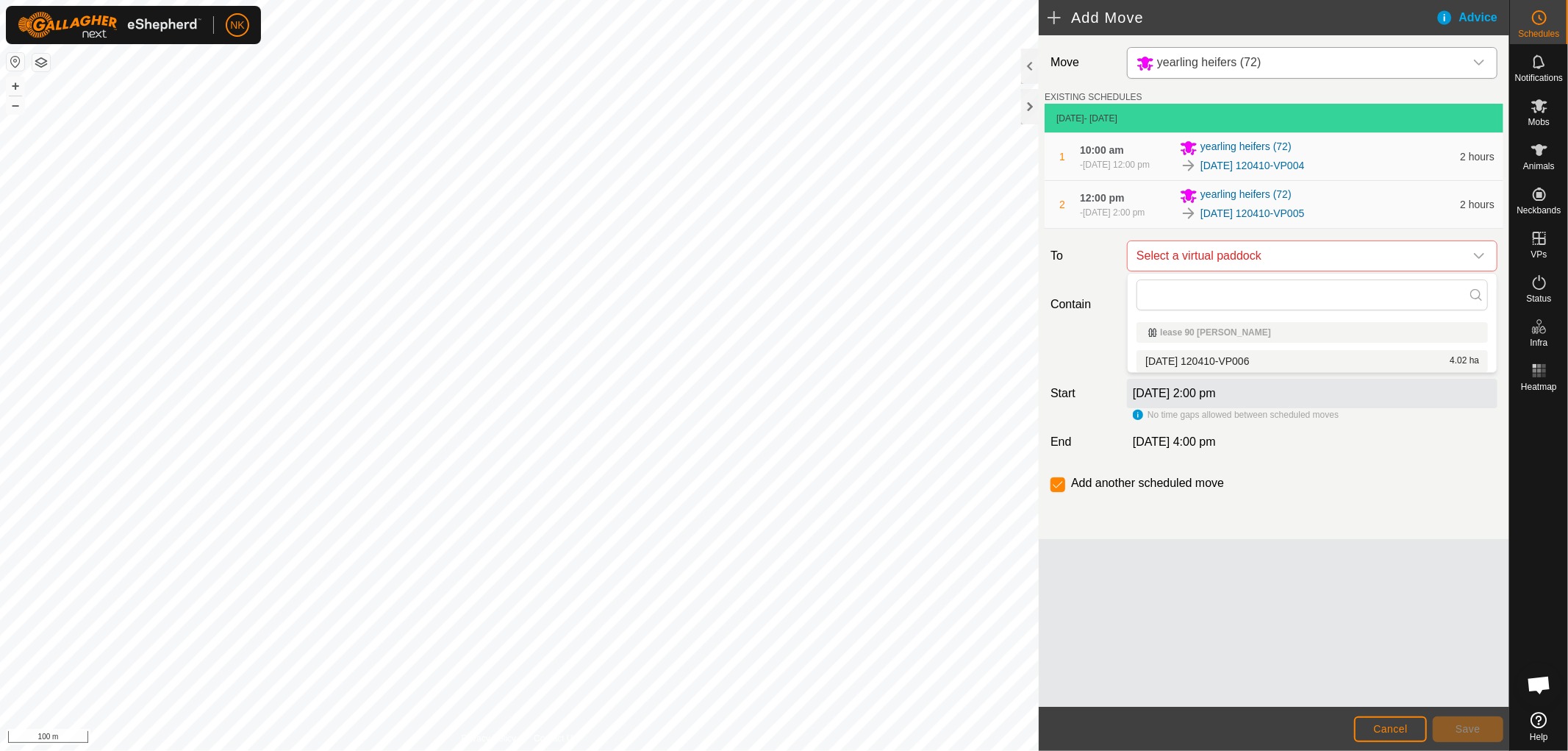
click at [1243, 356] on span "[DATE] 120410-VP006" at bounding box center [1197, 360] width 104 height 11
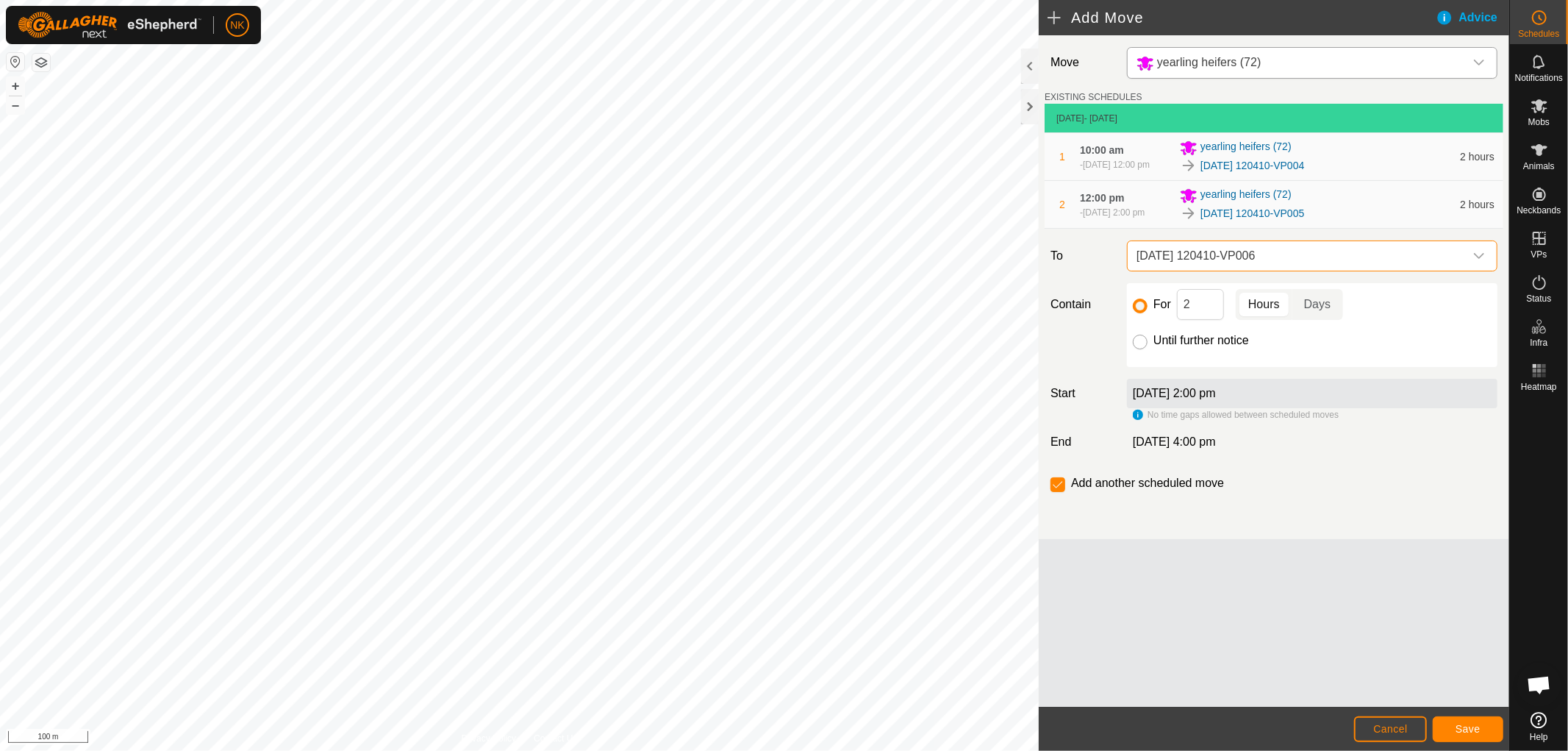
click at [1136, 338] on input "Until further notice" at bounding box center [1140, 342] width 15 height 15
radio input "true"
checkbox input "false"
click at [1470, 739] on button "Save" at bounding box center [1468, 730] width 71 height 26
